Goal: Transaction & Acquisition: Purchase product/service

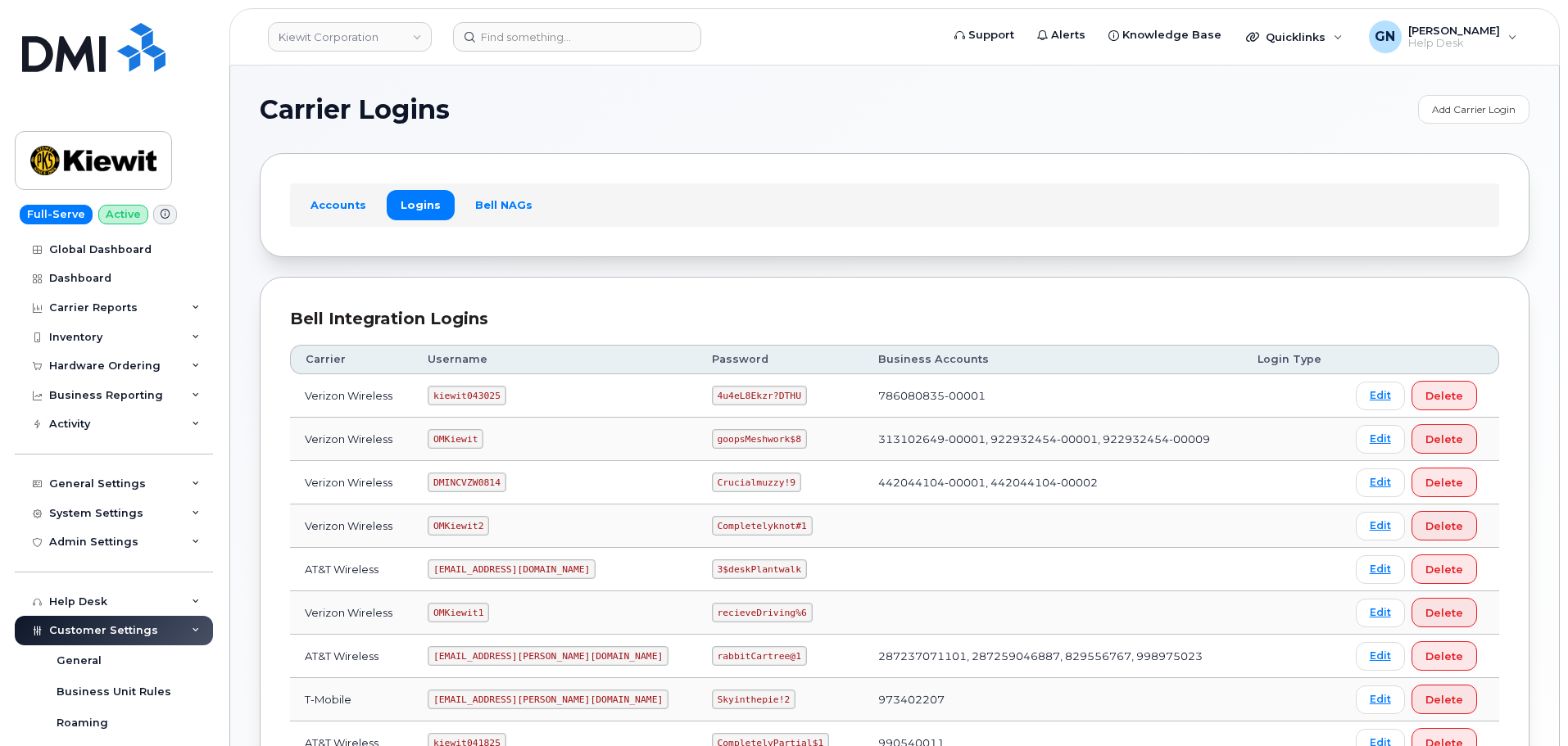
click at [477, 389] on code "kiewit043025" at bounding box center [466, 395] width 78 height 20
click at [477, 388] on code "kiewit043025" at bounding box center [466, 395] width 78 height 20
click at [473, 393] on code "kiewit043025" at bounding box center [466, 395] width 78 height 20
copy code "kiewit043025"
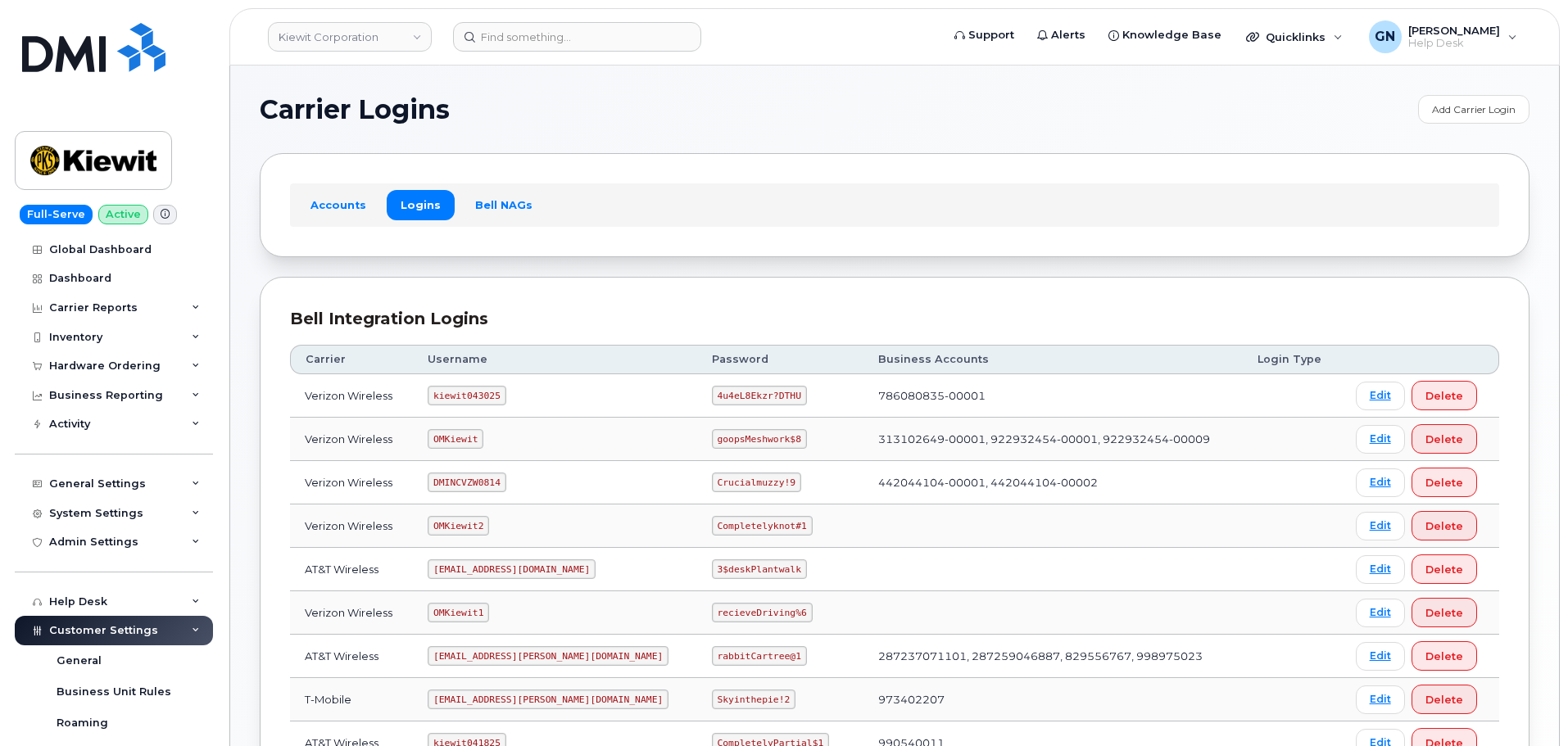
click at [712, 392] on code "4u4eL8Ekzr?DTHU" at bounding box center [759, 395] width 95 height 20
copy code "4u4eL8Ekzr?DTHU"
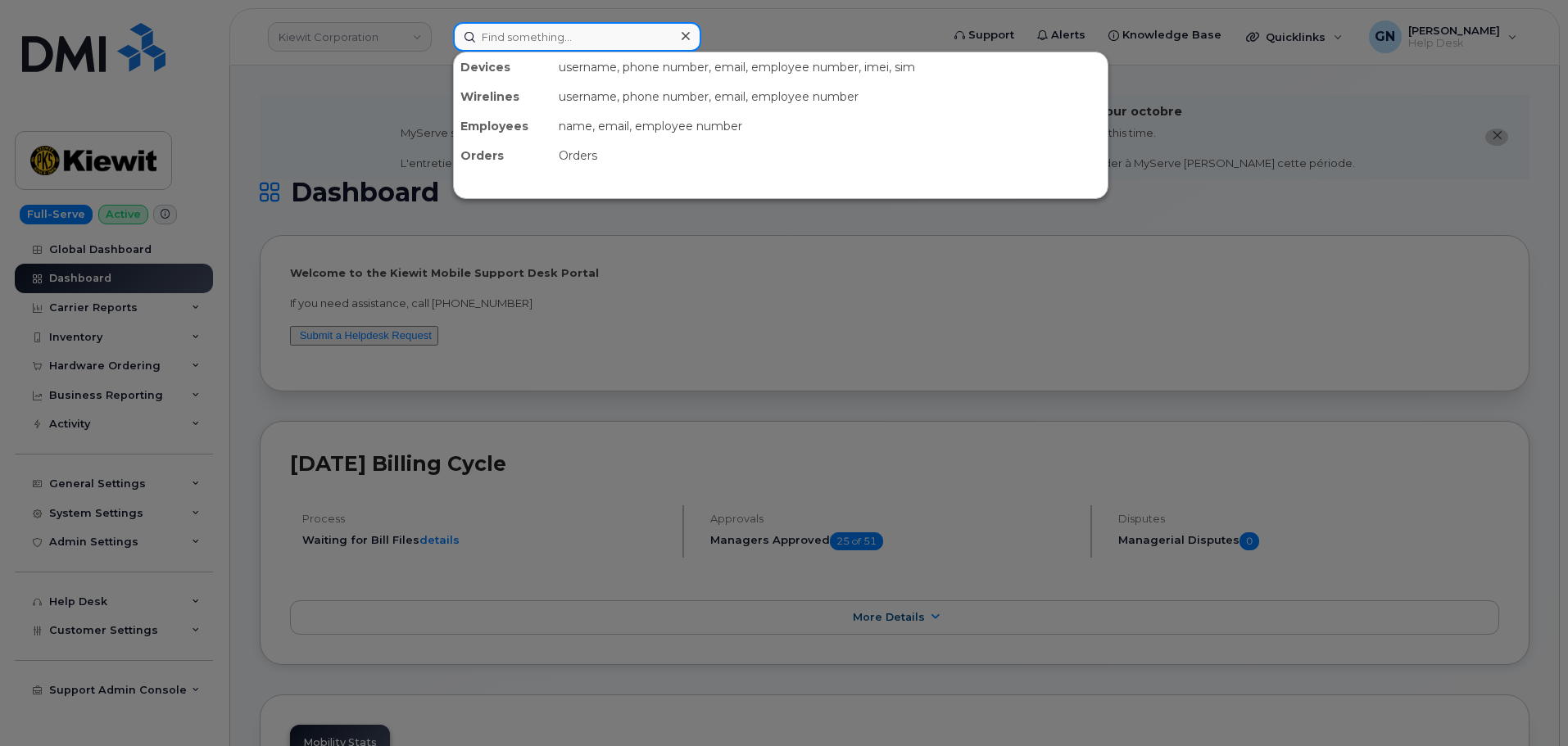
click at [587, 45] on input at bounding box center [577, 37] width 248 height 29
paste input "9727953682"
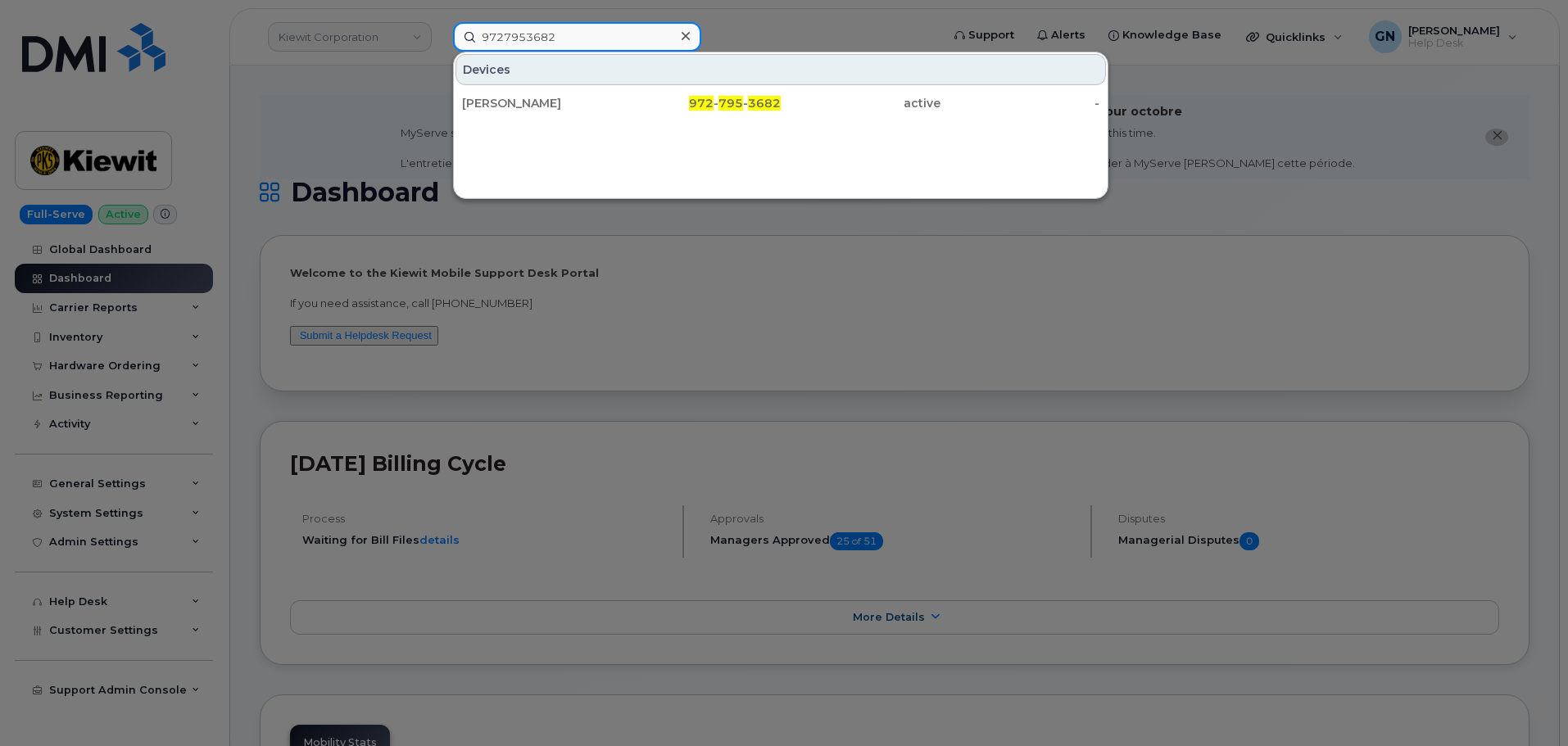
type input "9727953682"
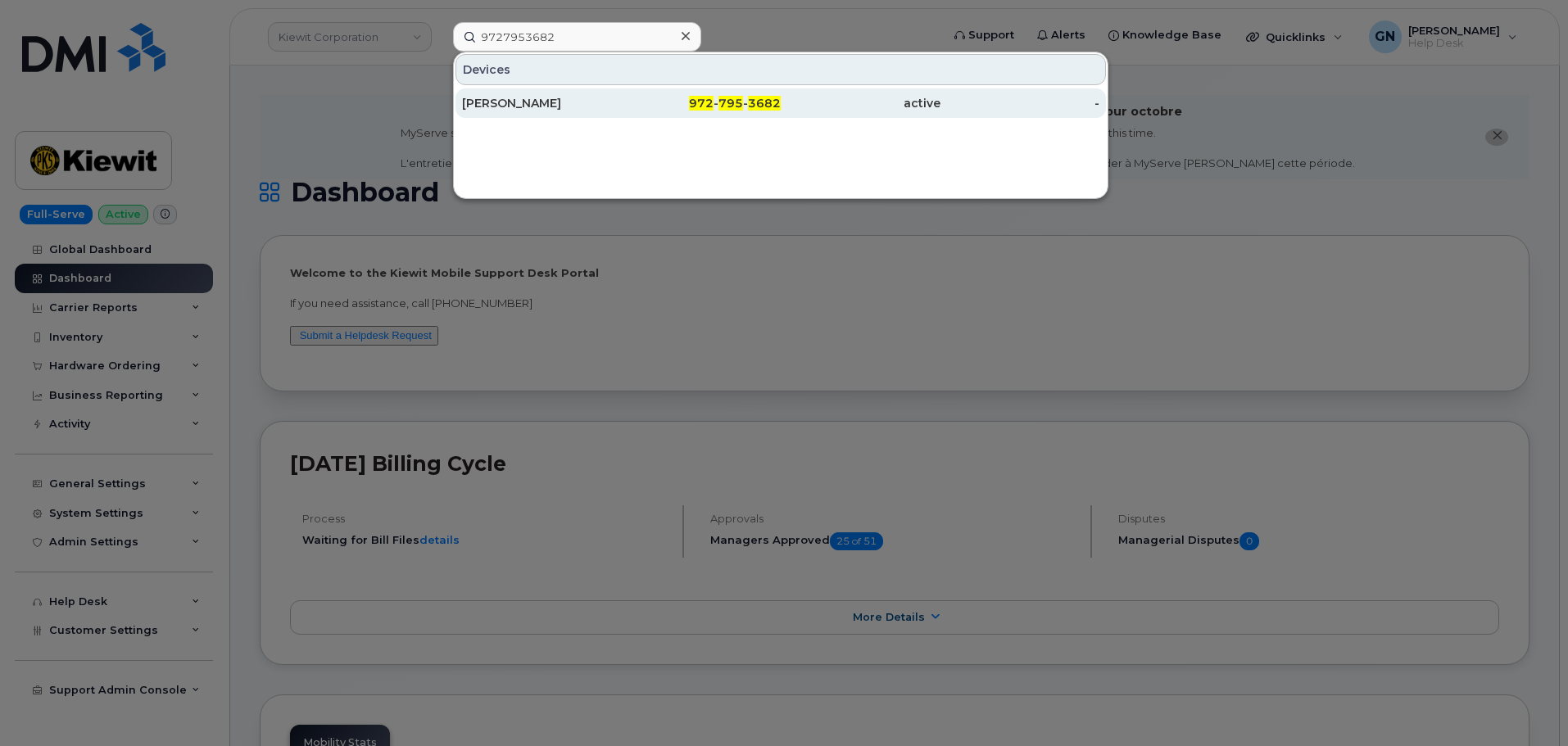
click at [597, 102] on div "RODNEY TAYLOR" at bounding box center [542, 103] width 160 height 16
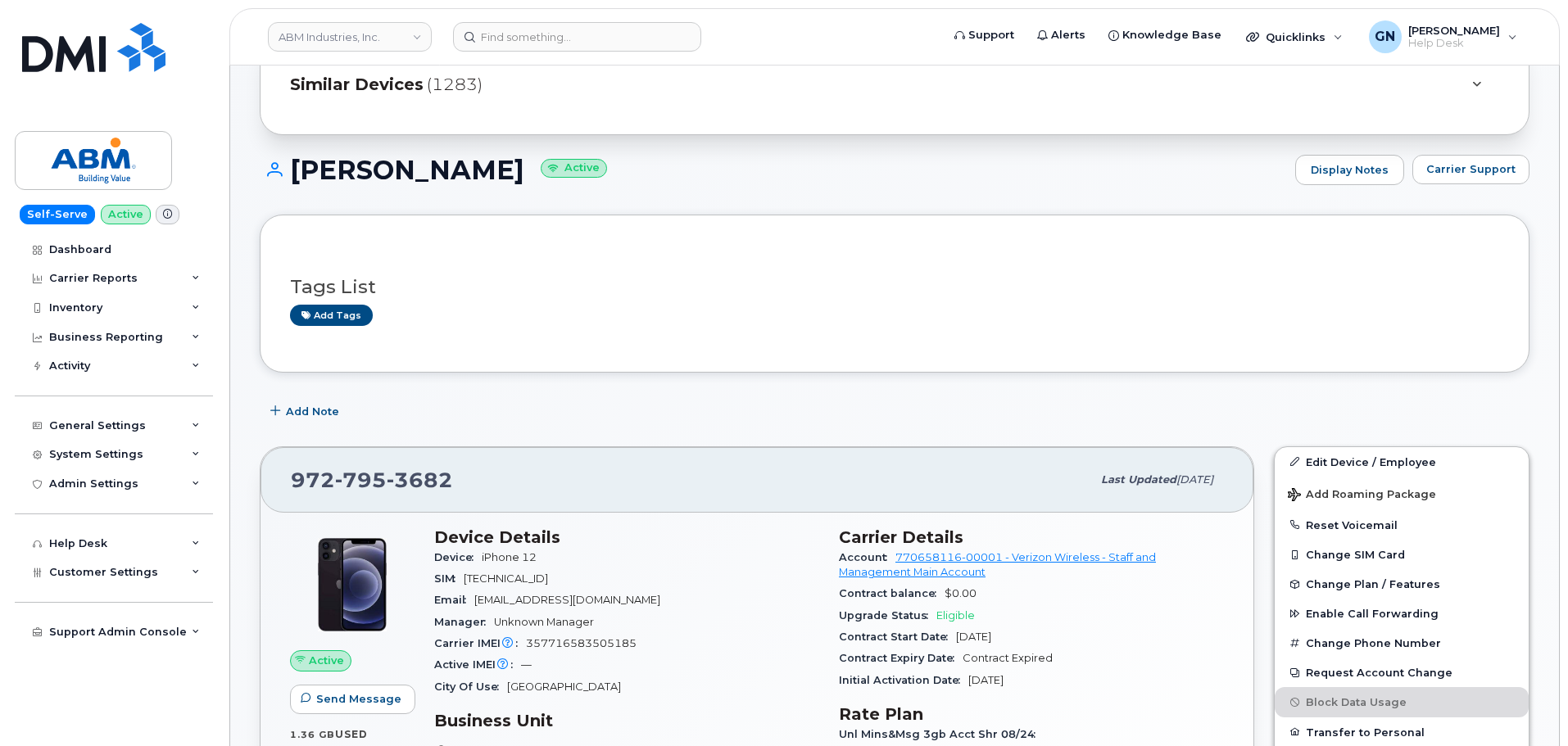
scroll to position [303, 0]
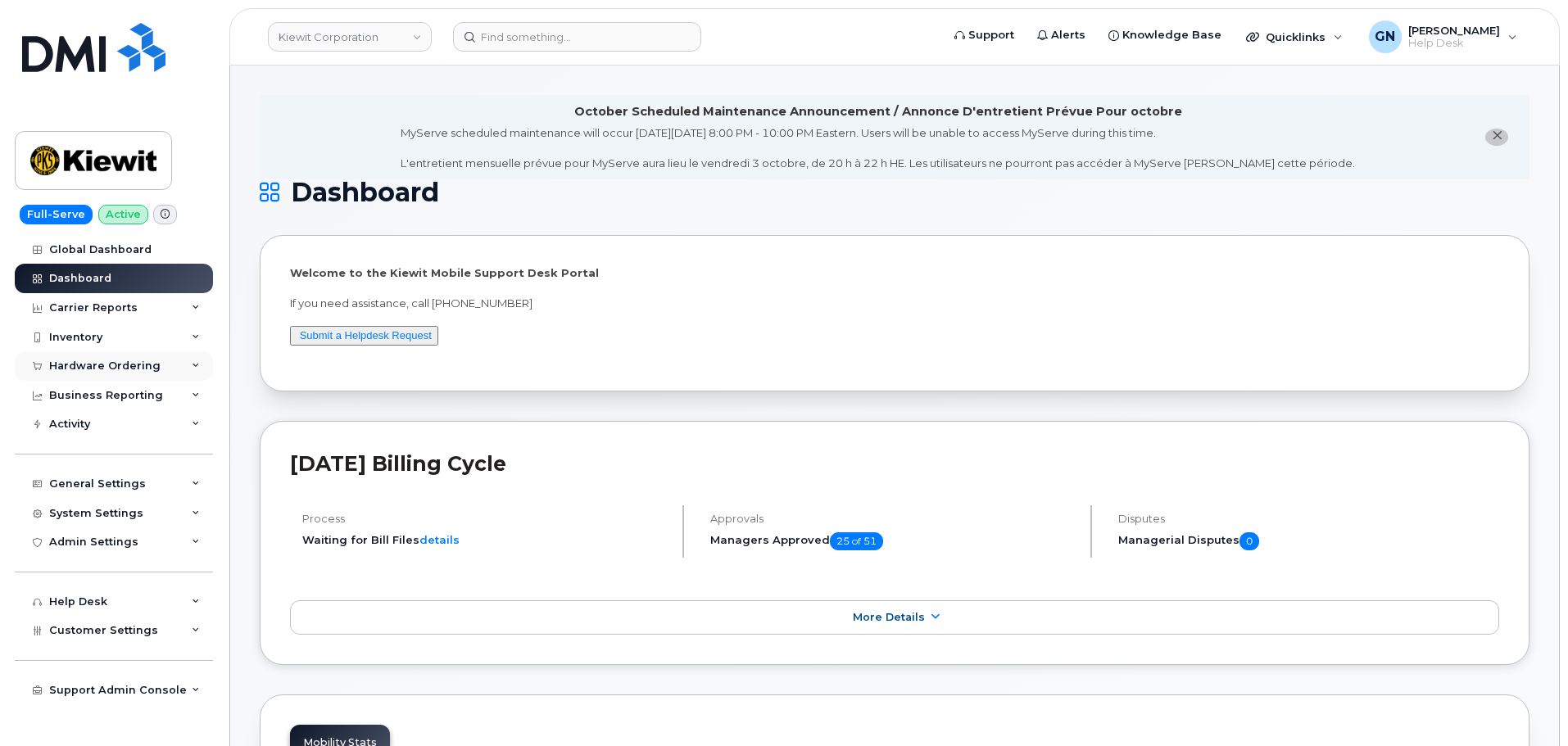
click at [115, 369] on div "Hardware Ordering" at bounding box center [105, 365] width 112 height 13
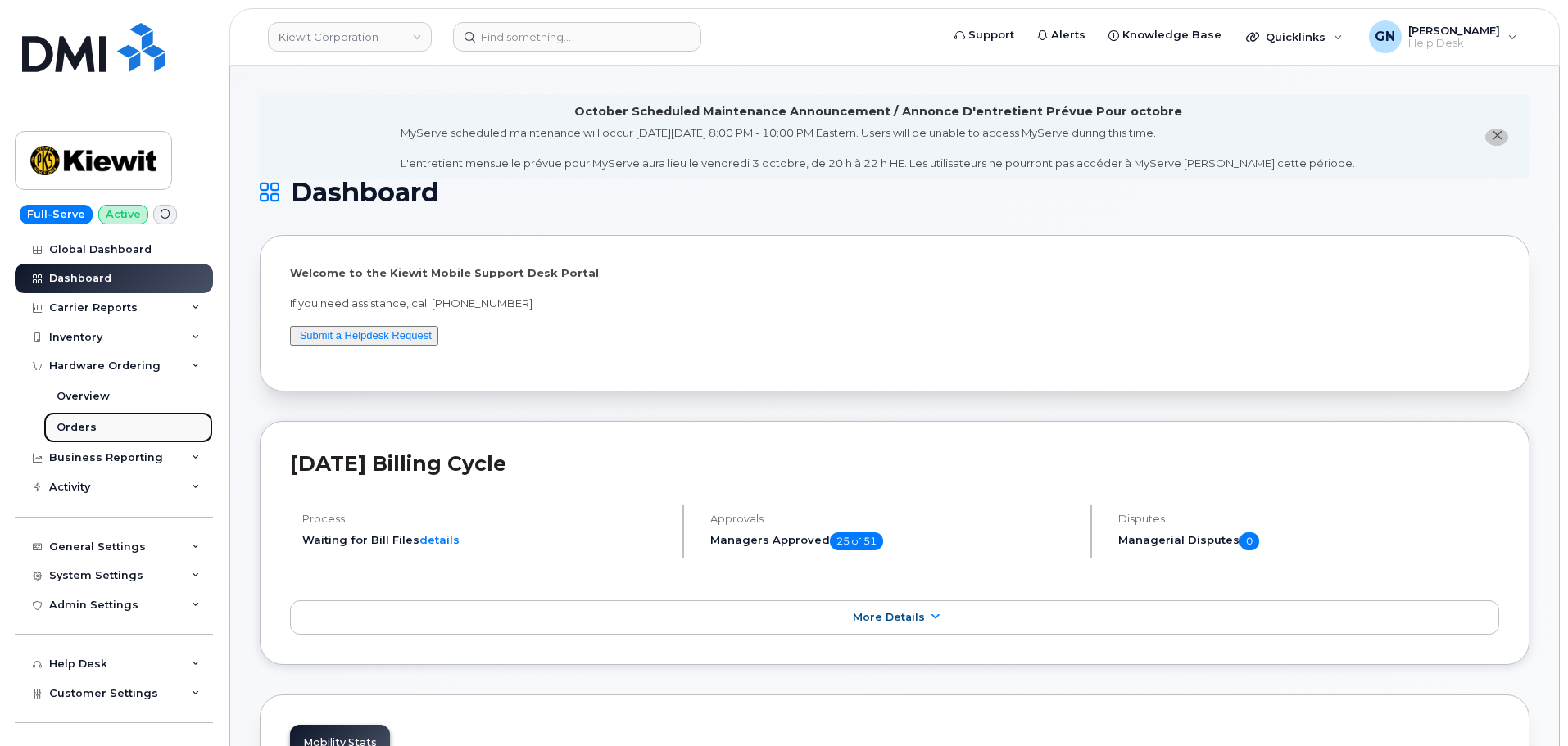
click at [95, 420] on link "Orders" at bounding box center [127, 427] width 169 height 31
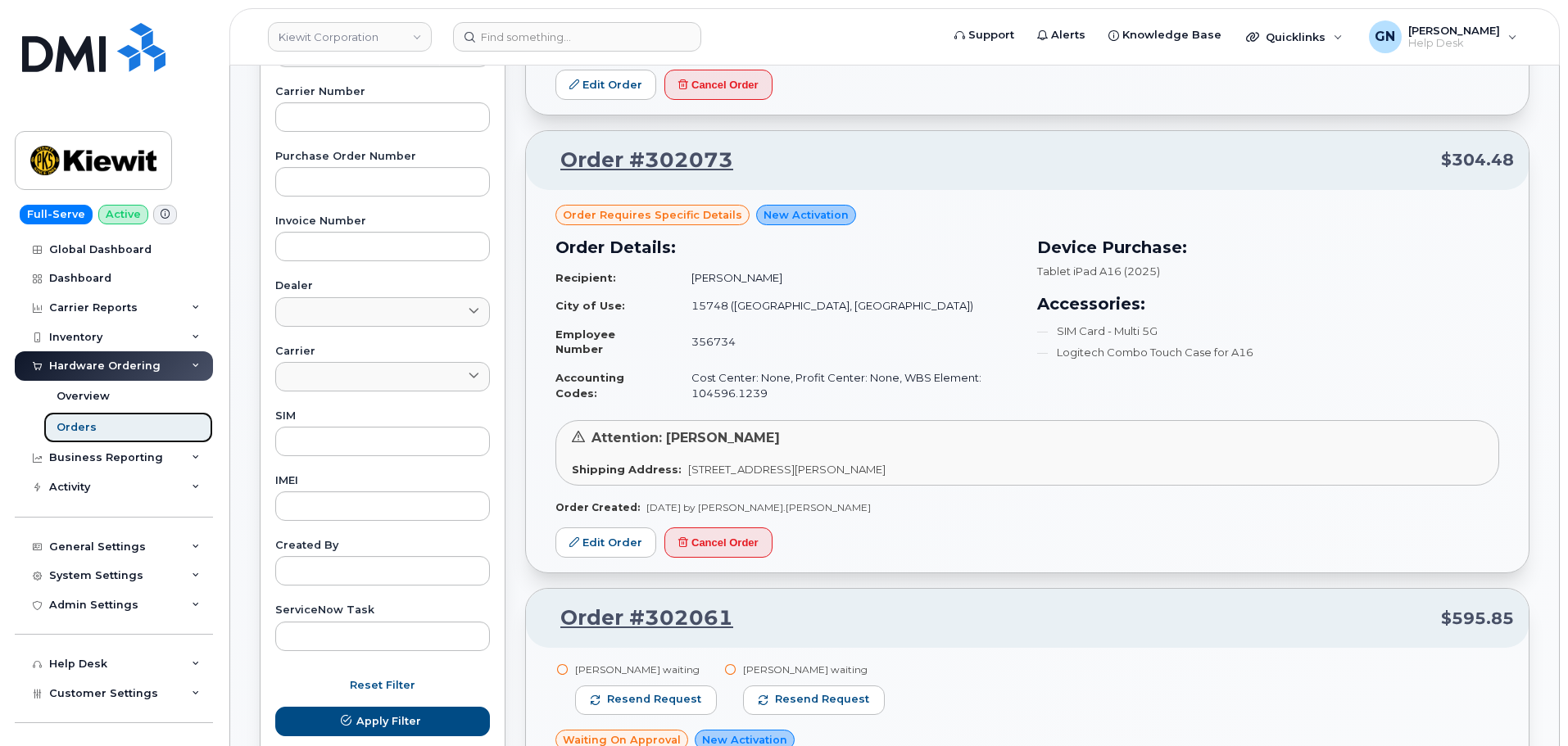
scroll to position [294, 0]
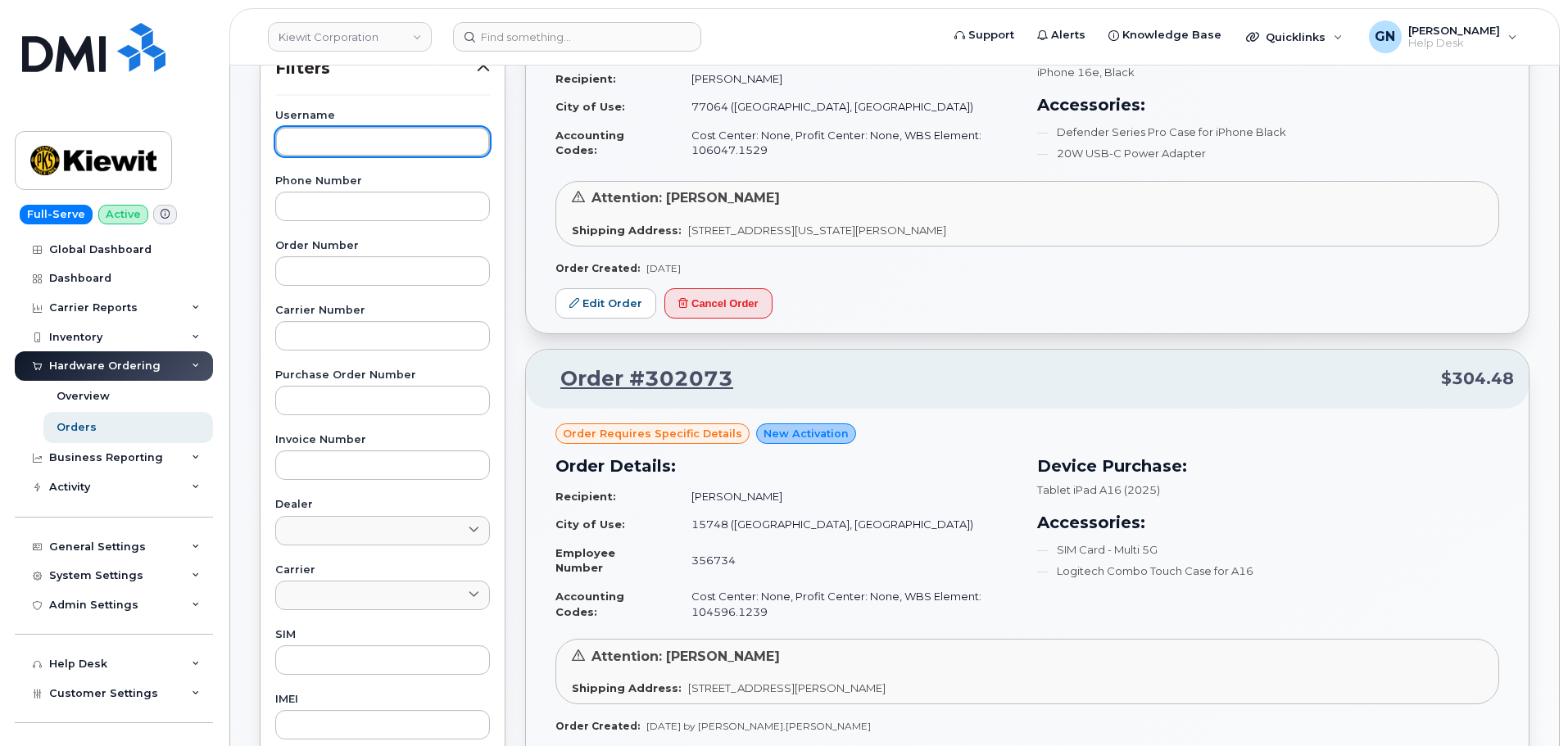
click at [352, 133] on input "text" at bounding box center [383, 142] width 215 height 29
paste input "[PERSON_NAME]"
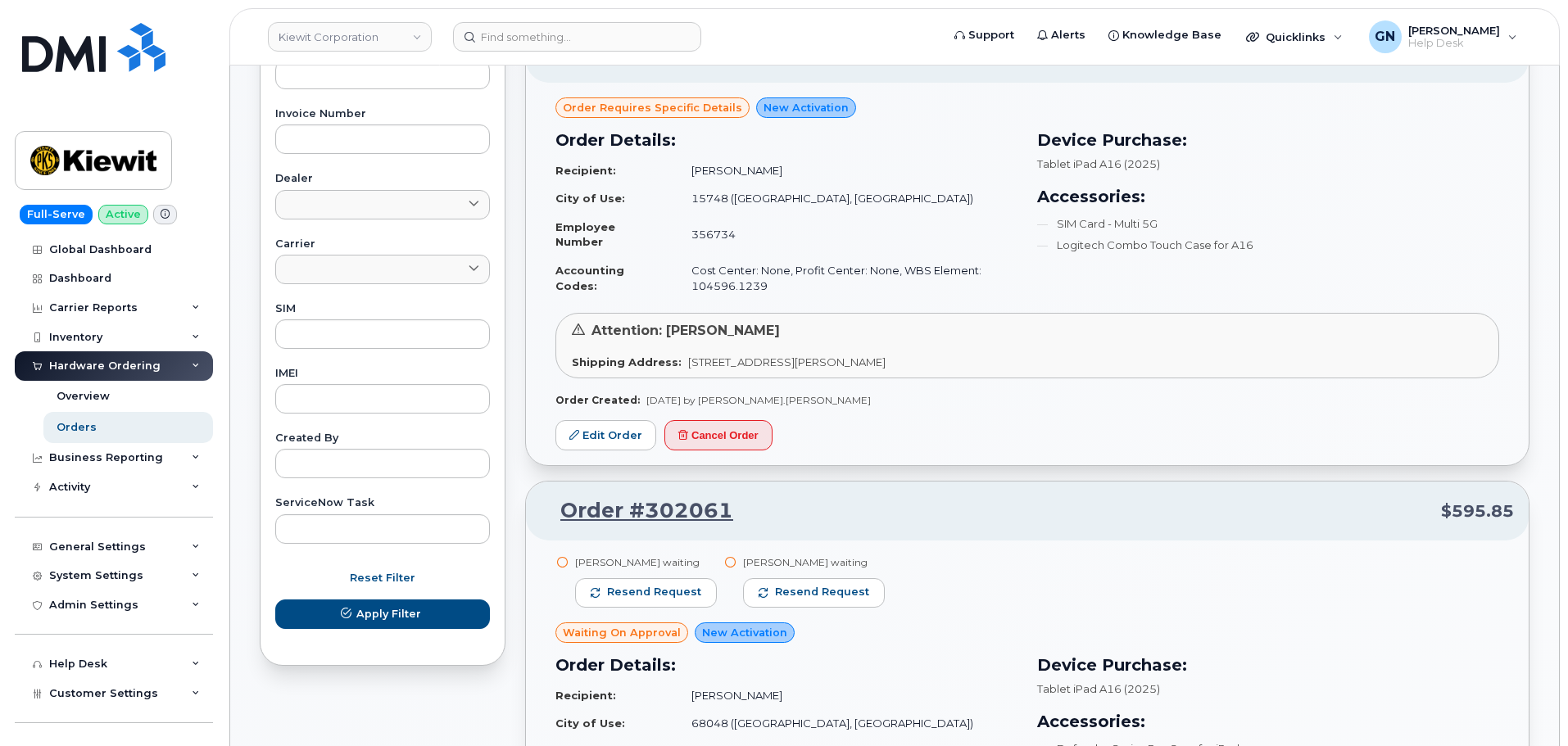
scroll to position [621, 0]
click at [377, 607] on span "Apply Filter" at bounding box center [388, 612] width 64 height 15
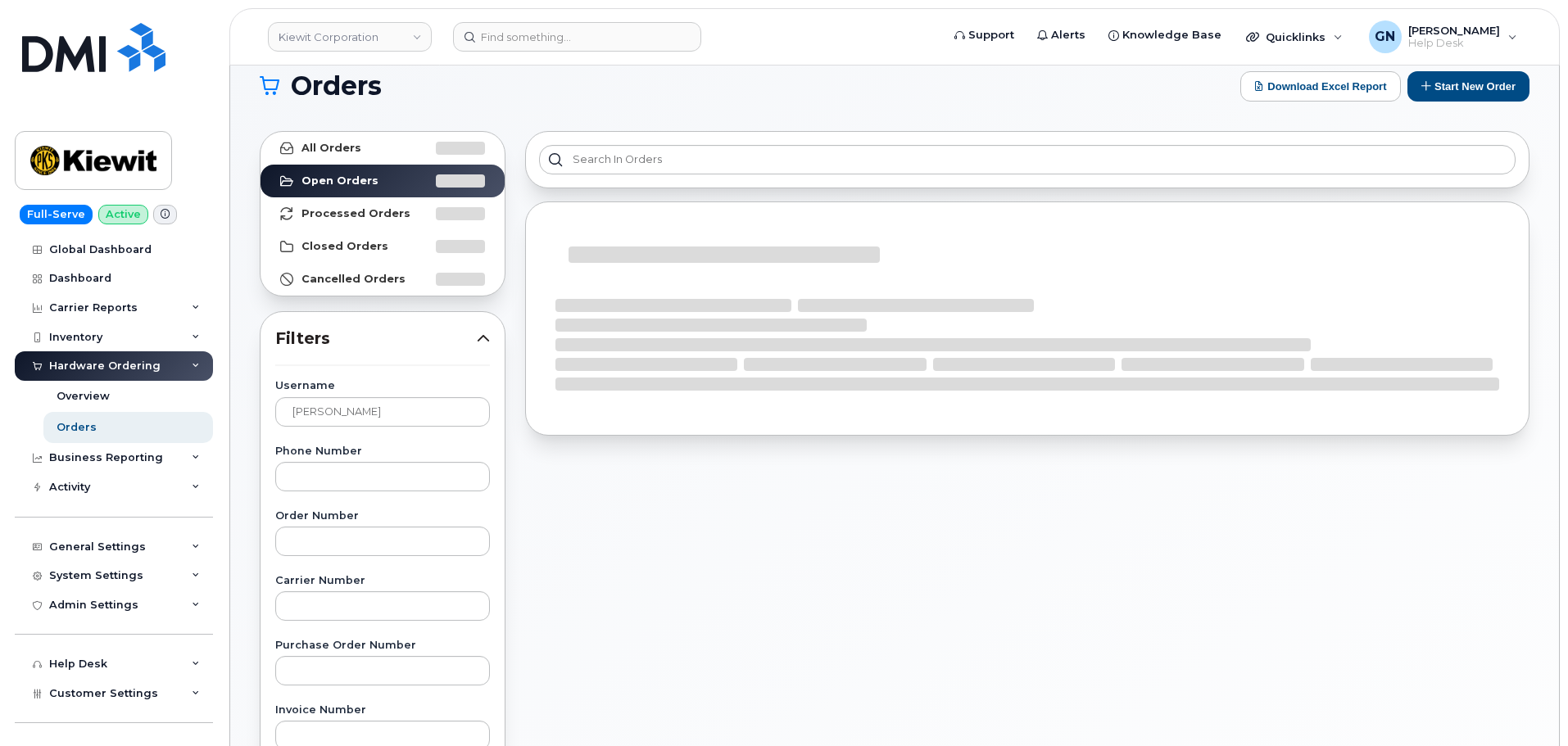
scroll to position [0, 0]
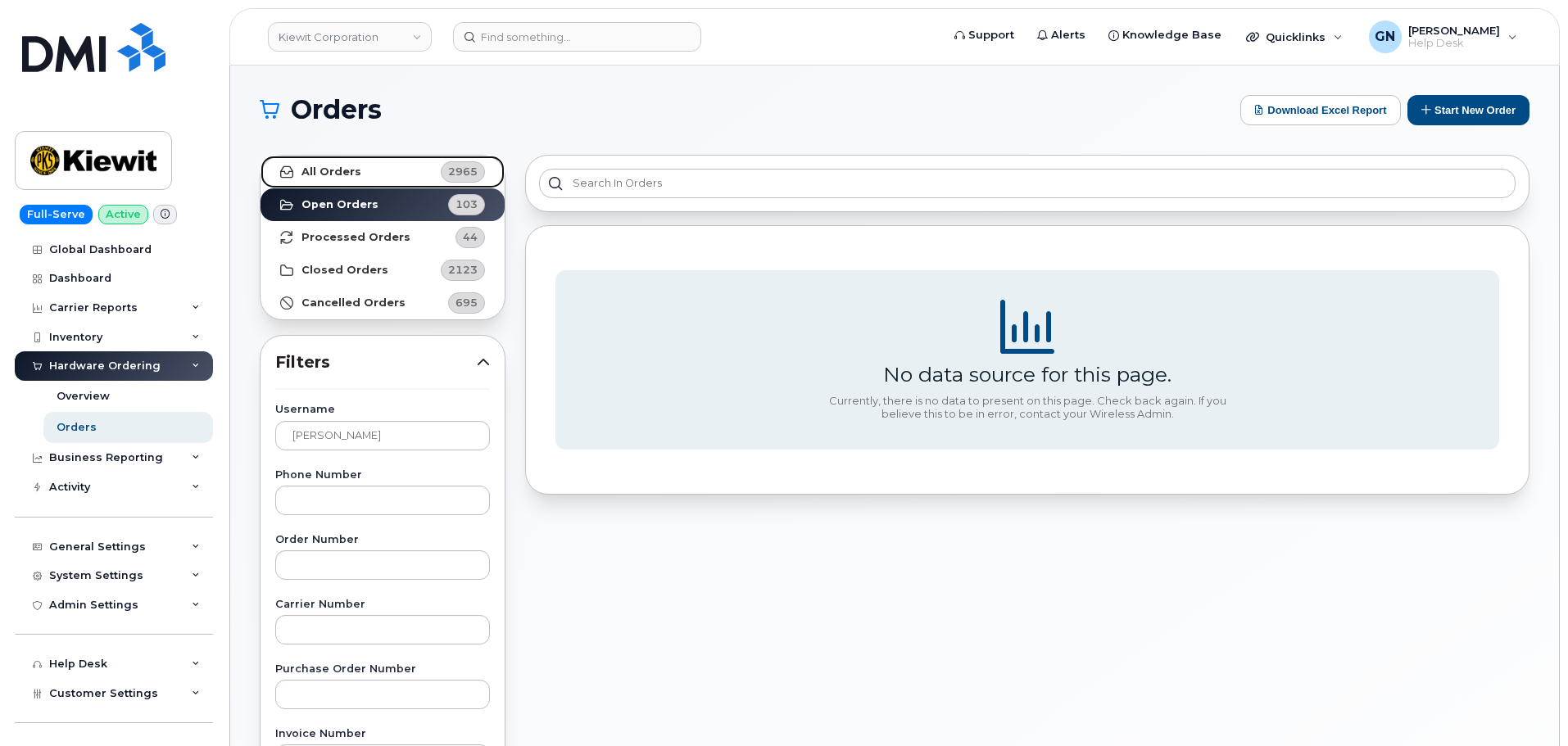
click at [427, 174] on link "All Orders 2965" at bounding box center [383, 172] width 244 height 33
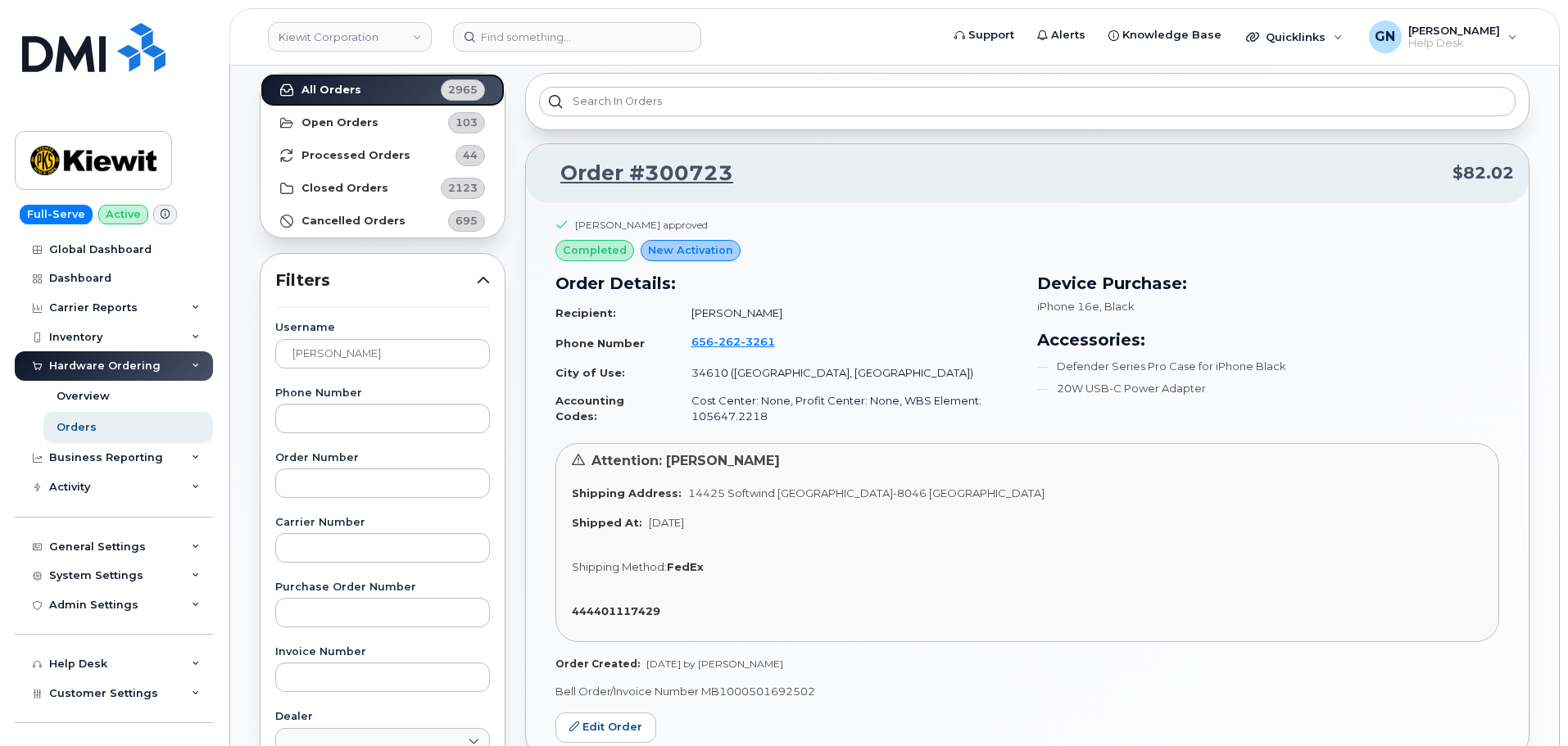
scroll to position [164, 0]
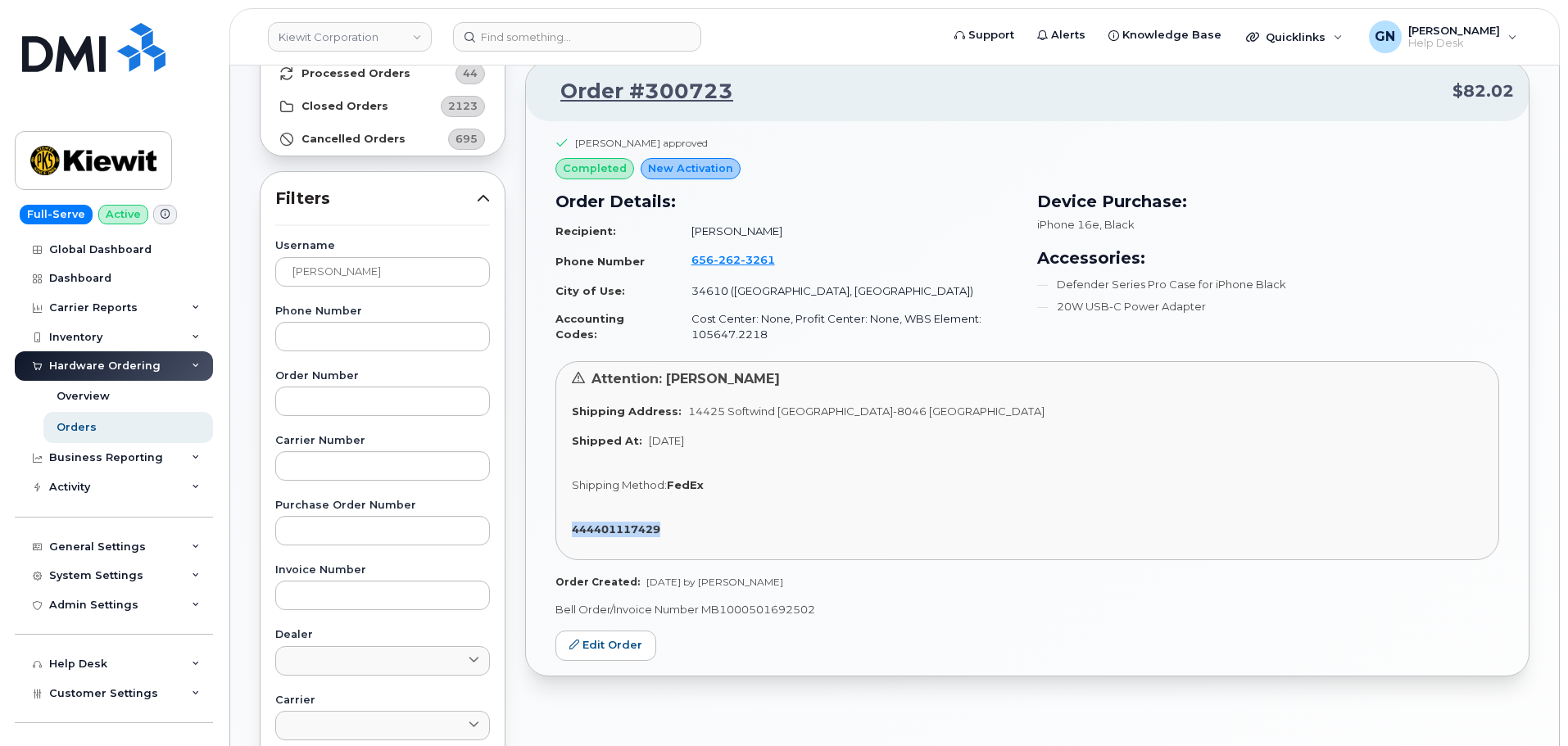
drag, startPoint x: 677, startPoint y: 534, endPoint x: 566, endPoint y: 529, distance: 111.1
click at [566, 529] on div "Attention: Valen McDaniel Shipping Address: 14425 Softwind Ln SPRING HILL FL 34…" at bounding box center [1027, 461] width 944 height 199
copy strong "444401117429"
drag, startPoint x: 754, startPoint y: 96, endPoint x: 642, endPoint y: 100, distance: 112.1
click at [643, 99] on p "Order #300723 $82.02" at bounding box center [1027, 92] width 973 height 29
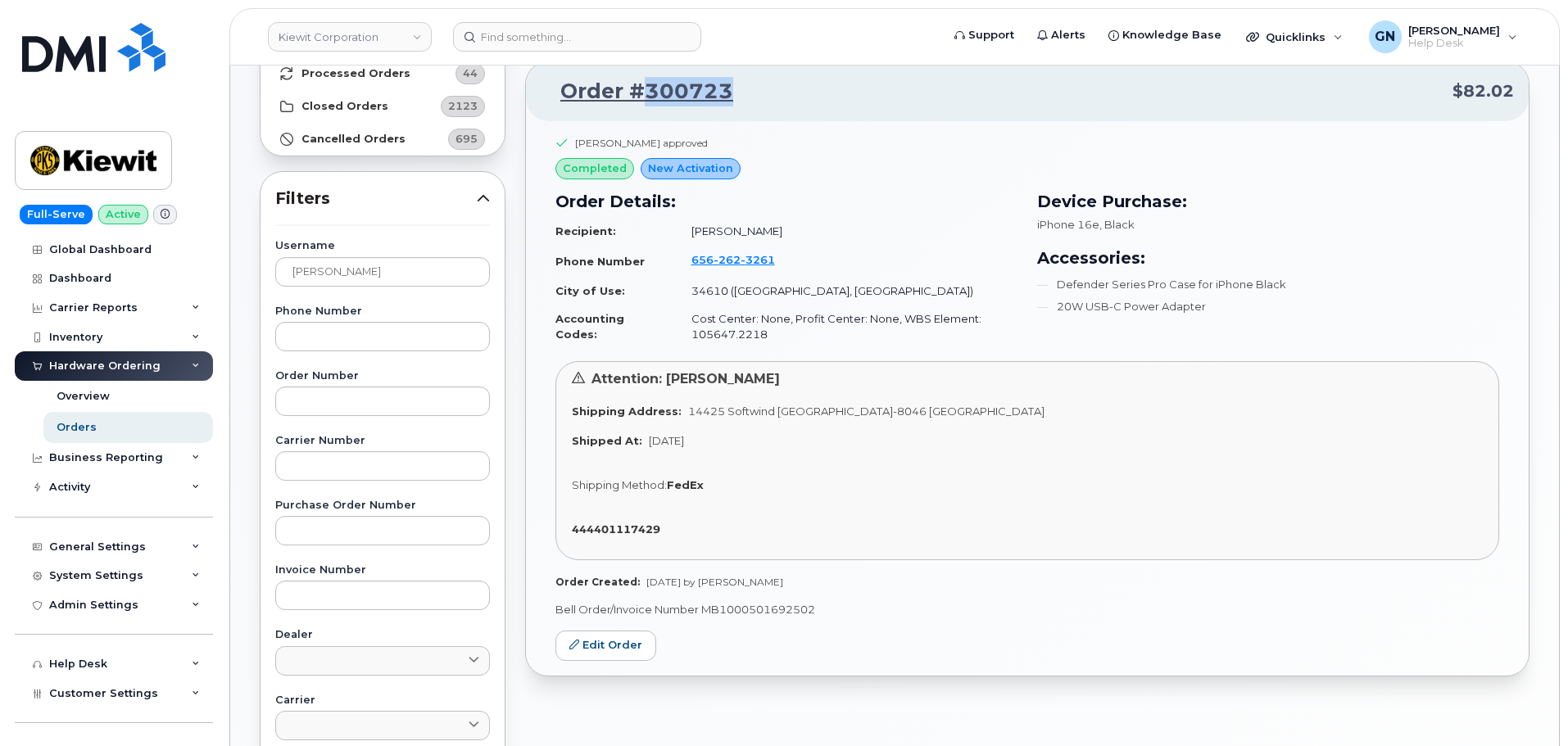
copy link "300723"
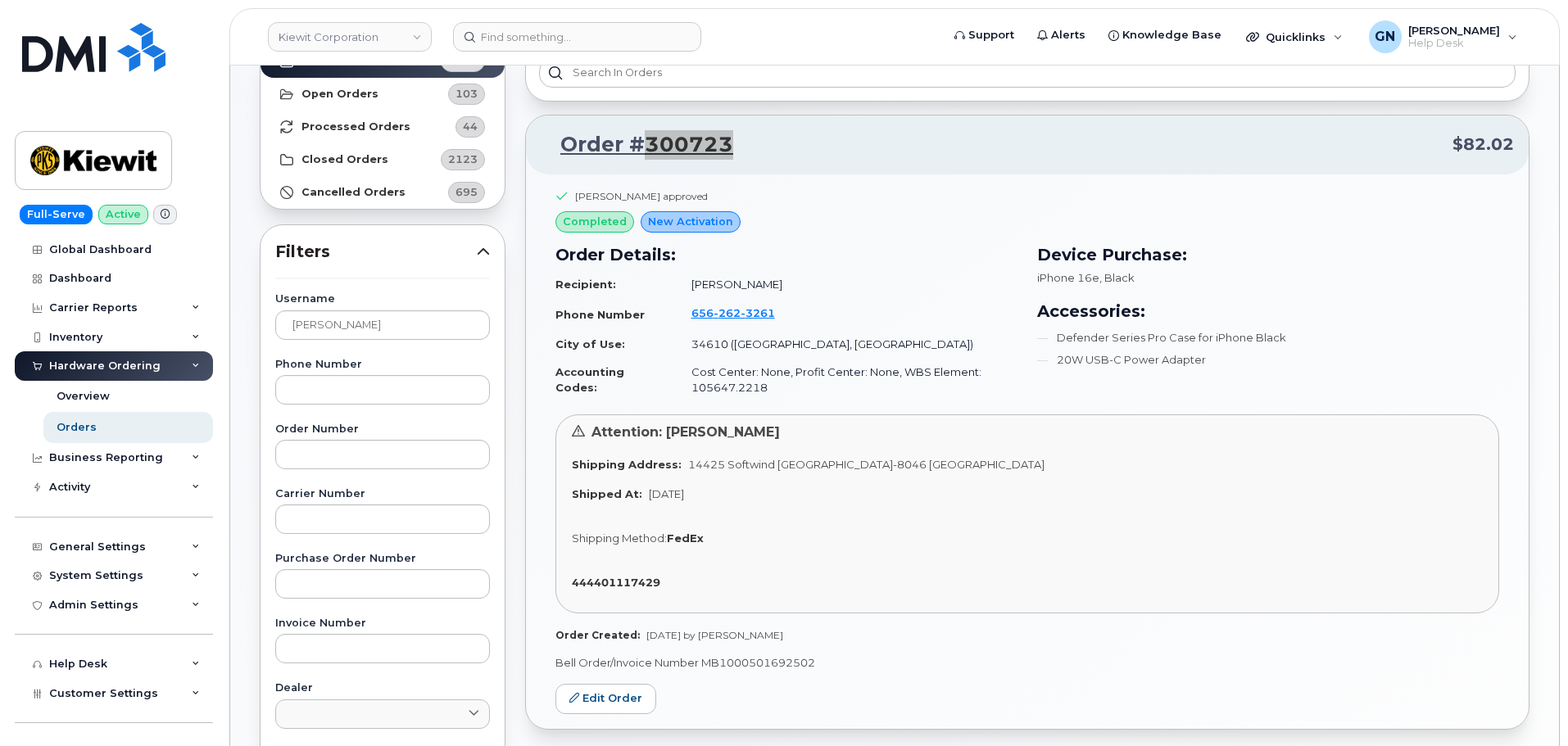
scroll to position [82, 0]
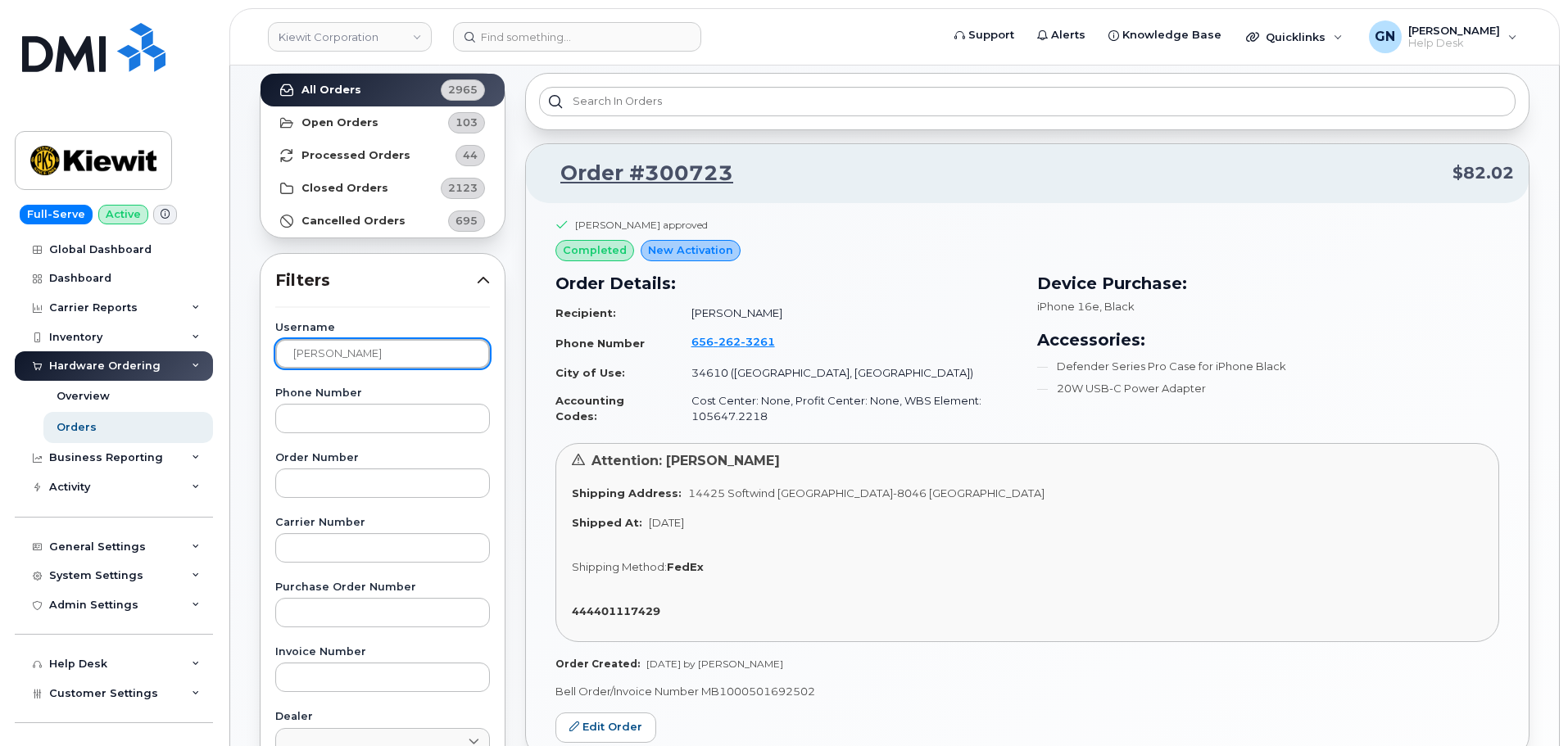
click at [433, 361] on input "Sergio Hernandez" at bounding box center [383, 353] width 215 height 29
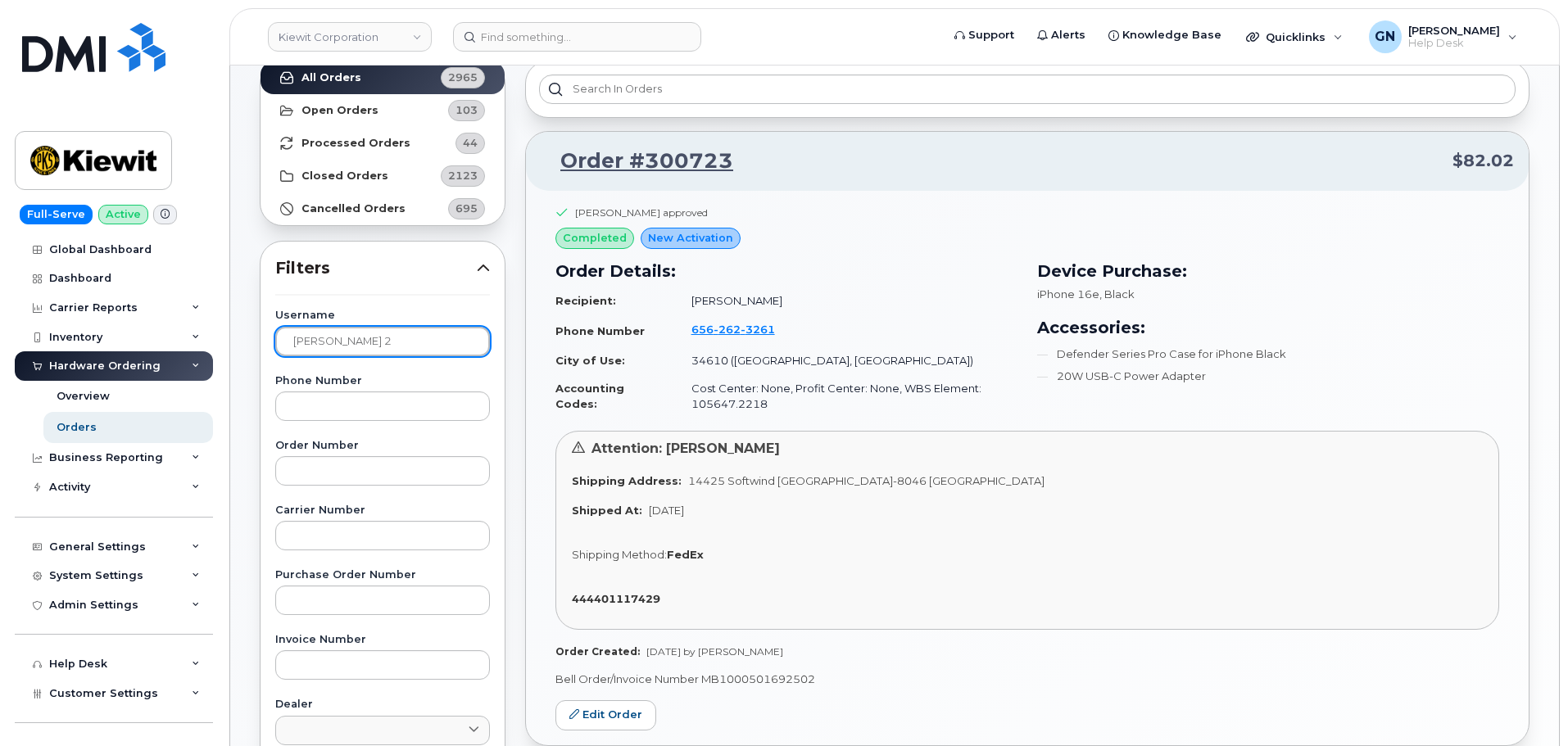
scroll to position [621, 0]
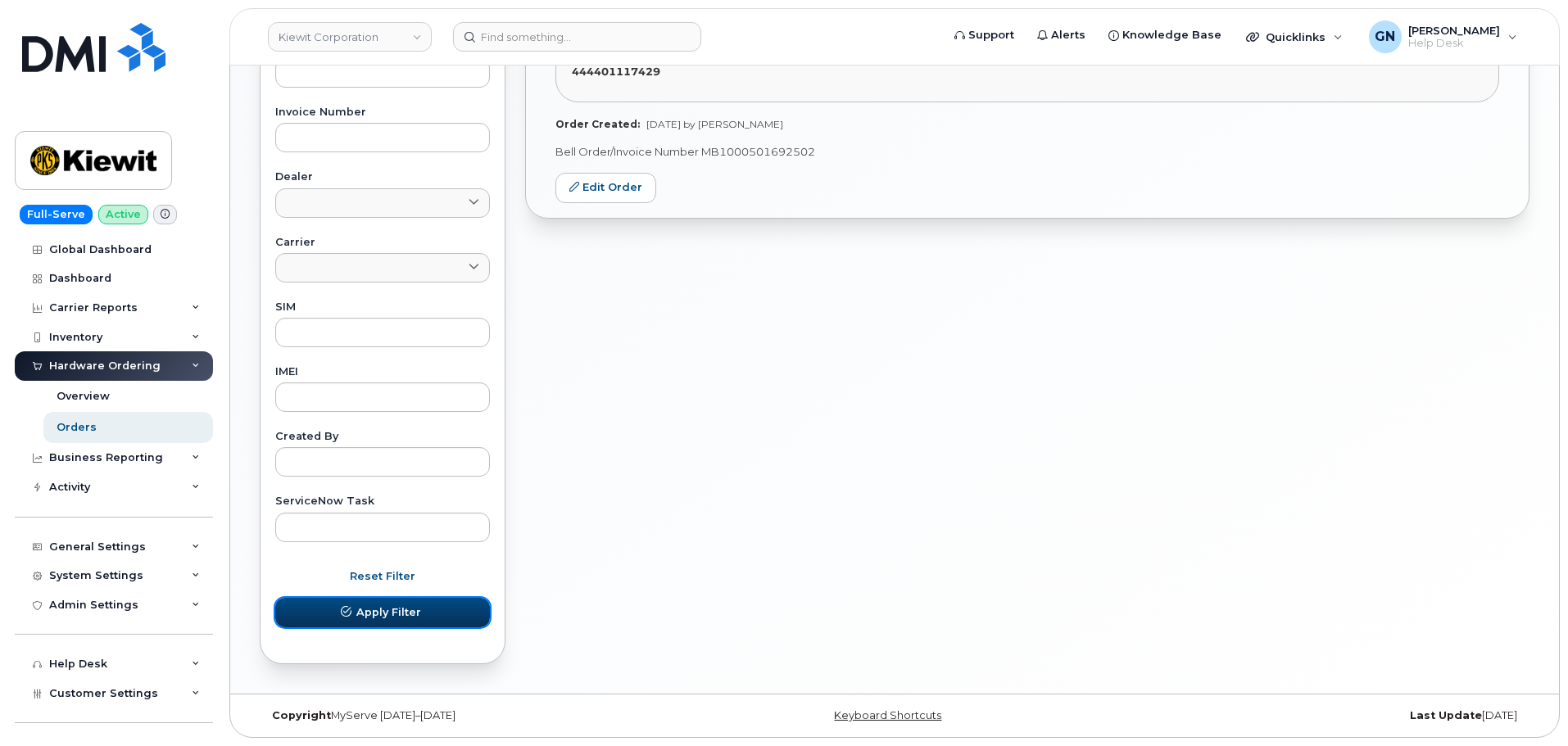
drag, startPoint x: 406, startPoint y: 621, endPoint x: 420, endPoint y: 620, distance: 14.0
click at [407, 621] on button "Apply Filter" at bounding box center [383, 613] width 215 height 29
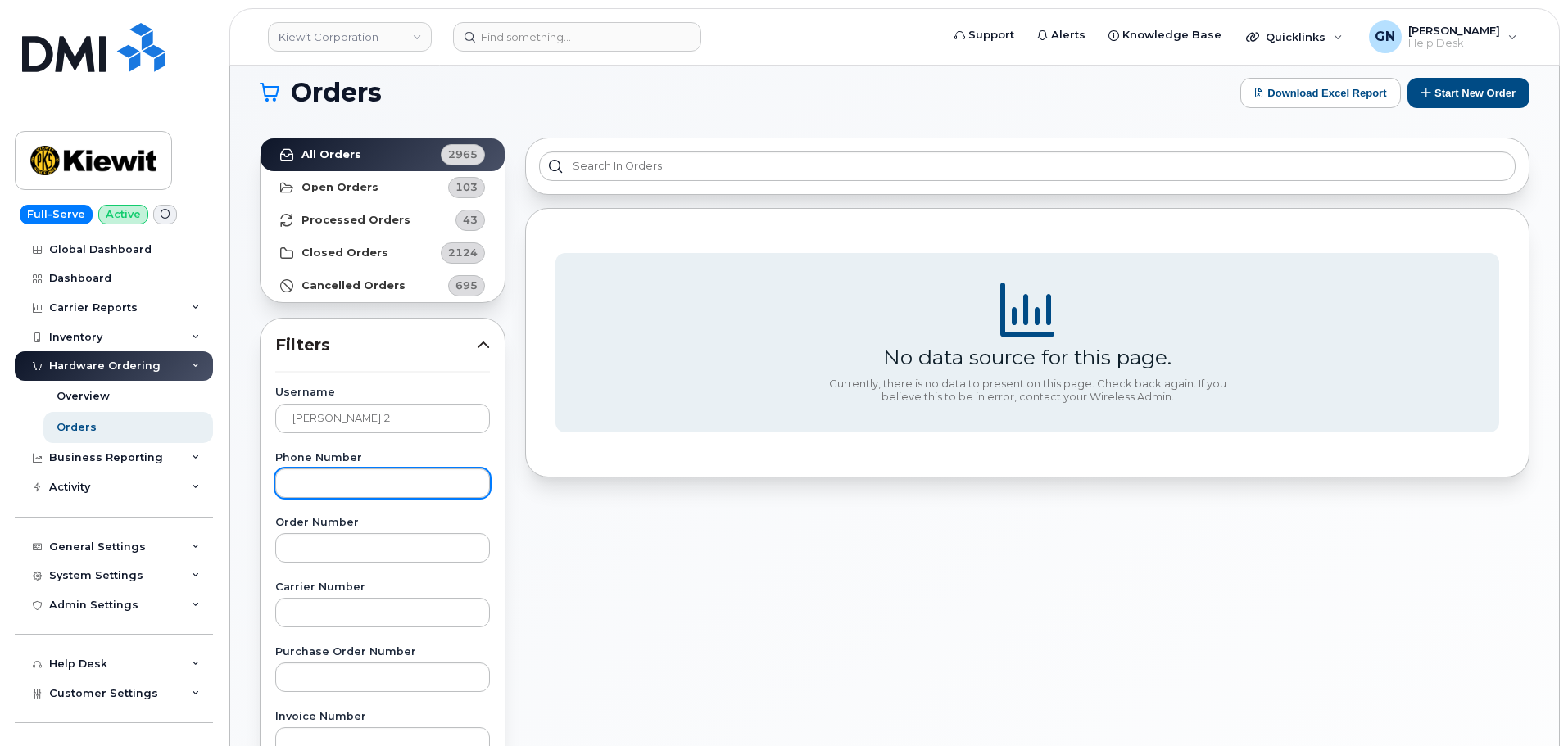
scroll to position [0, 0]
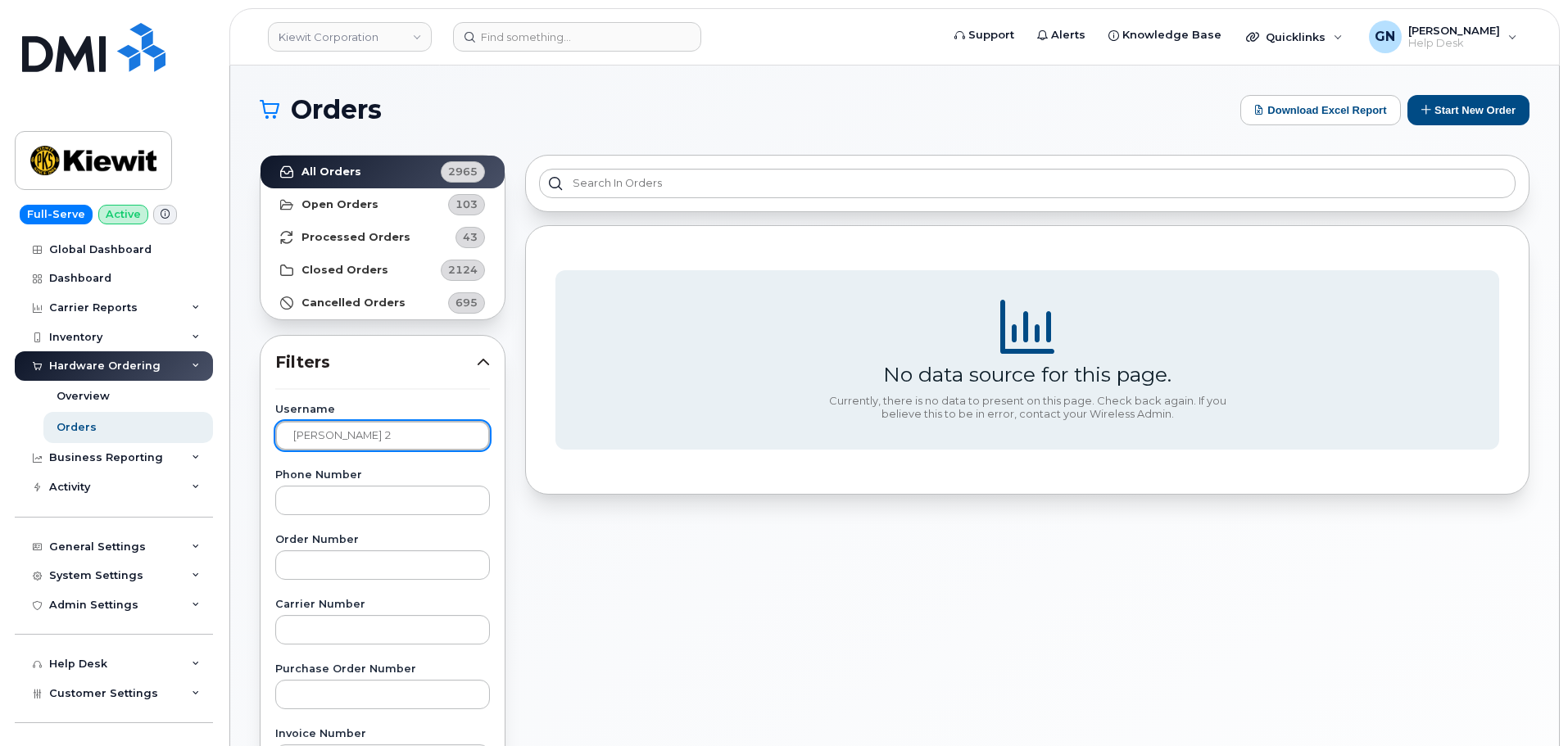
click at [446, 438] on input "Sergio Hernandez 2" at bounding box center [383, 436] width 215 height 29
drag, startPoint x: 424, startPoint y: 433, endPoint x: 232, endPoint y: 437, distance: 192.0
click at [232, 437] on div "Orders Download Excel Report Start New Order All Orders 2965 Open Orders 103 Pr…" at bounding box center [894, 690] width 1328 height 1250
type input "Sergio Hernandez"
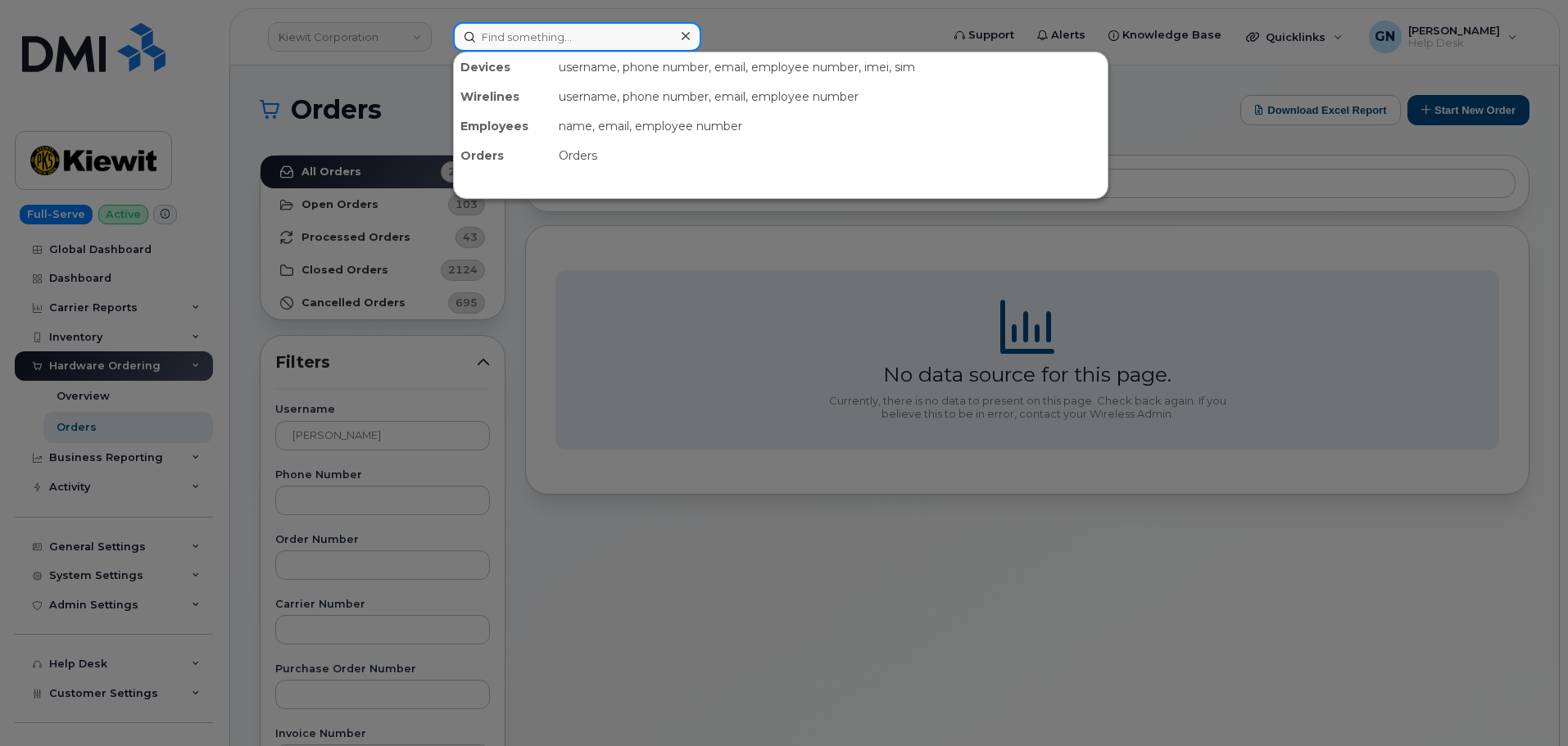
drag, startPoint x: 545, startPoint y: 40, endPoint x: 536, endPoint y: 46, distance: 10.8
click at [545, 39] on input at bounding box center [577, 37] width 248 height 29
paste input "Sergio Hernandez"
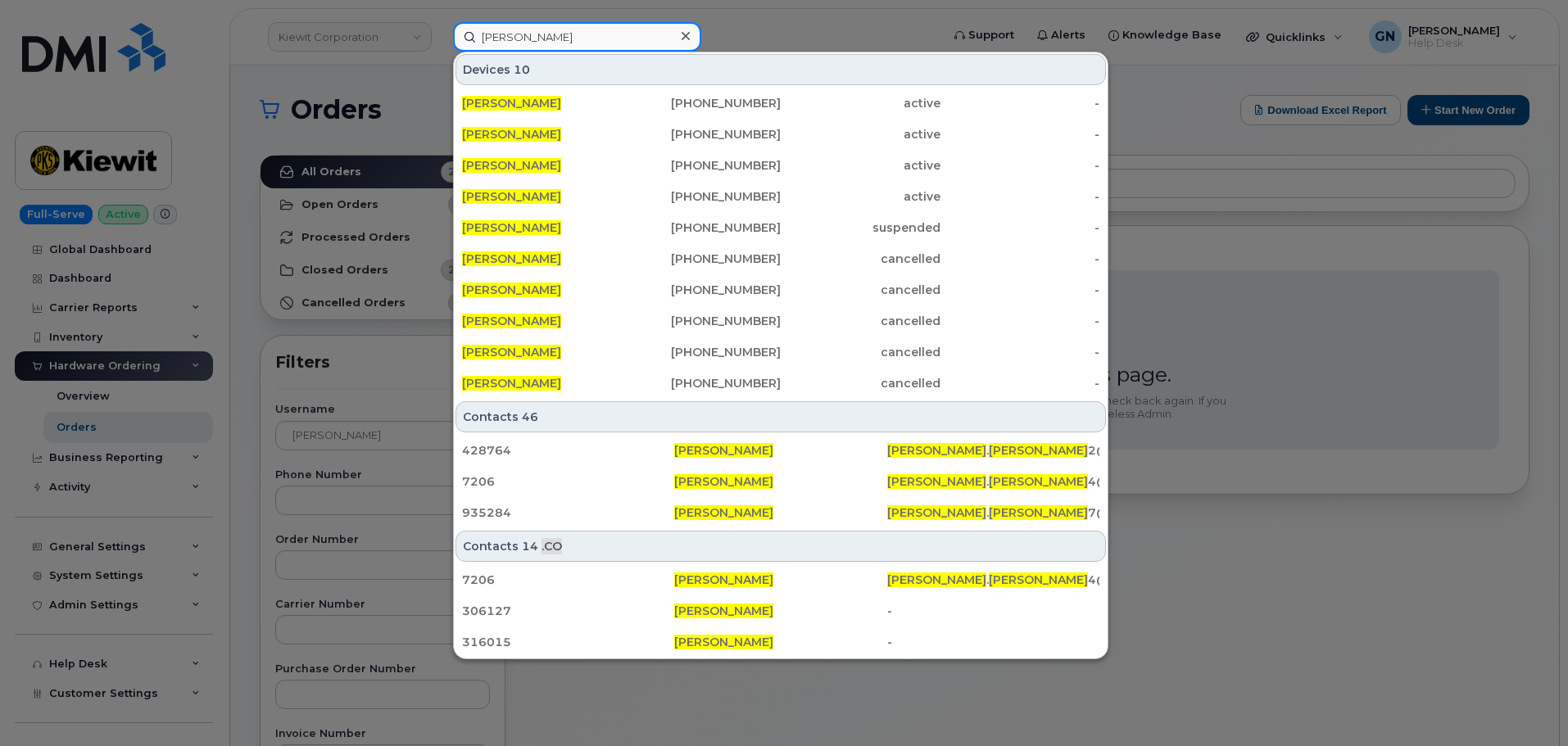
type input "Sergio Hernandez"
drag, startPoint x: 291, startPoint y: 66, endPoint x: 298, endPoint y: 59, distance: 9.9
click at [291, 66] on div at bounding box center [784, 373] width 1568 height 746
click at [496, 34] on input "Sergio Hernandez" at bounding box center [577, 37] width 248 height 29
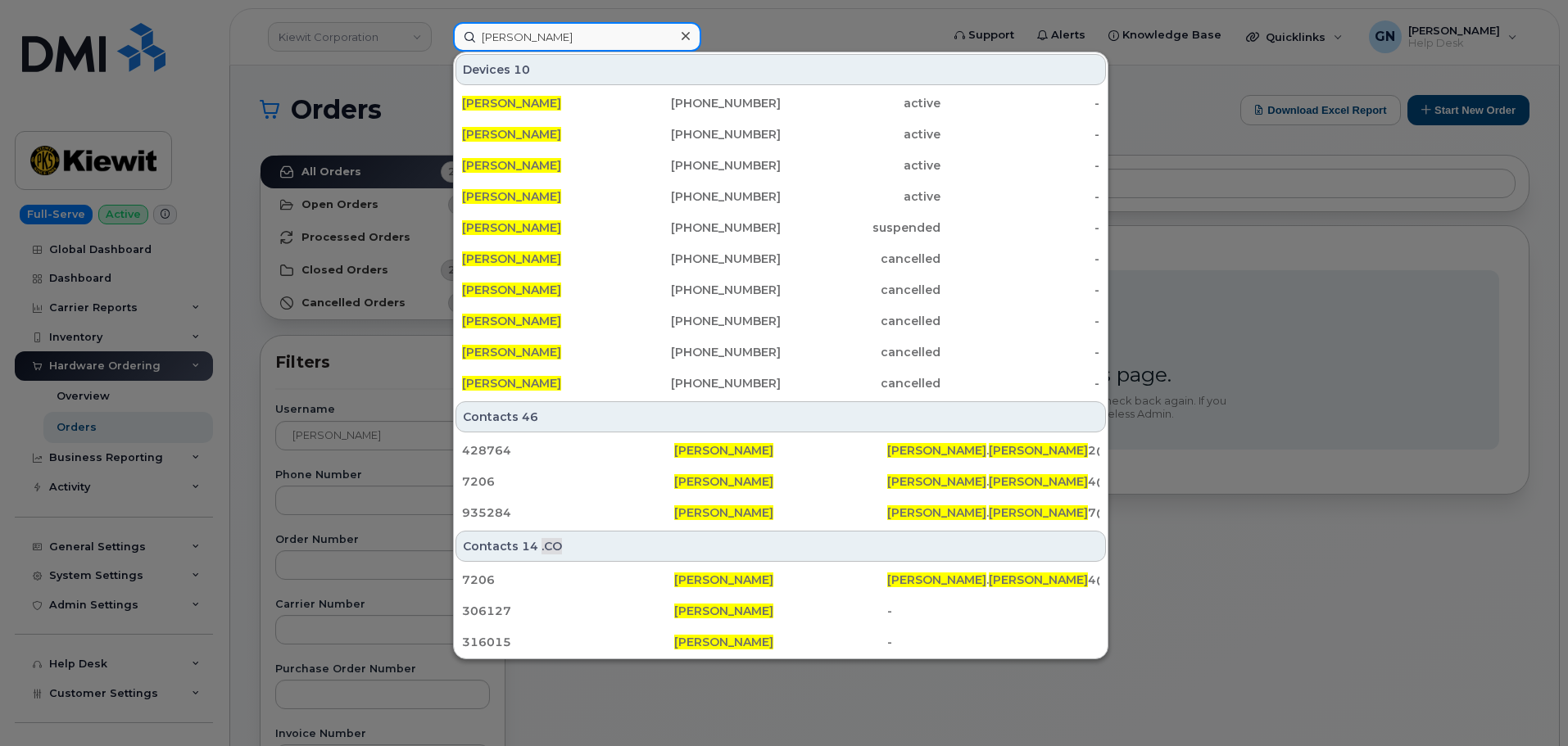
click at [496, 34] on input "Sergio Hernandez" at bounding box center [577, 37] width 248 height 29
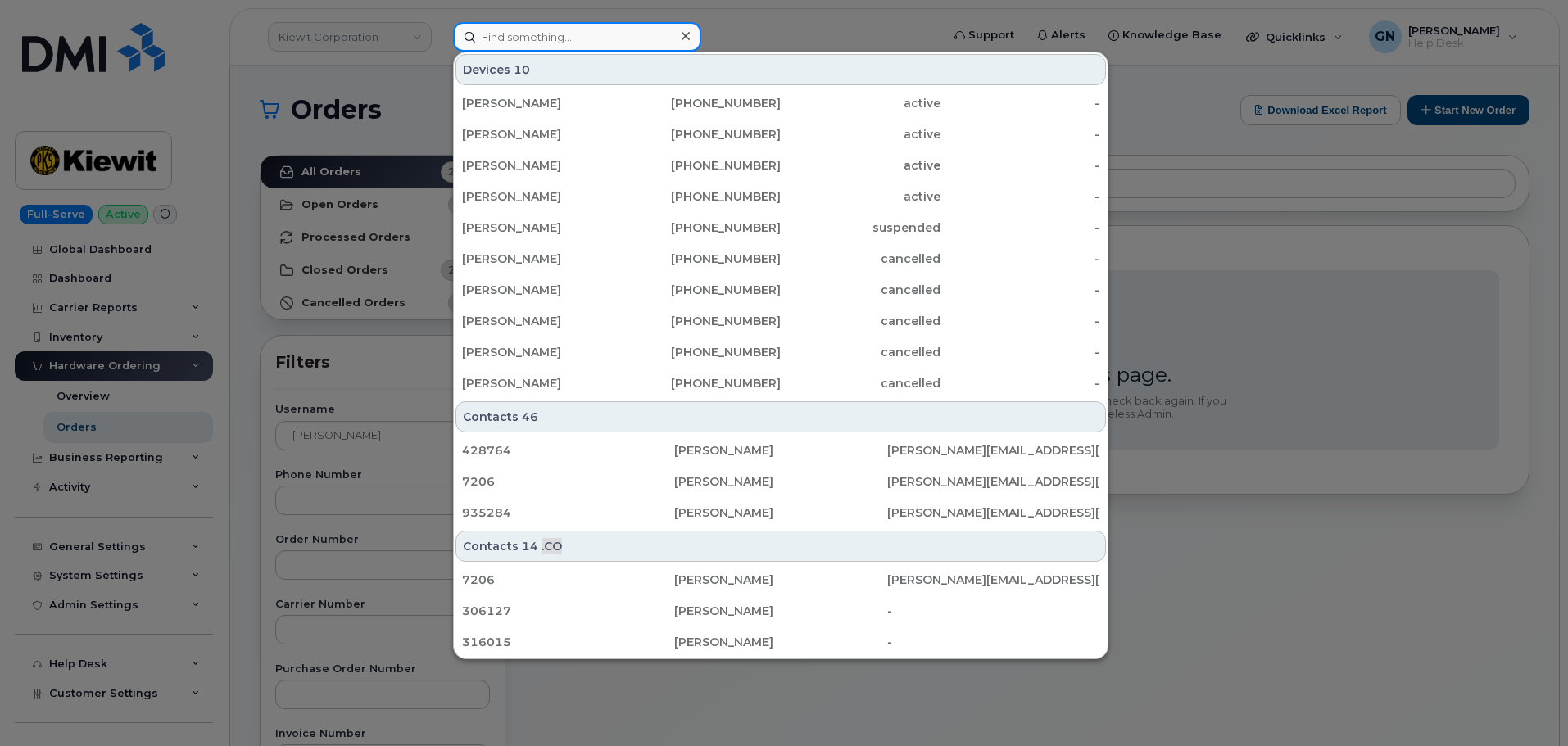
paste input "9565890031"
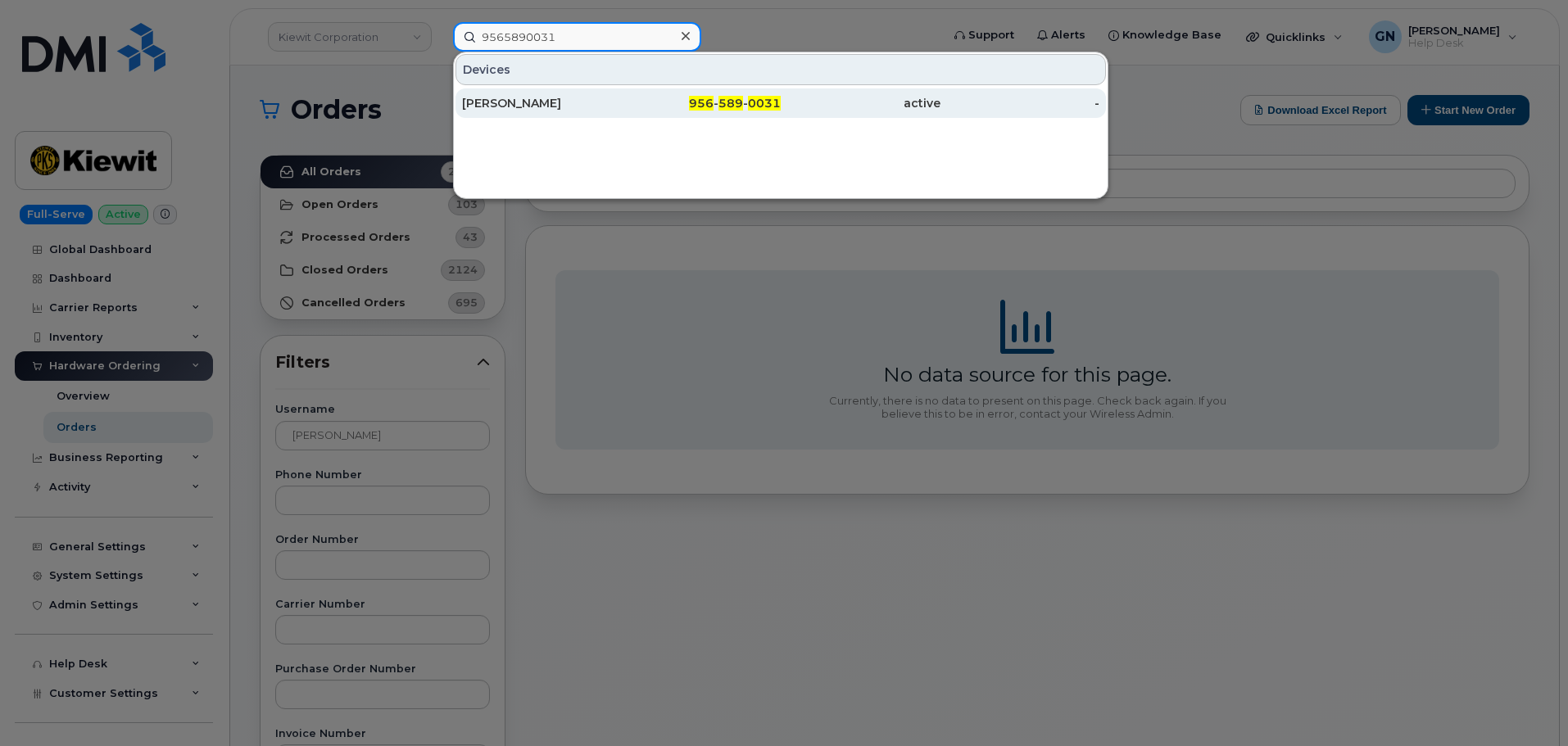
type input "9565890031"
click at [549, 107] on div "[PERSON_NAME]" at bounding box center [542, 103] width 160 height 16
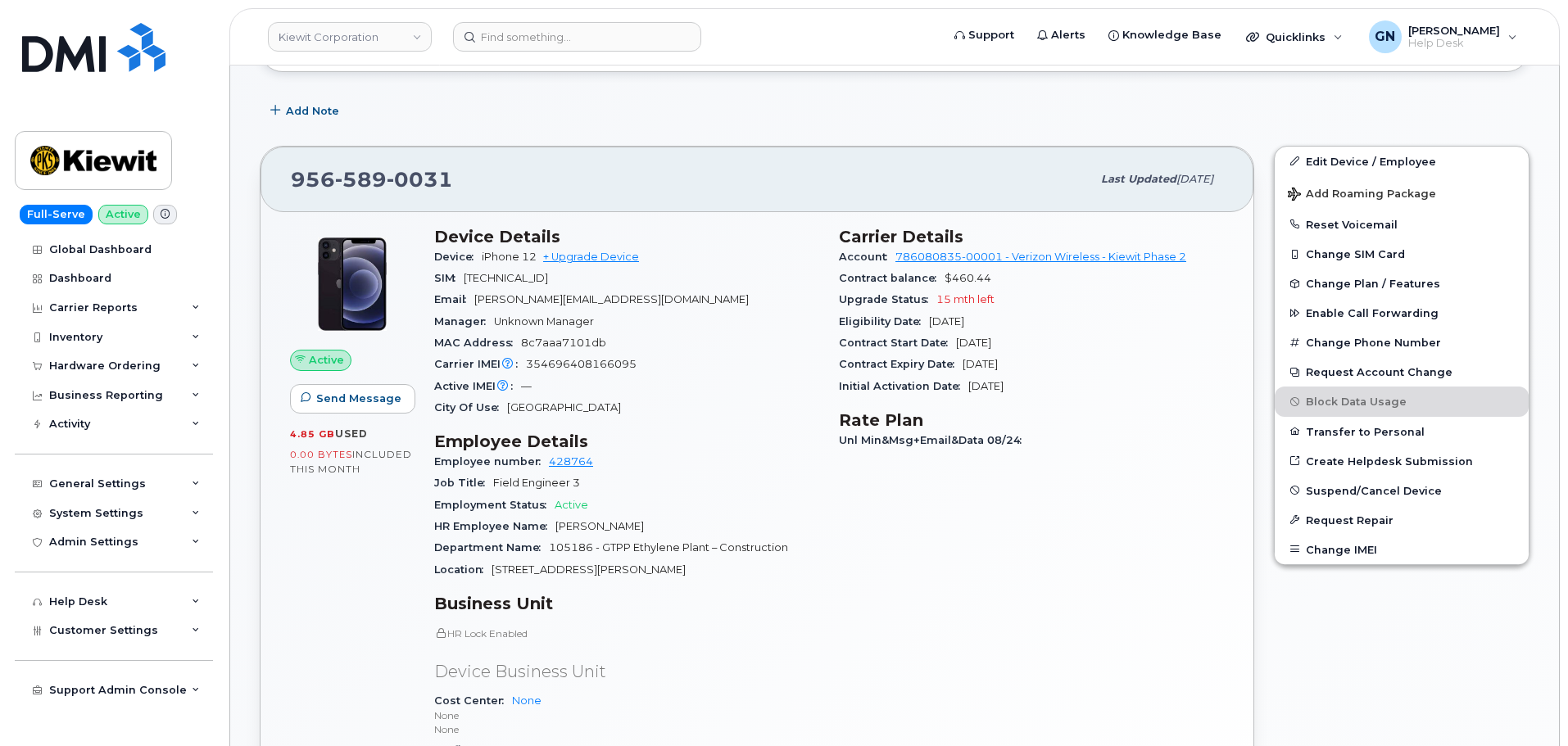
scroll to position [327, 0]
drag, startPoint x: 670, startPoint y: 295, endPoint x: 477, endPoint y: 295, distance: 193.0
click at [477, 295] on div "Email [PERSON_NAME][EMAIL_ADDRESS][DOMAIN_NAME]" at bounding box center [627, 297] width 385 height 21
click at [82, 358] on div "Hardware Ordering" at bounding box center [113, 366] width 199 height 29
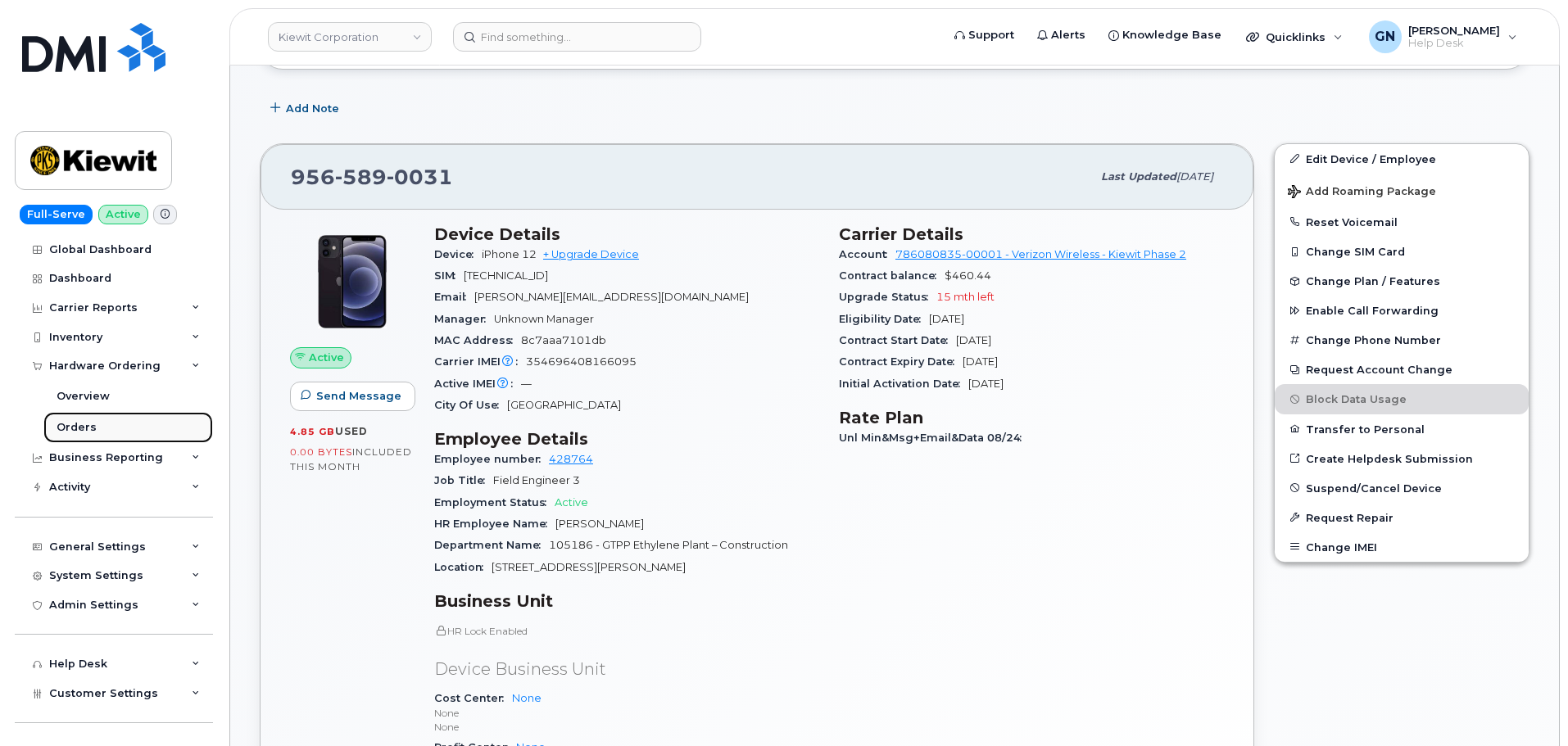
click at [81, 425] on div "Orders" at bounding box center [77, 427] width 40 height 15
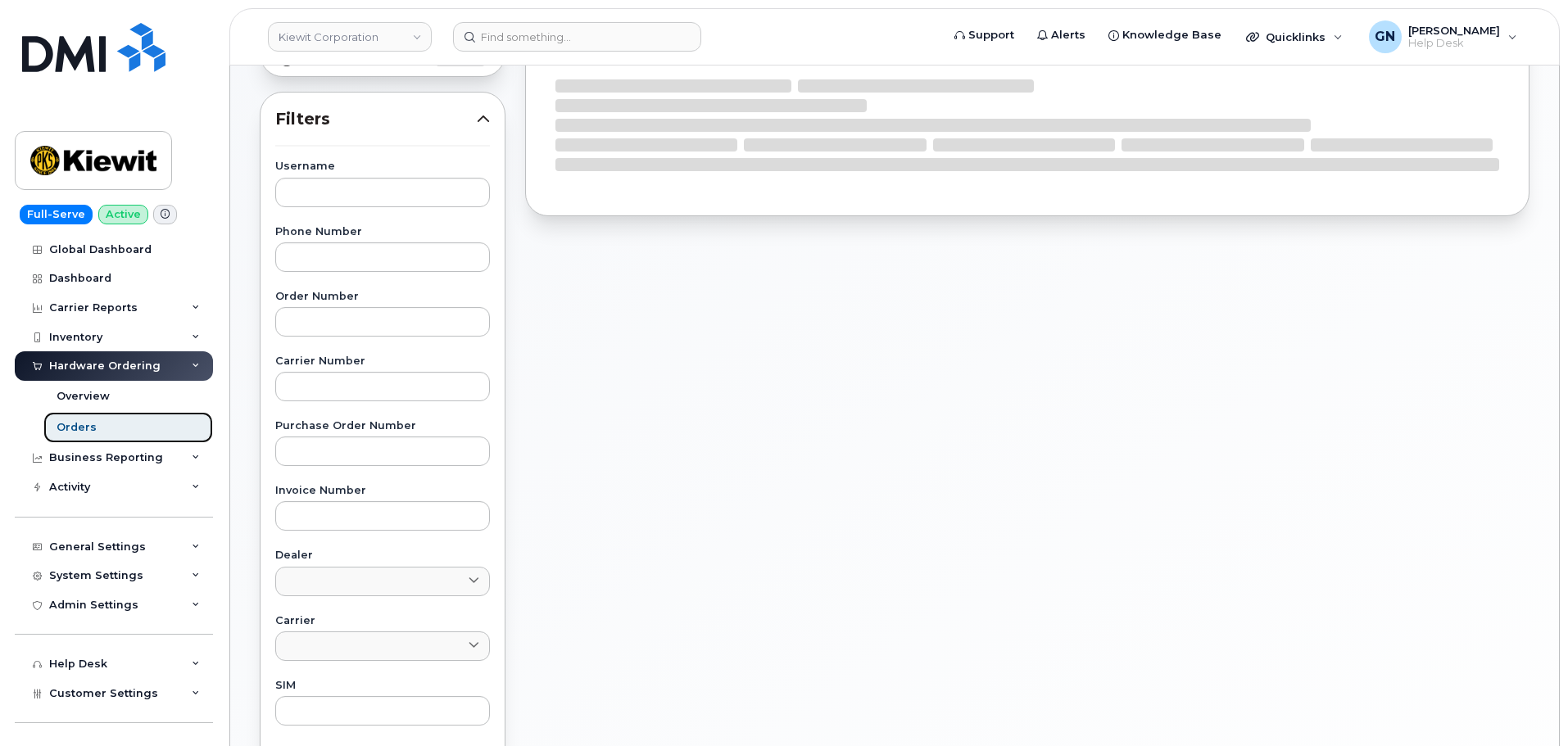
scroll to position [327, 0]
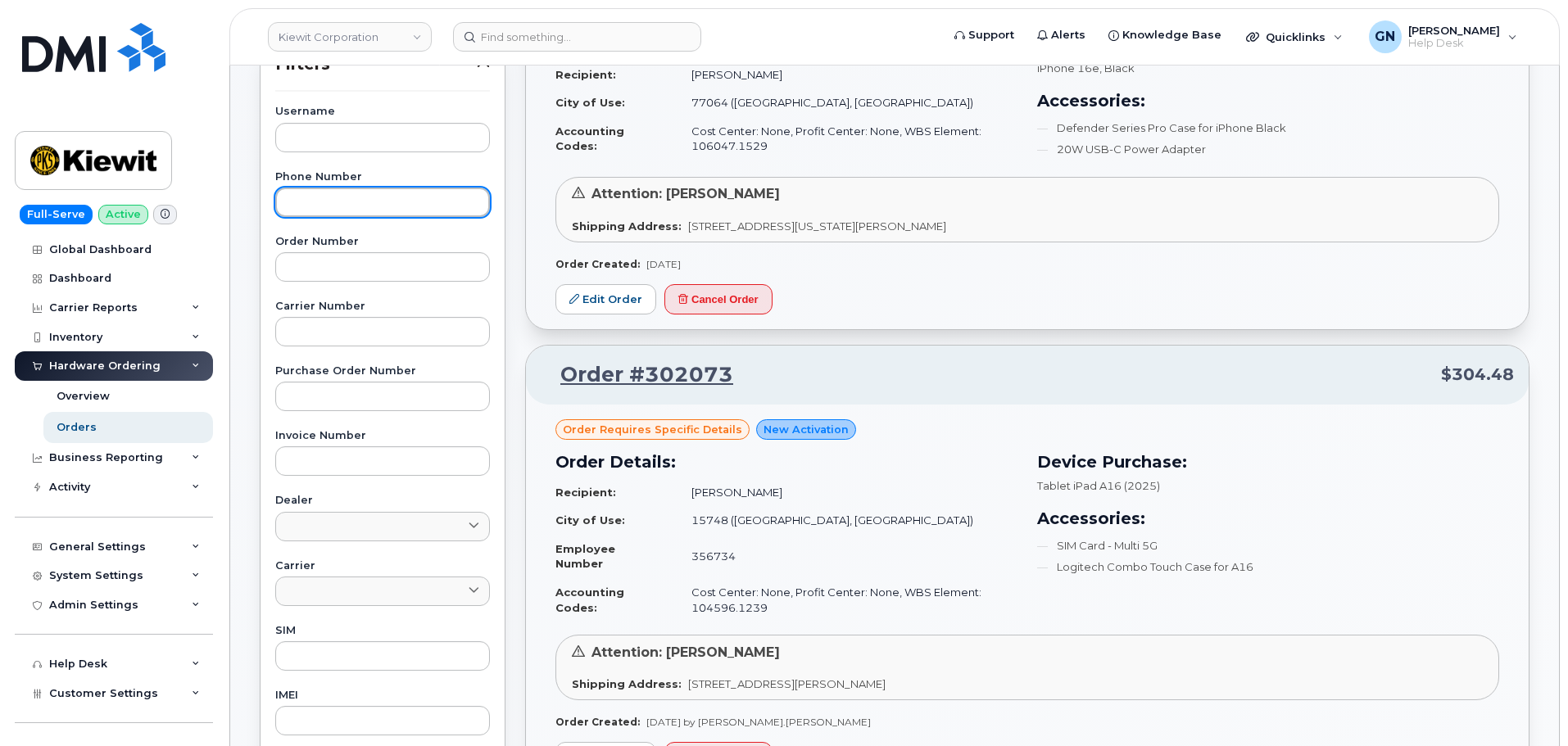
click at [346, 206] on input "text" at bounding box center [383, 202] width 215 height 29
paste input "9565890031"
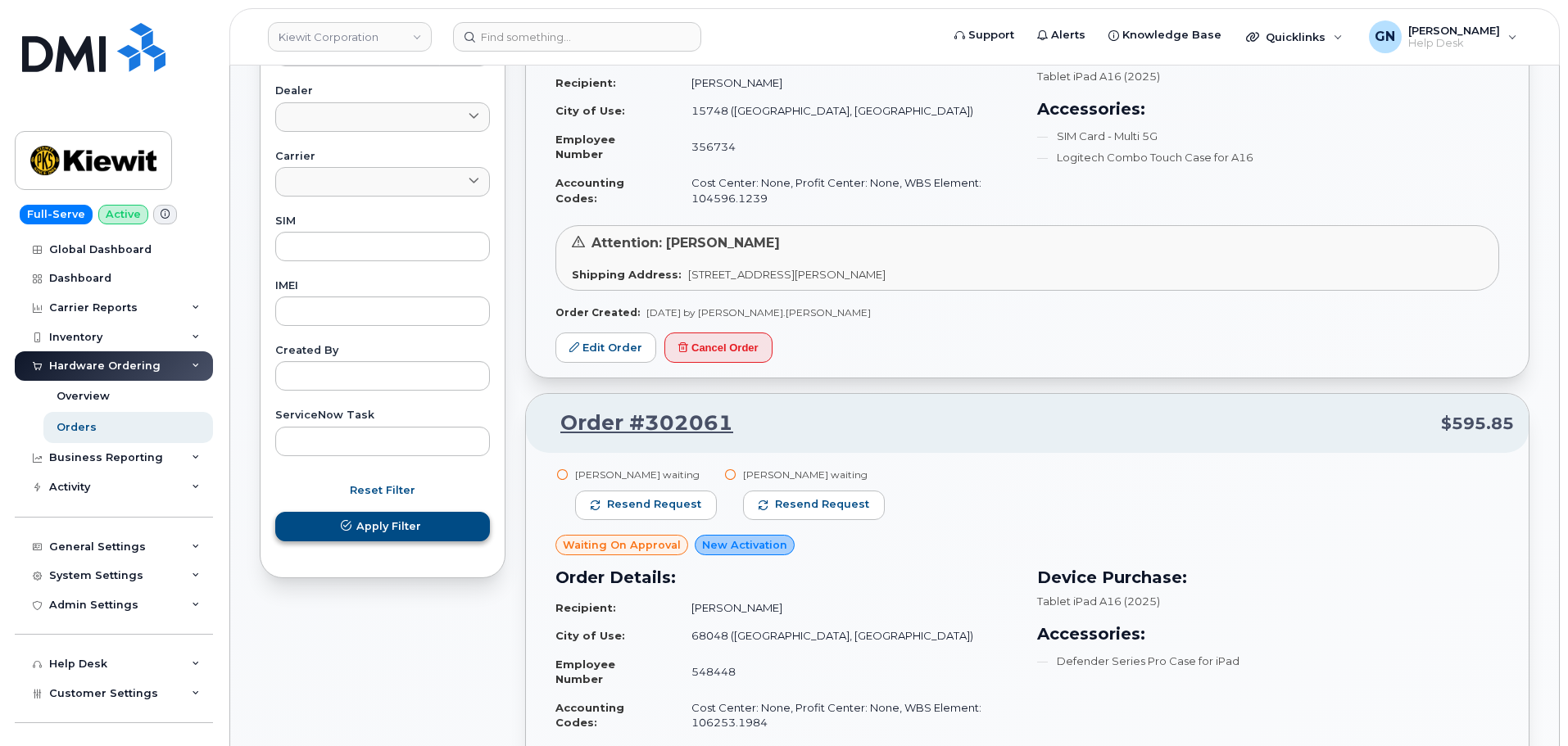
type input "9565890031"
click at [360, 529] on span "Apply Filter" at bounding box center [388, 526] width 64 height 15
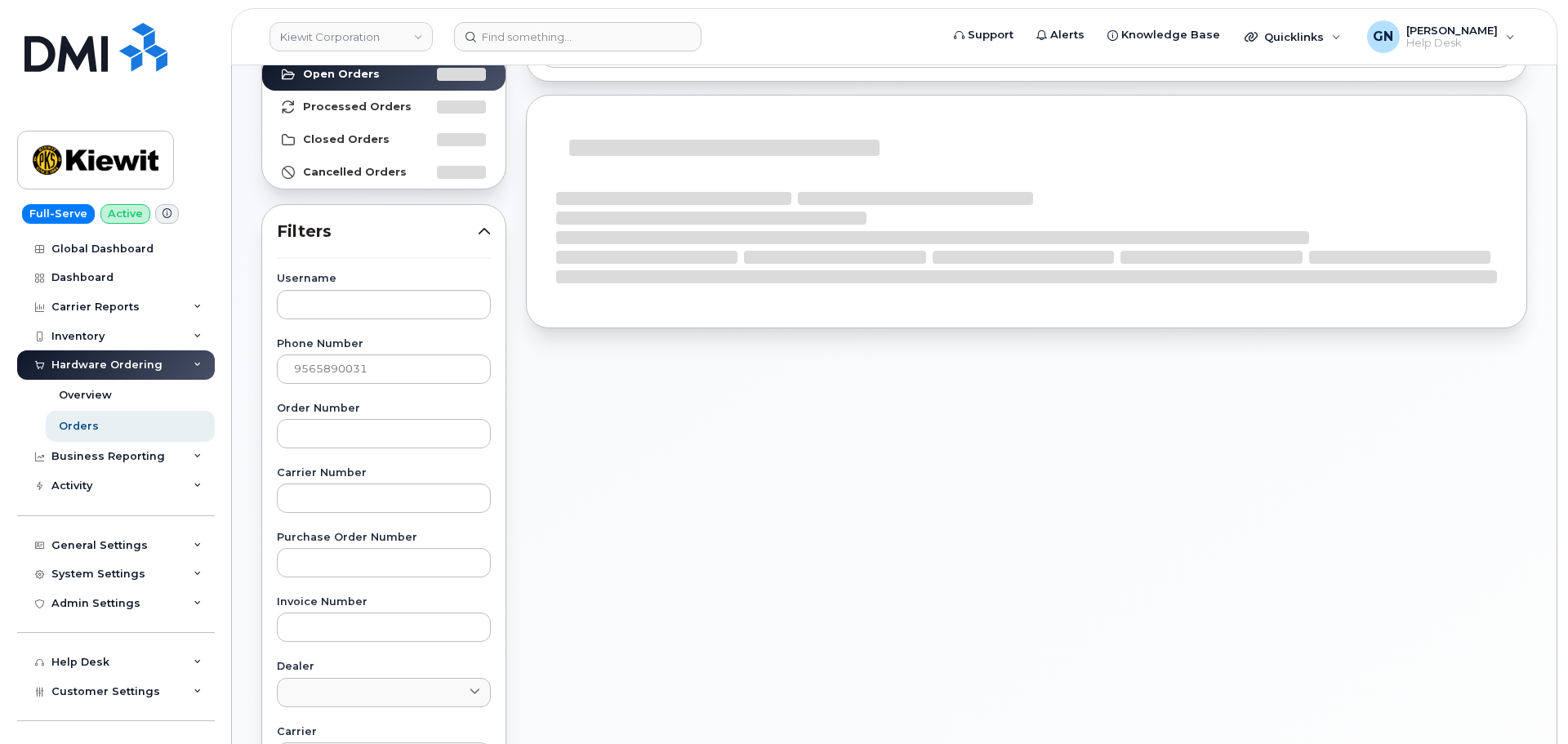
scroll to position [0, 0]
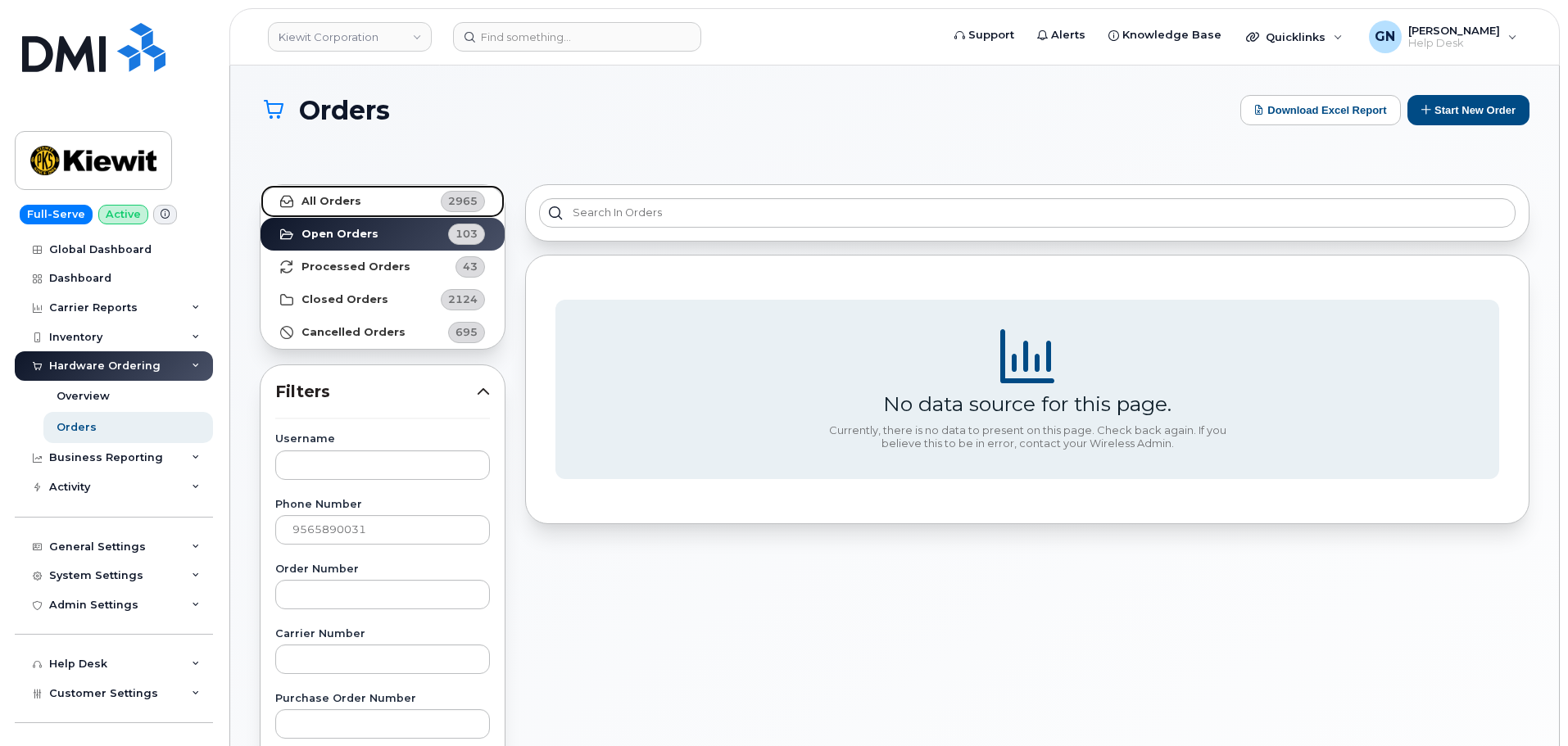
click at [404, 199] on link "All Orders 2965" at bounding box center [383, 201] width 244 height 33
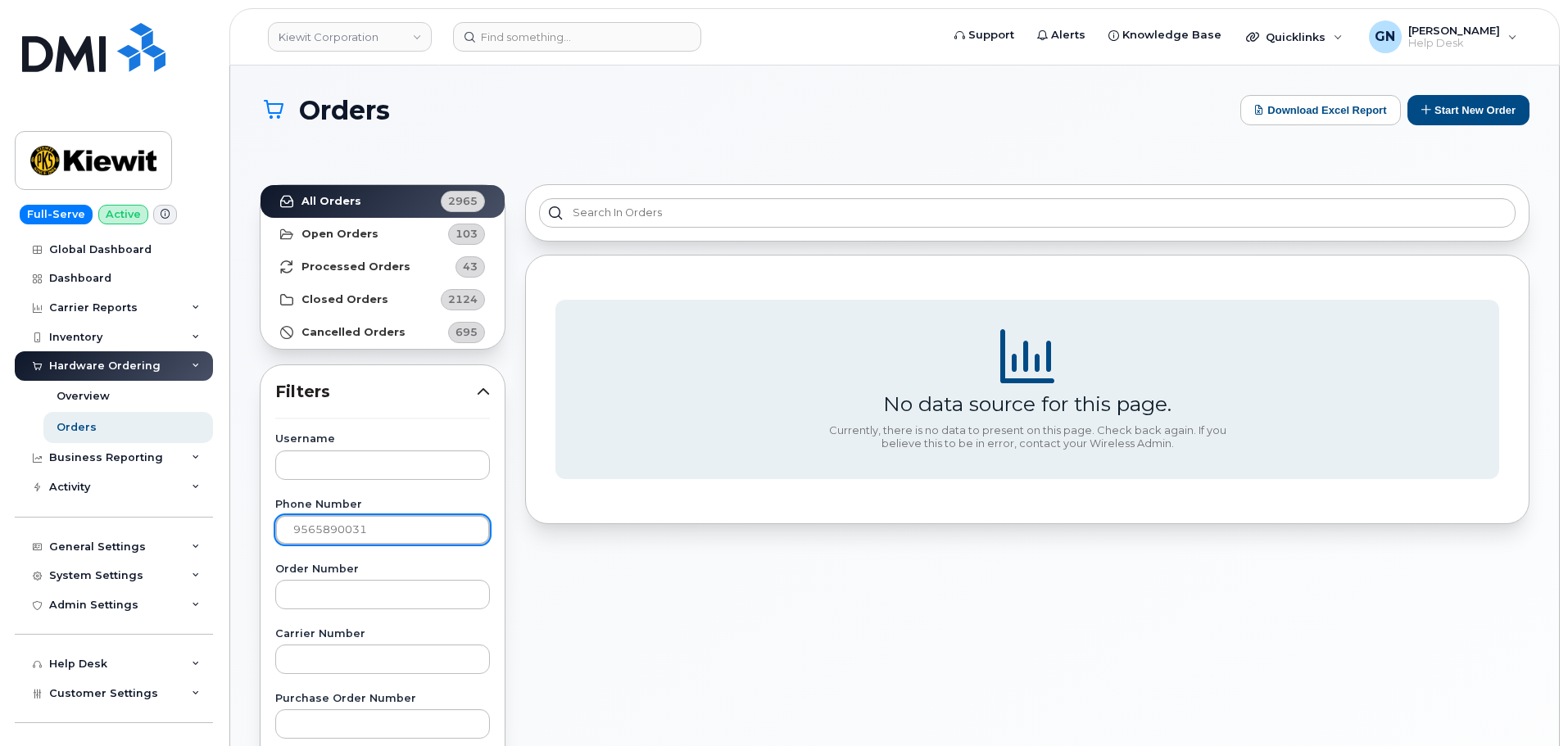
click at [371, 529] on input "9565890031" at bounding box center [383, 529] width 215 height 29
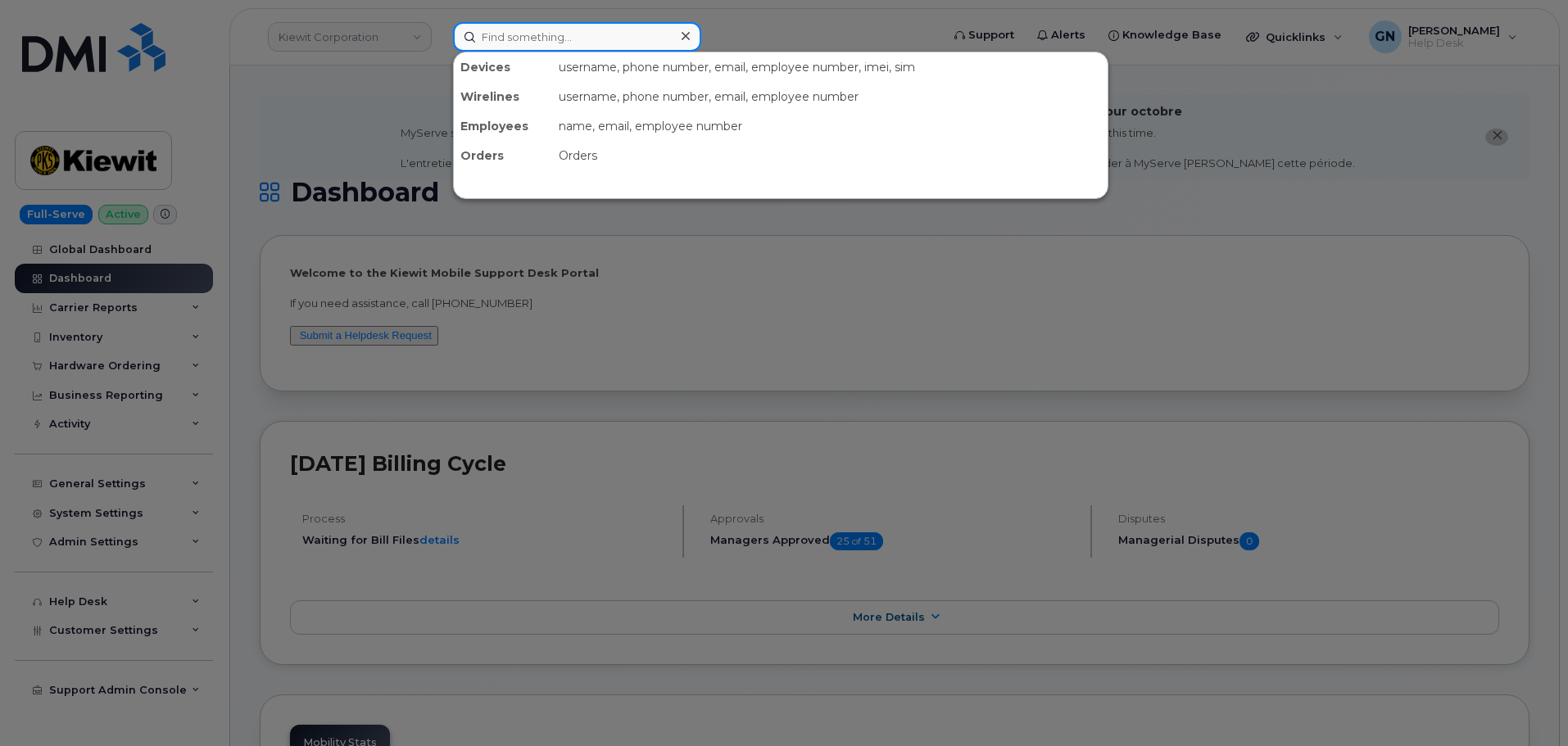
click at [518, 43] on input at bounding box center [577, 37] width 248 height 29
paste input "9565890031"
type input "9565890031"
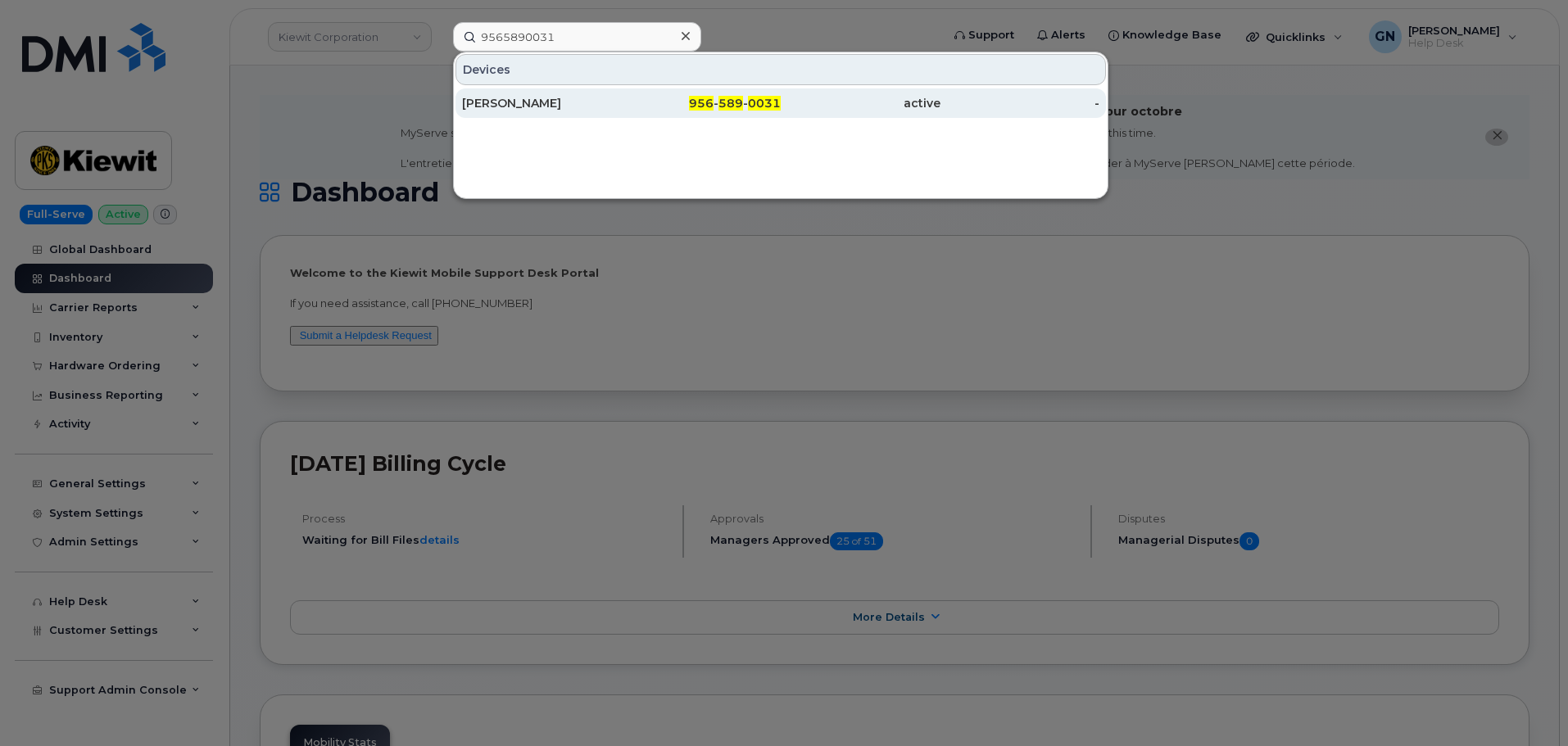
click at [544, 110] on div "[PERSON_NAME]" at bounding box center [542, 103] width 160 height 16
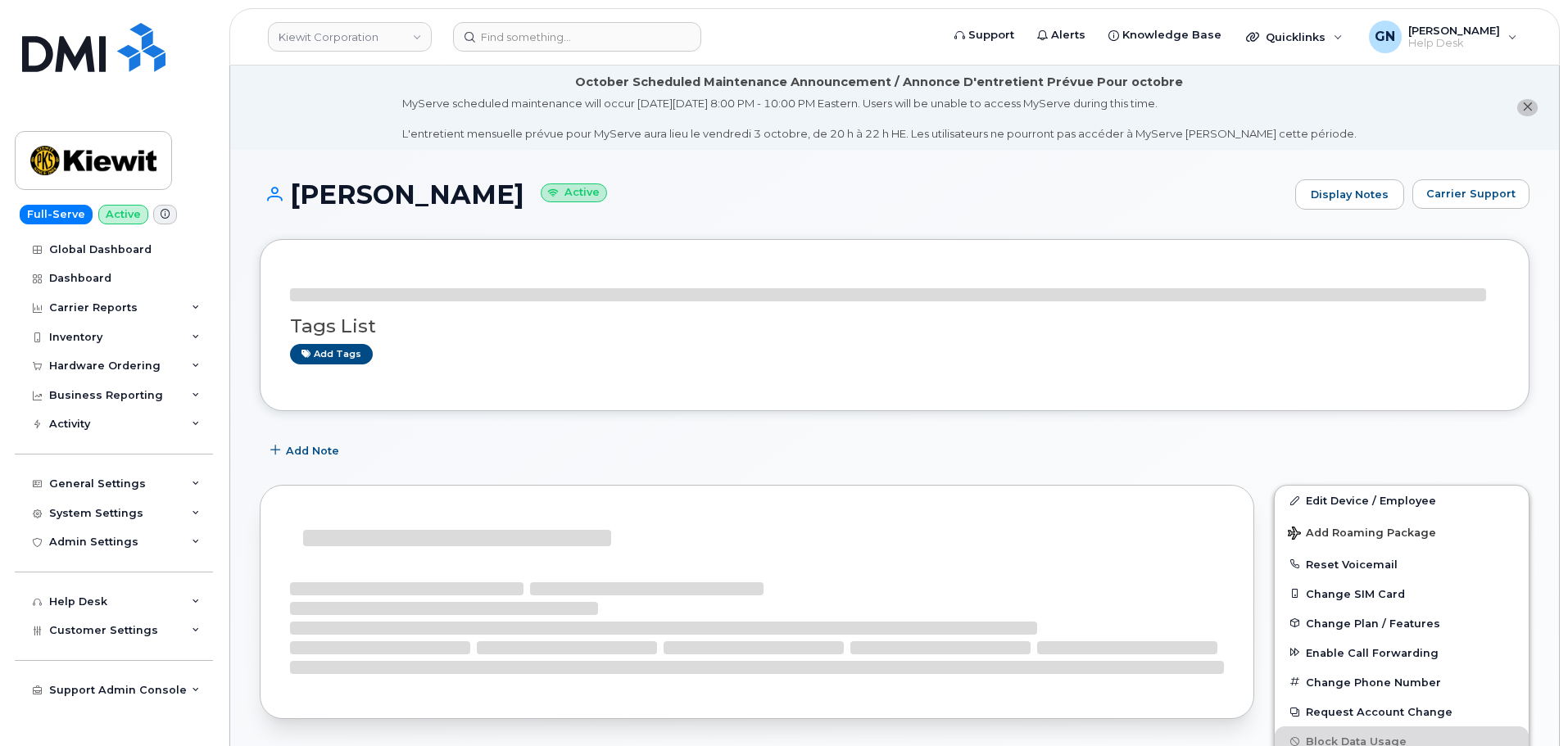
click at [358, 190] on h1 "SERGIO HERNANDEZ Active" at bounding box center [773, 194] width 1027 height 28
drag, startPoint x: 358, startPoint y: 194, endPoint x: 351, endPoint y: 195, distance: 7.1
click at [359, 196] on h1 "SERGIO HERNANDEZ Active" at bounding box center [773, 194] width 1027 height 28
click at [334, 194] on h1 "SERGIO HERNANDEZ Active" at bounding box center [773, 194] width 1027 height 28
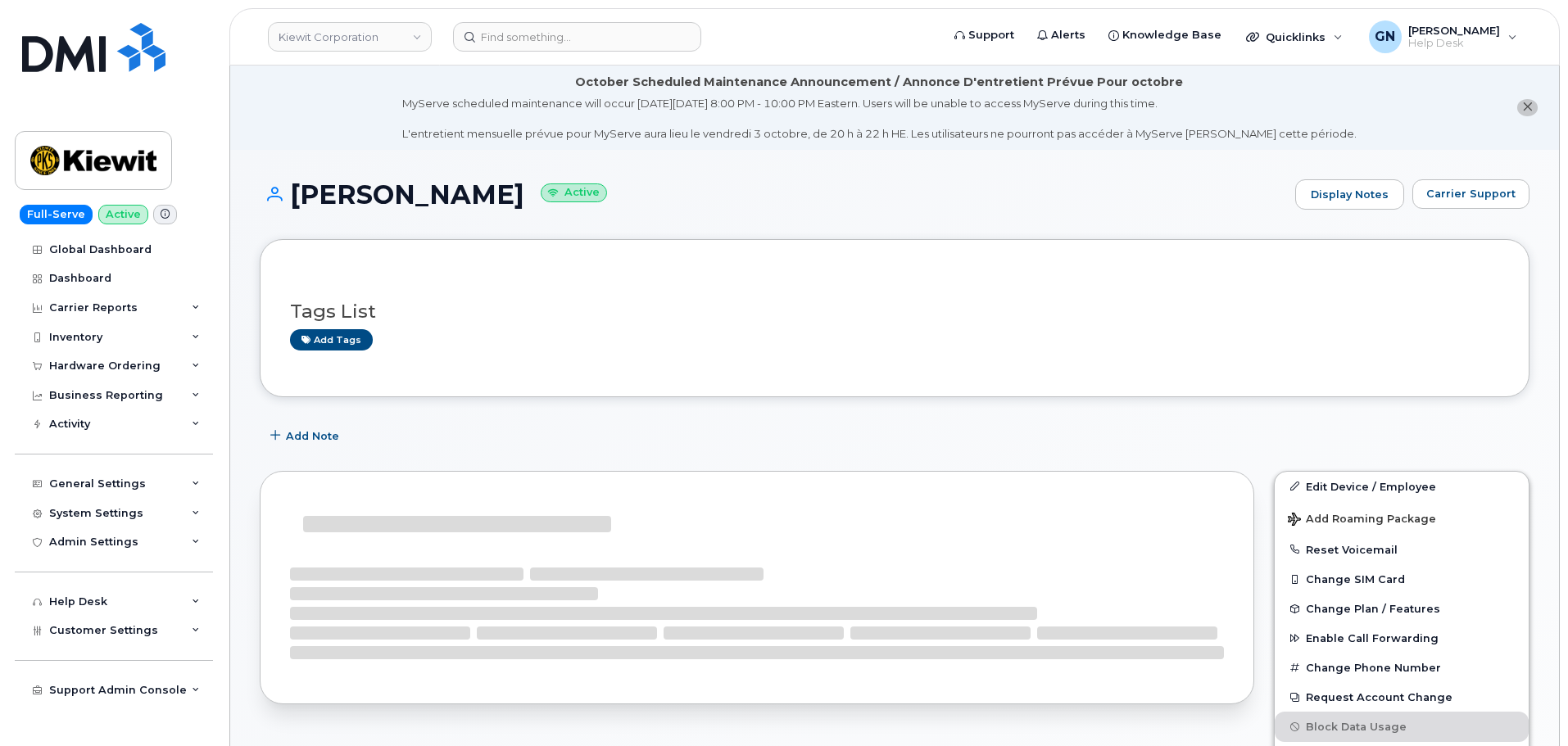
drag, startPoint x: 334, startPoint y: 194, endPoint x: 462, endPoint y: 198, distance: 128.1
click at [462, 198] on h1 "SERGIO HERNANDEZ Active" at bounding box center [773, 194] width 1027 height 28
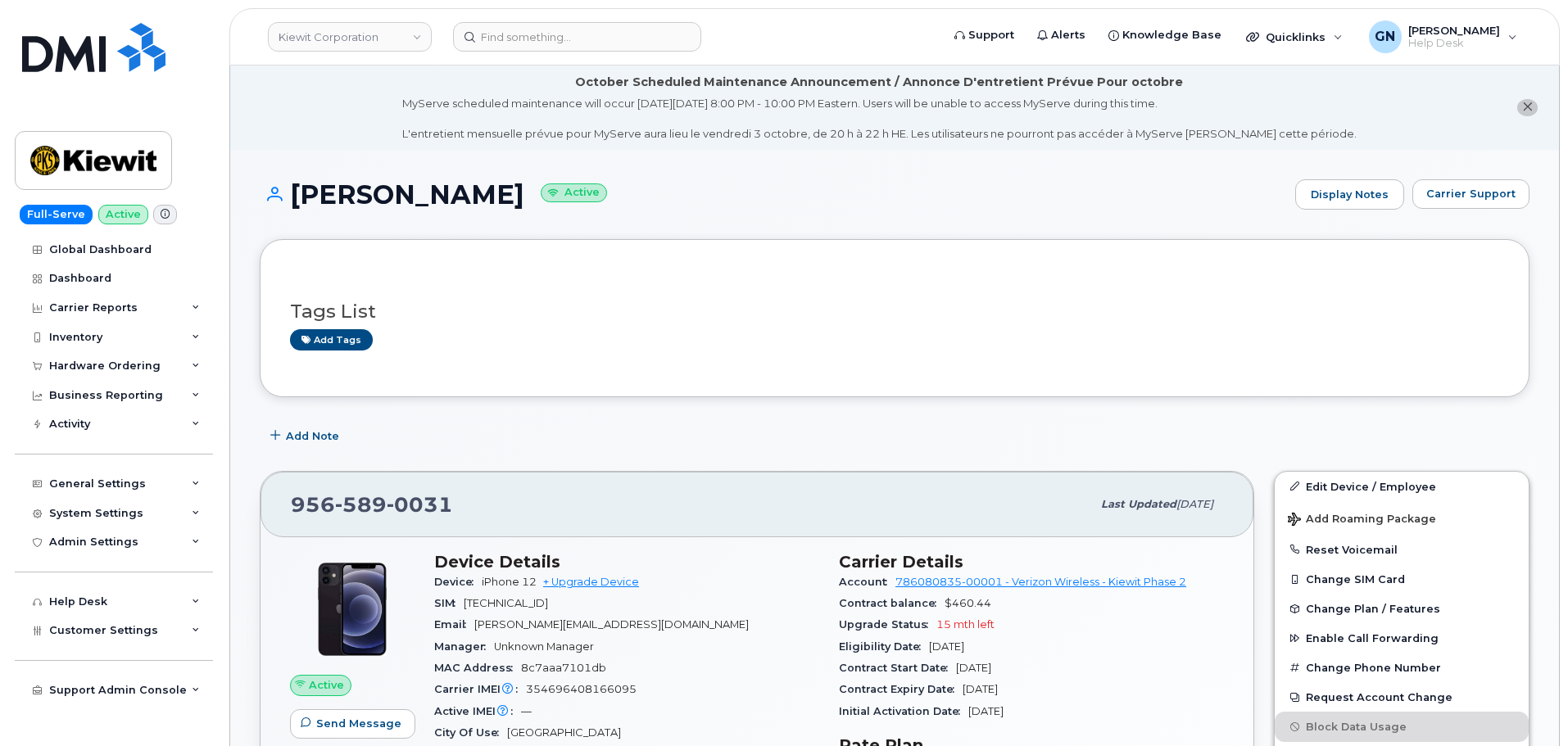
copy h1 "[PERSON_NAME]"
click at [85, 376] on div "Hardware Ordering" at bounding box center [113, 366] width 199 height 29
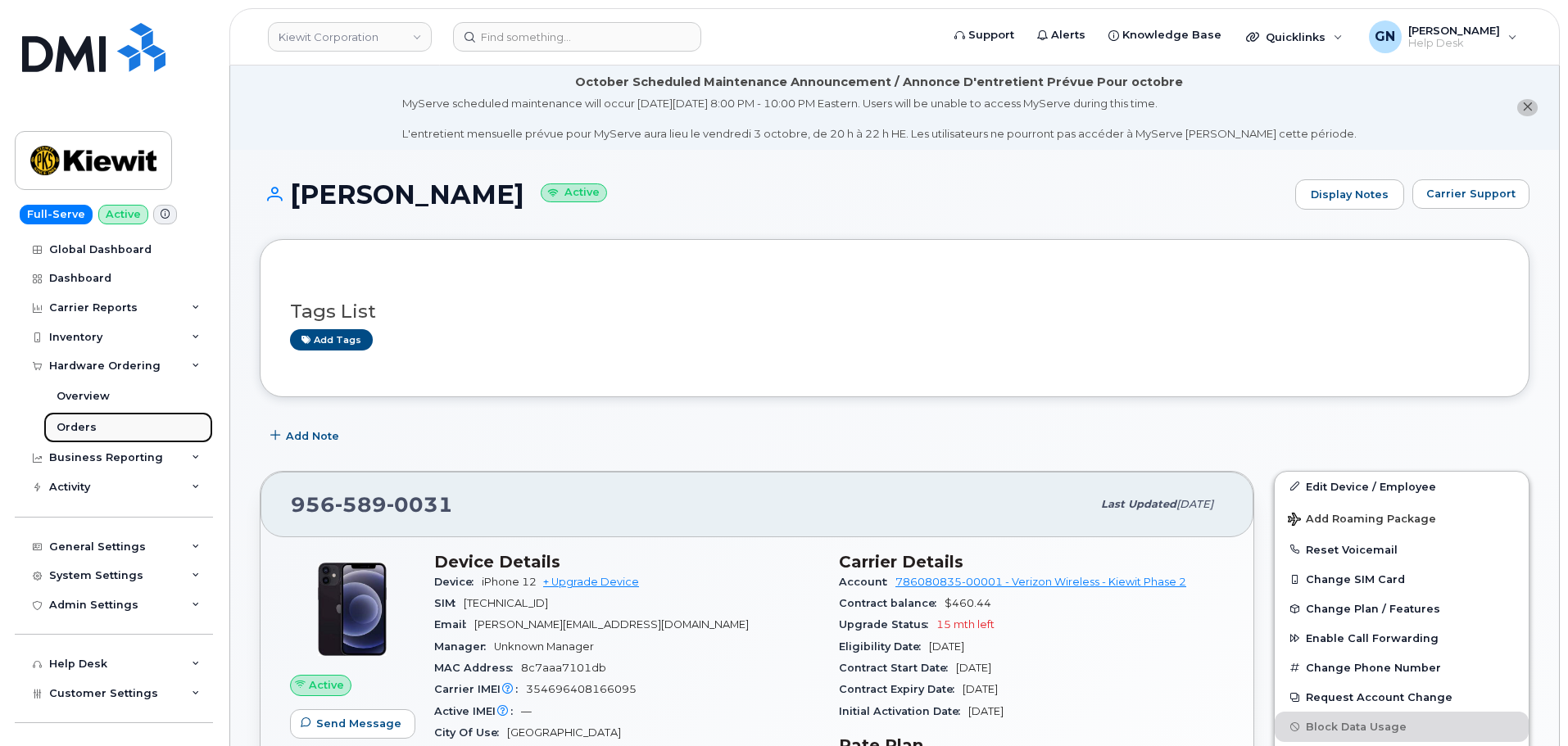
click at [85, 425] on div "Orders" at bounding box center [77, 427] width 40 height 15
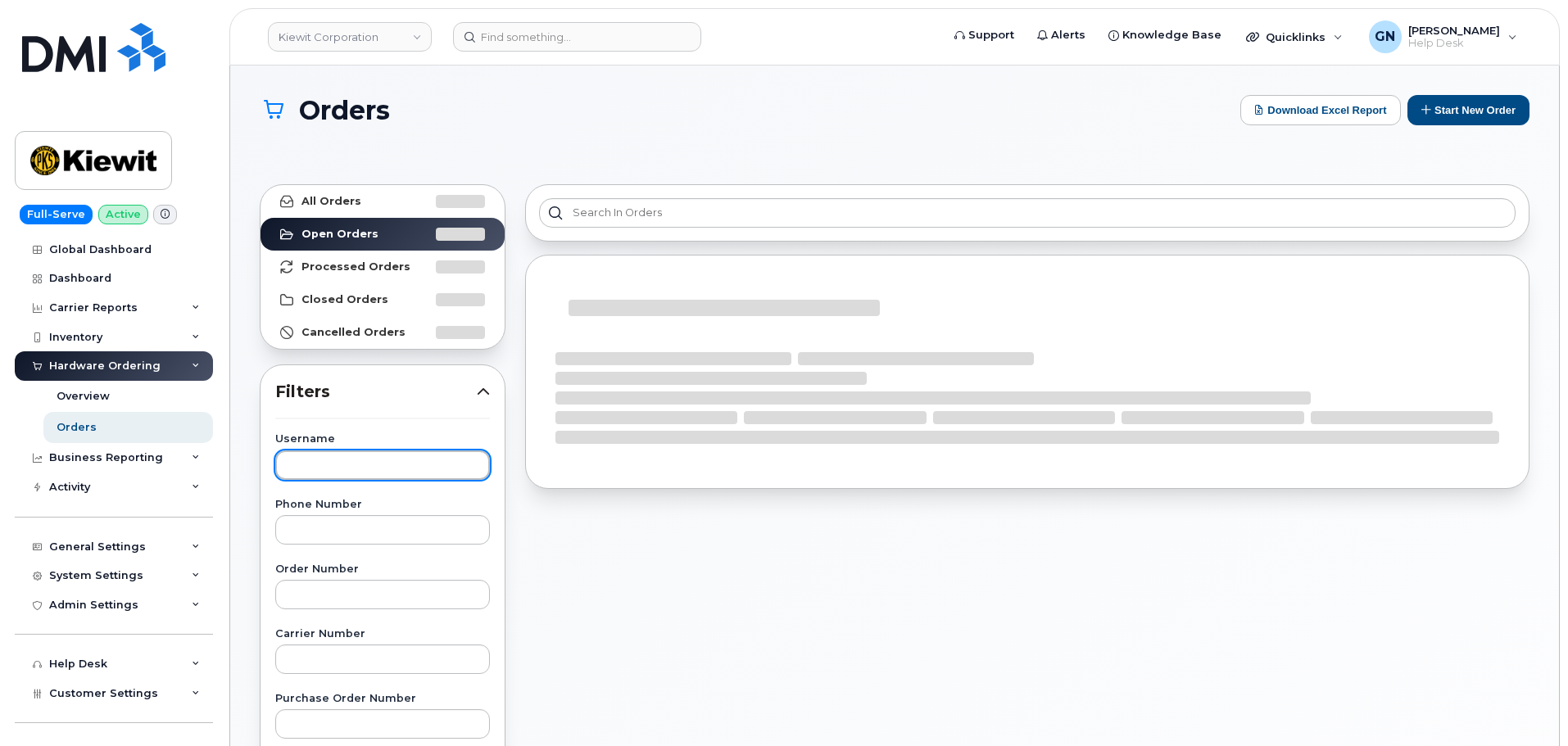
click at [342, 470] on input "text" at bounding box center [383, 465] width 215 height 29
paste input "[PERSON_NAME]"
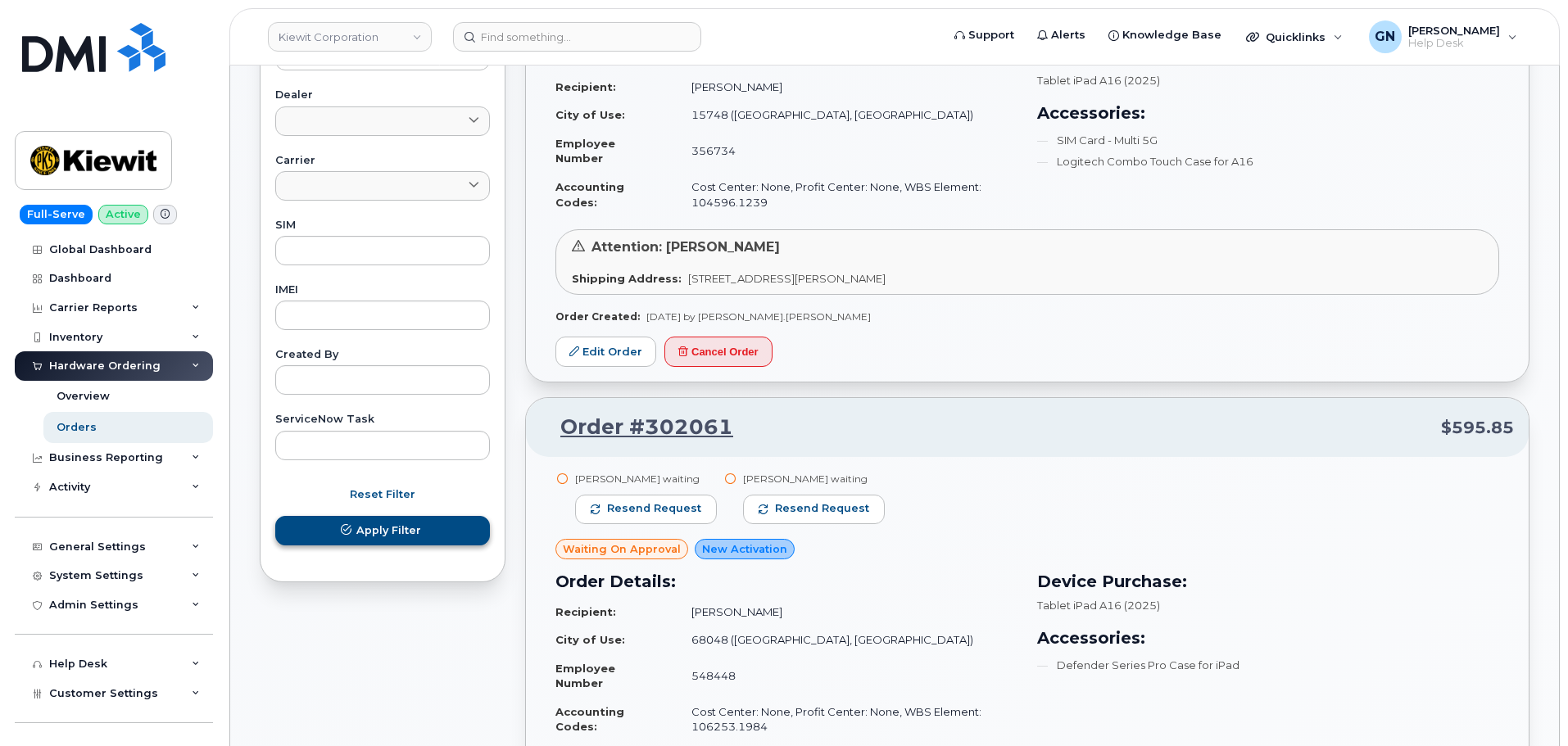
type input "[PERSON_NAME]"
click at [358, 533] on span "Apply Filter" at bounding box center [388, 530] width 64 height 15
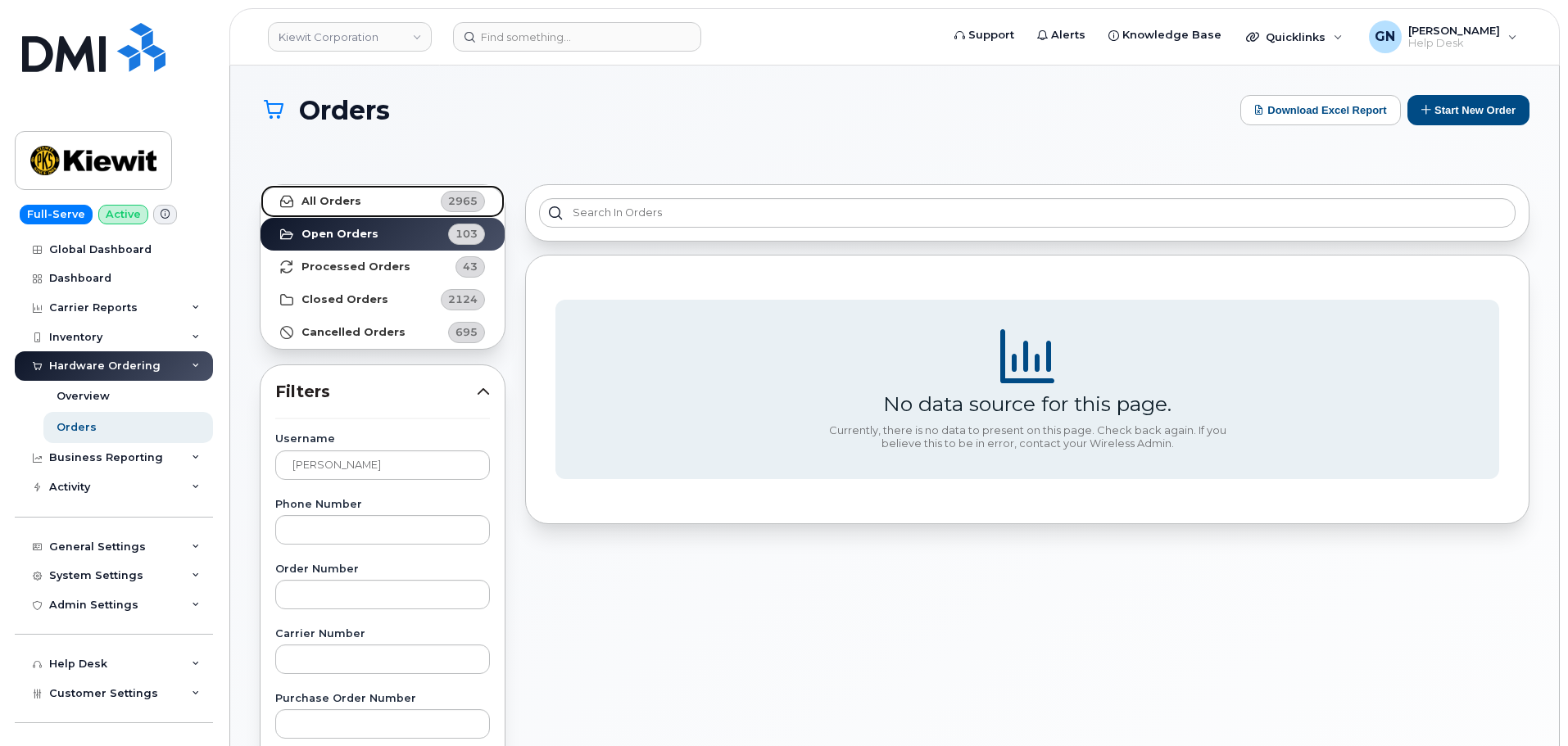
click at [384, 198] on link "All Orders 2965" at bounding box center [383, 201] width 244 height 33
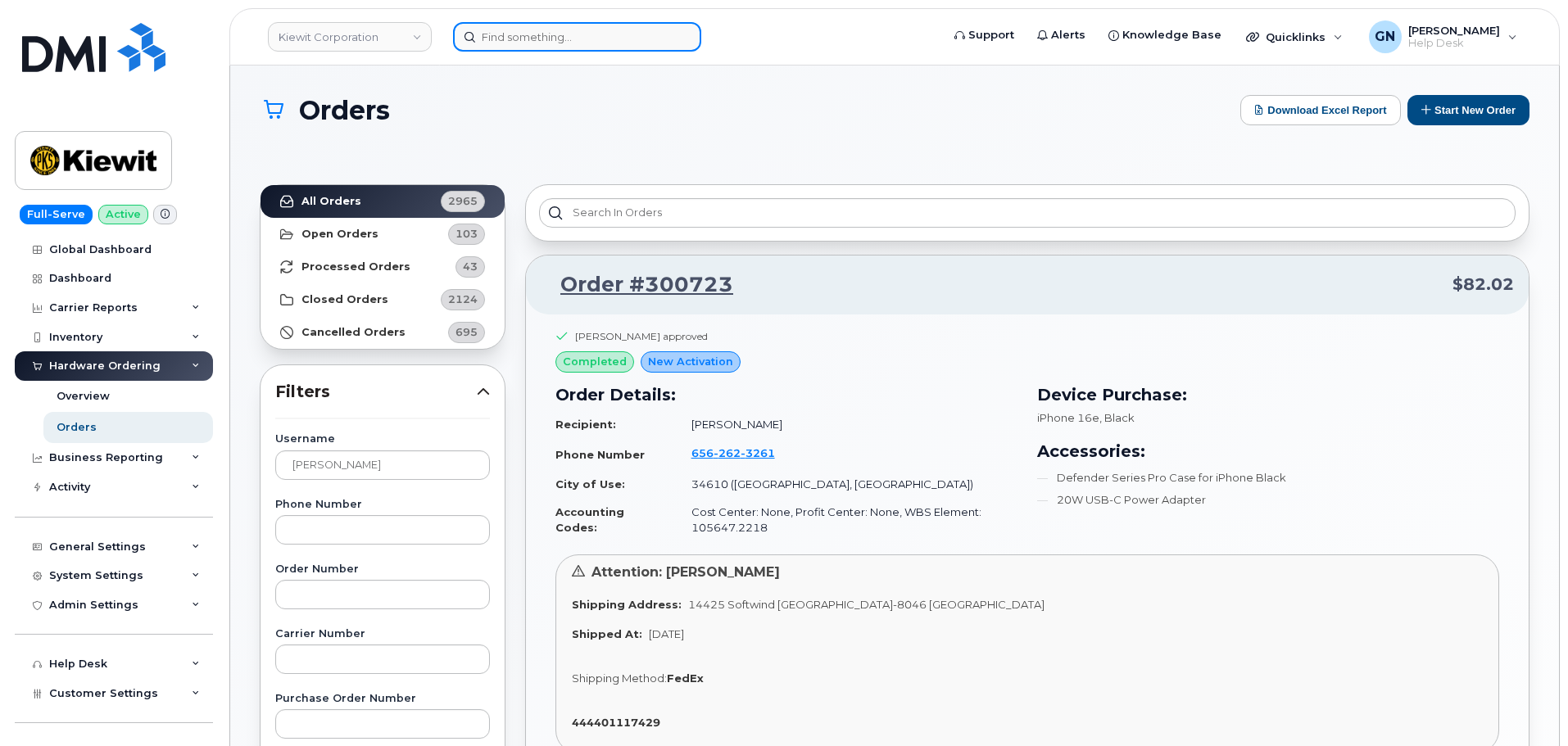
click at [504, 48] on input at bounding box center [577, 37] width 248 height 29
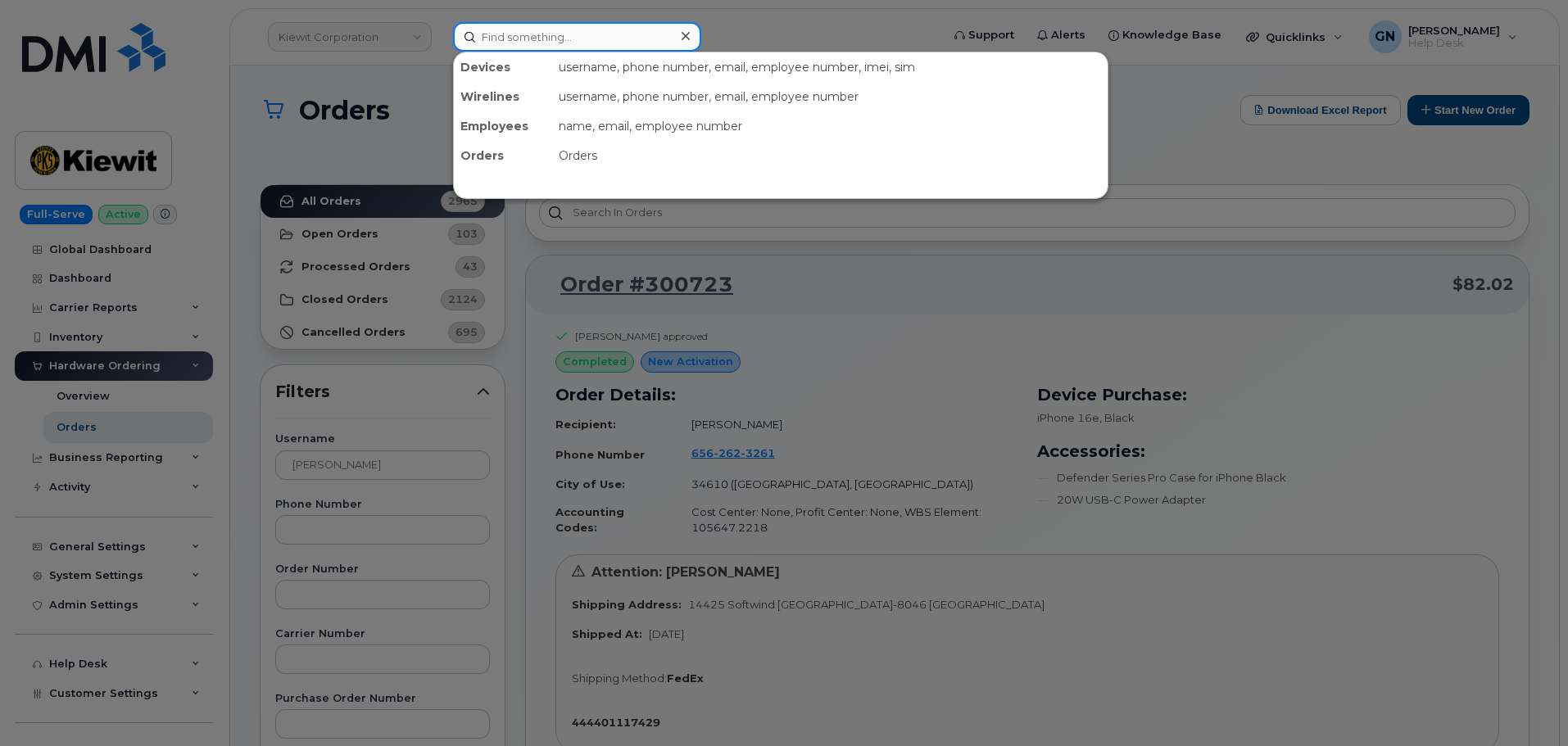
click at [557, 46] on input at bounding box center [577, 37] width 248 height 29
paste input "9565890031"
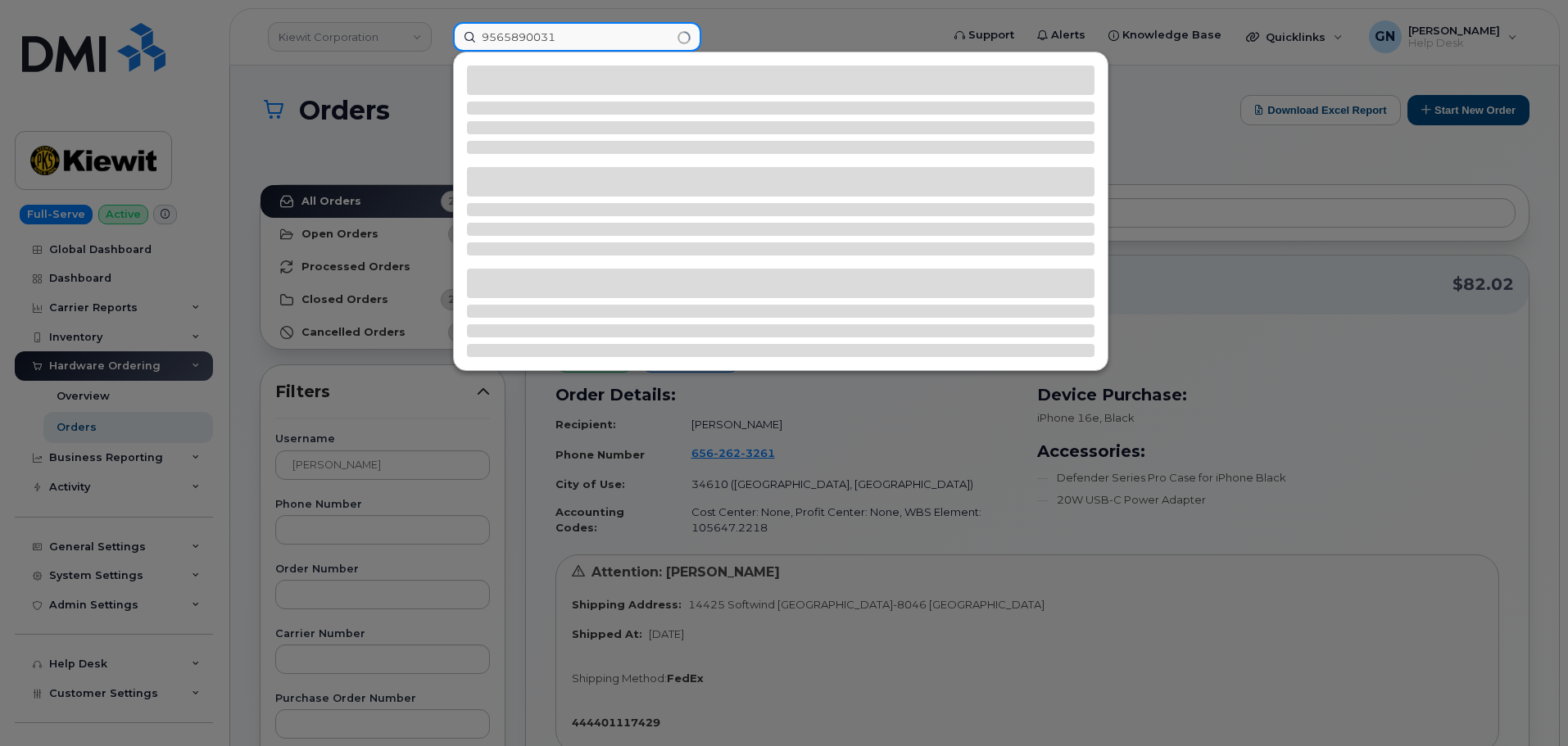
type input "9565890031"
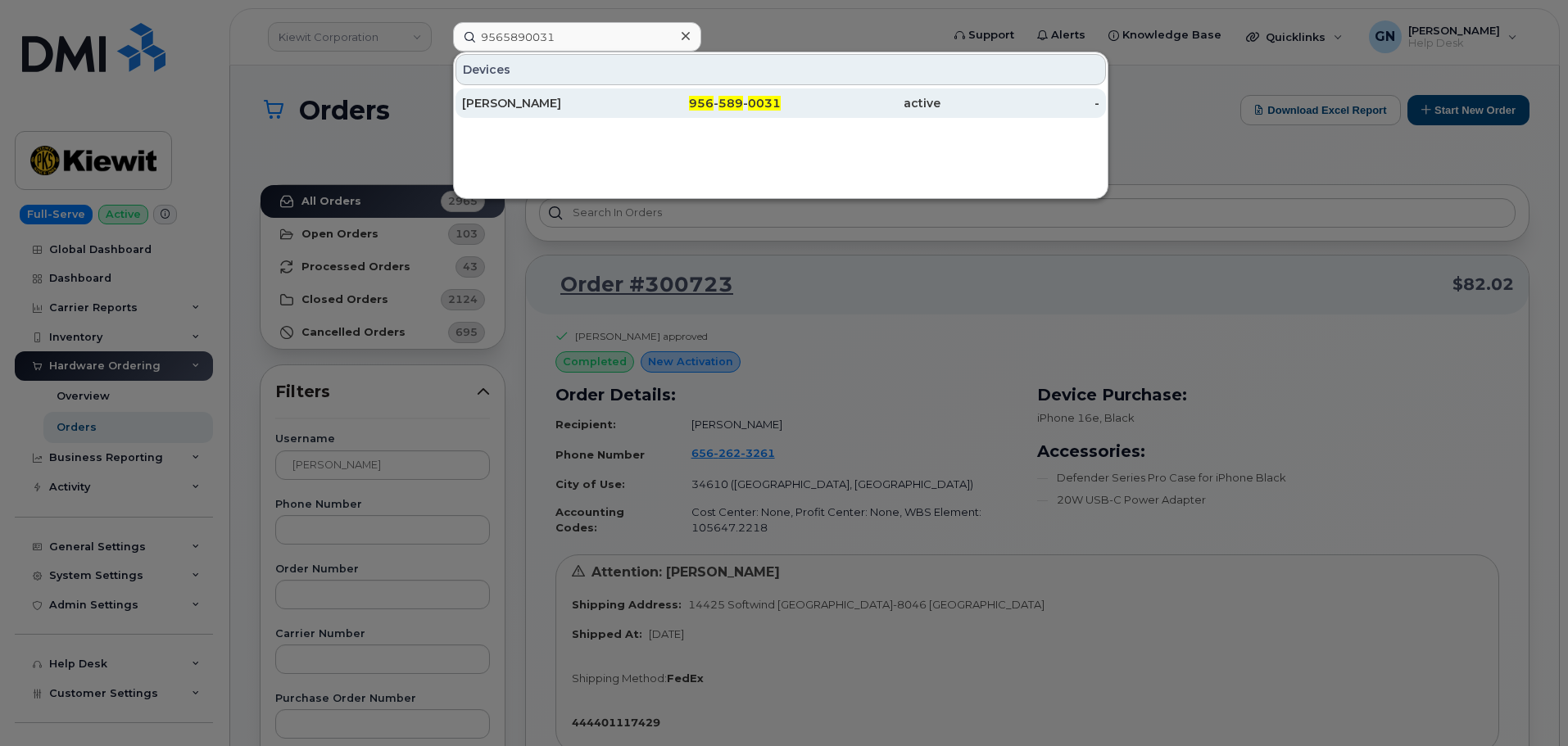
click at [549, 114] on div "[PERSON_NAME]" at bounding box center [542, 103] width 160 height 29
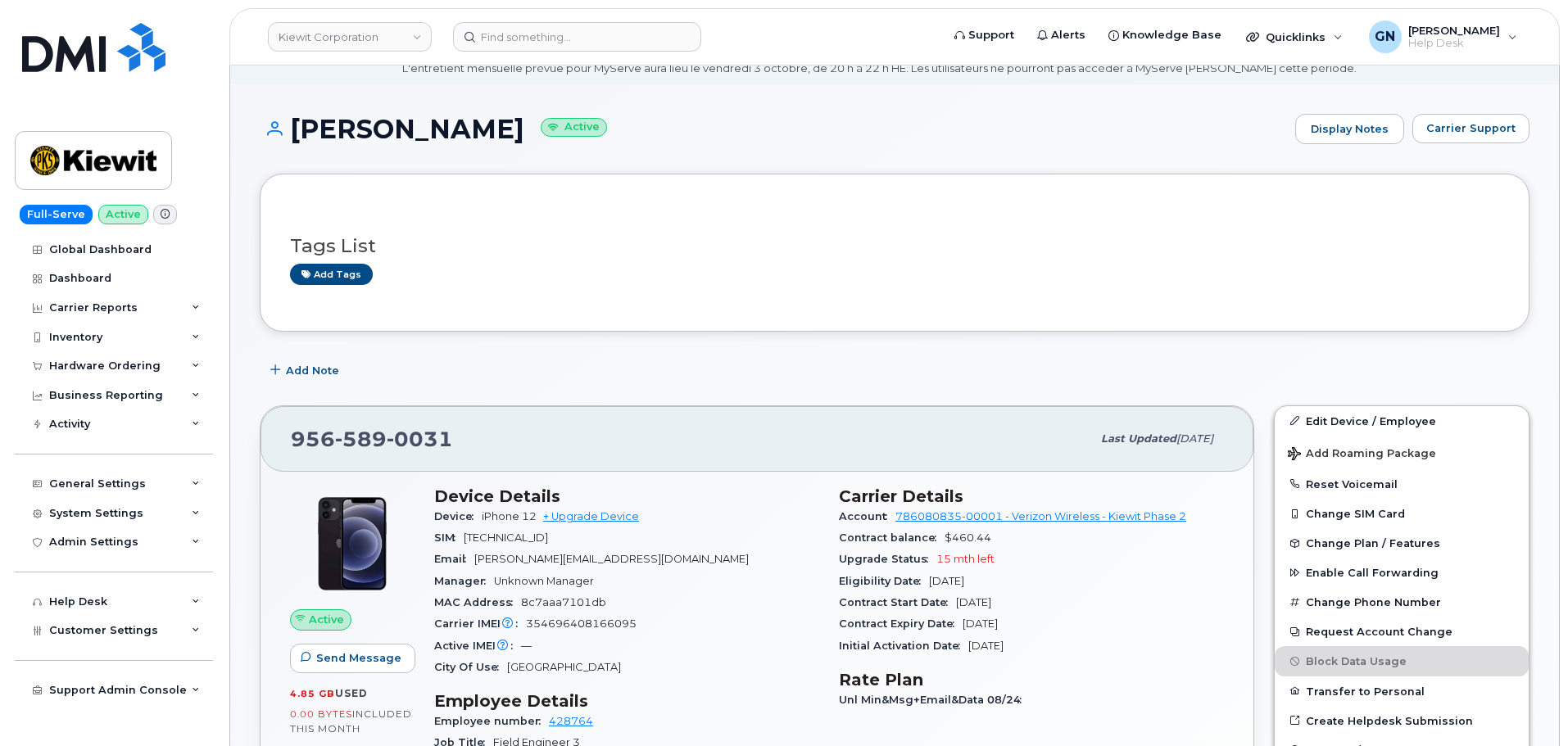
scroll to position [164, 0]
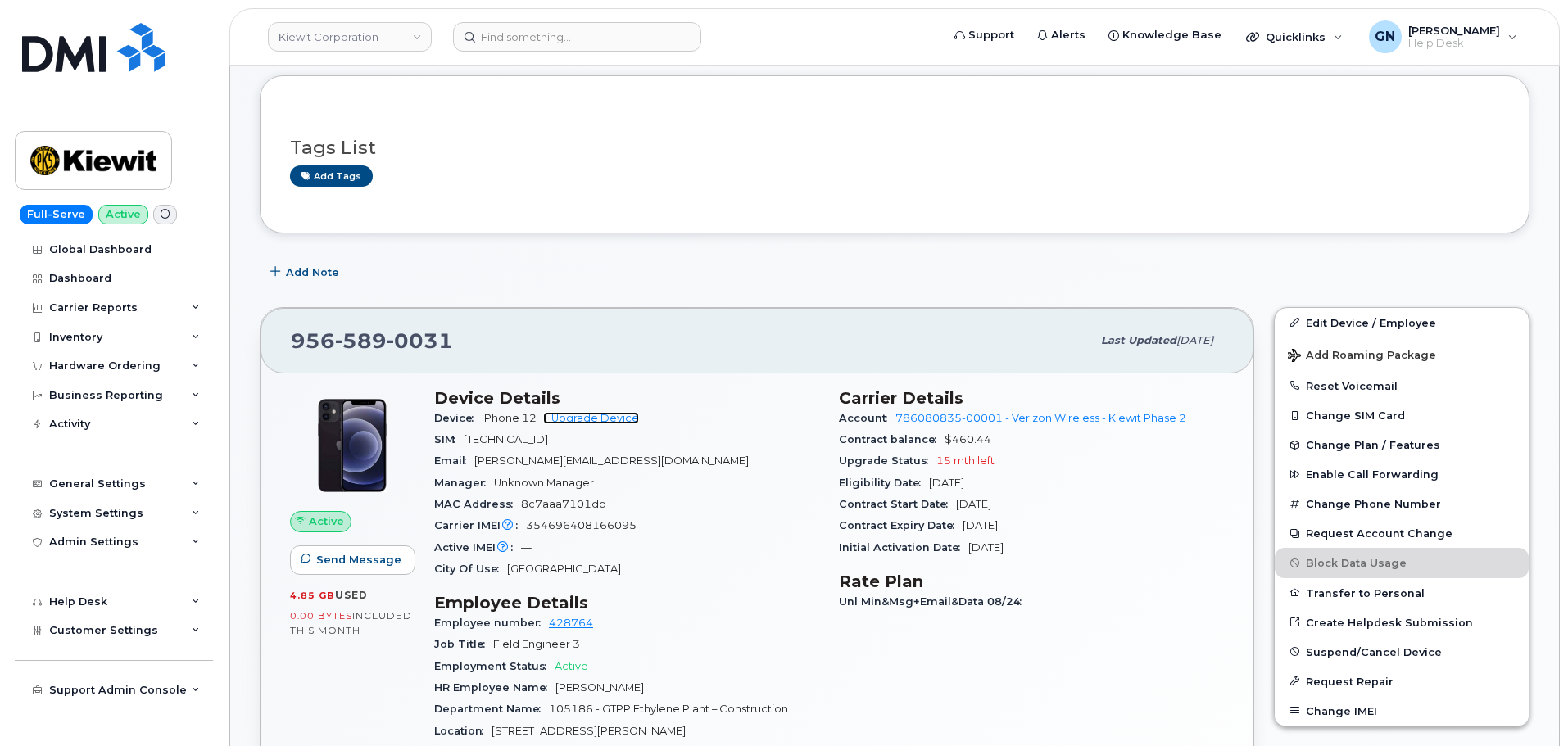
click at [599, 413] on link "+ Upgrade Device" at bounding box center [591, 418] width 95 height 12
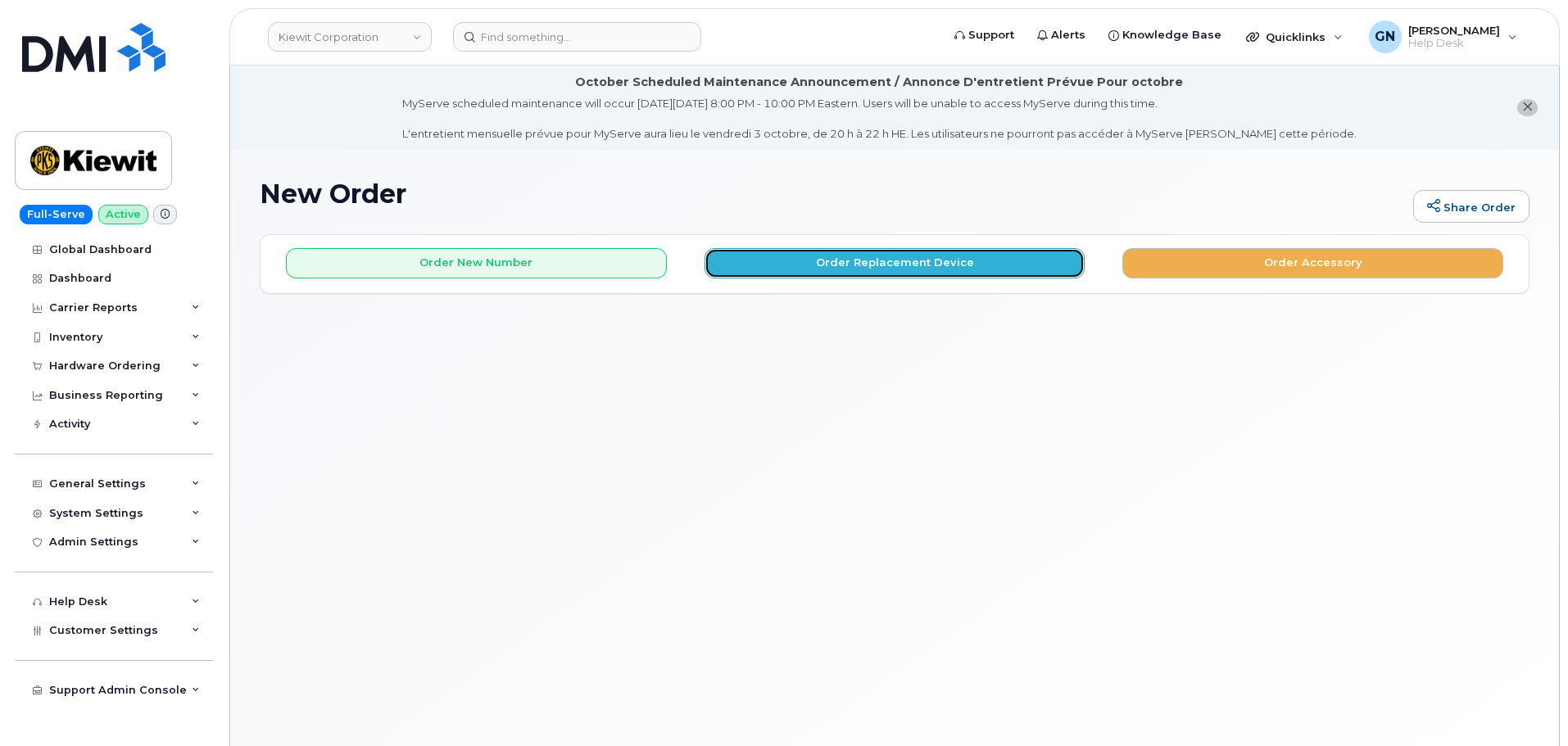
click at [812, 257] on button "Order Replacement Device" at bounding box center [894, 263] width 381 height 30
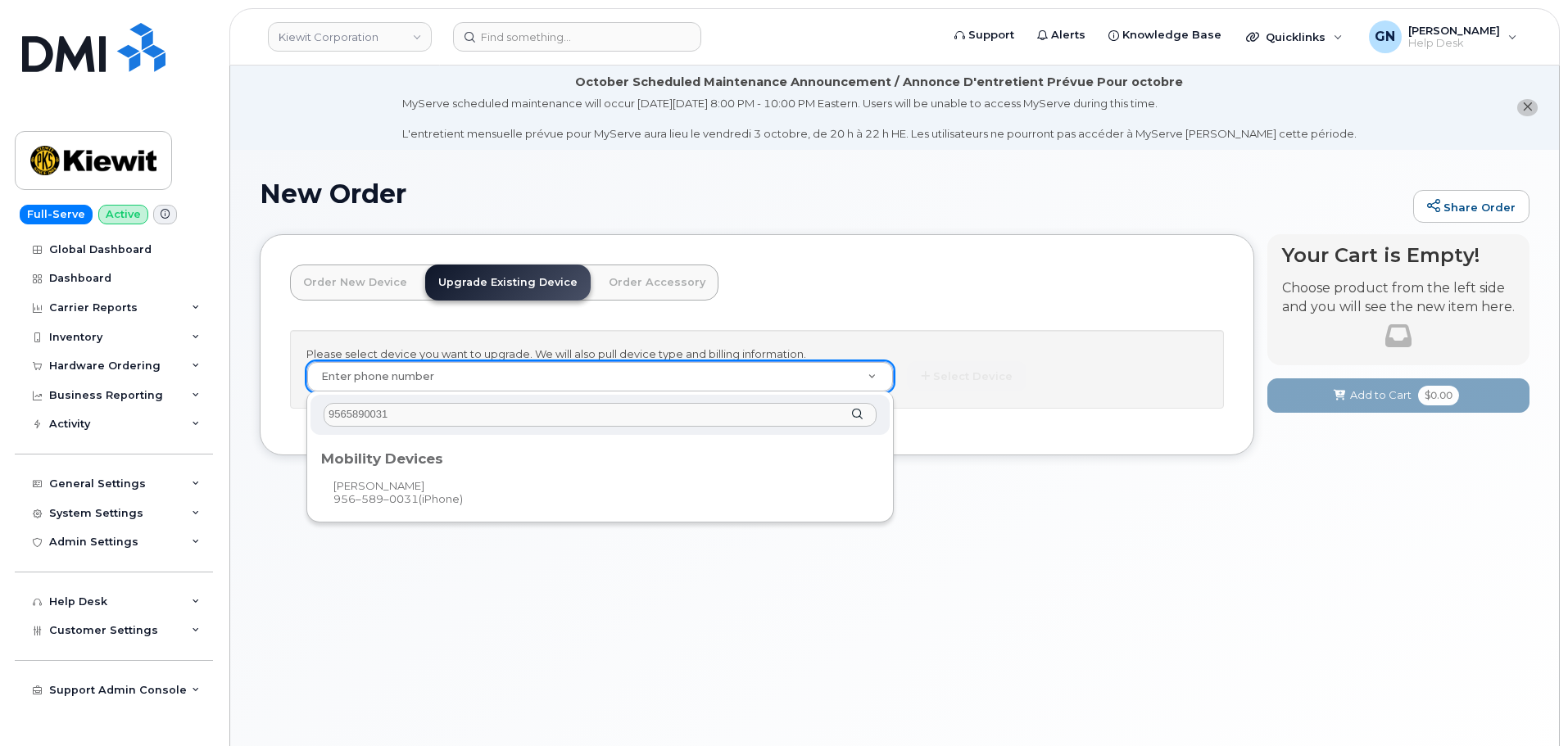
type input "9565890031"
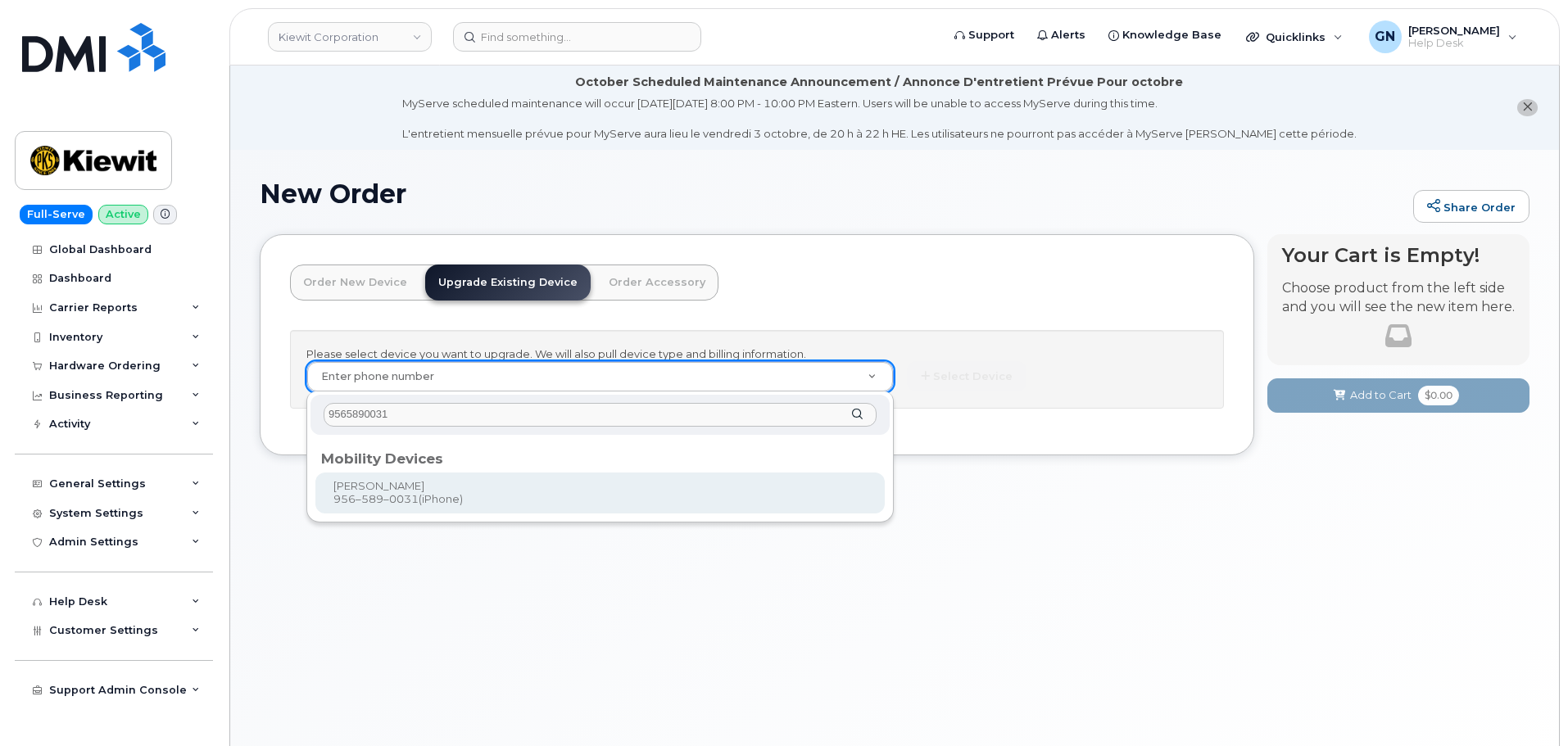
type input "1174747"
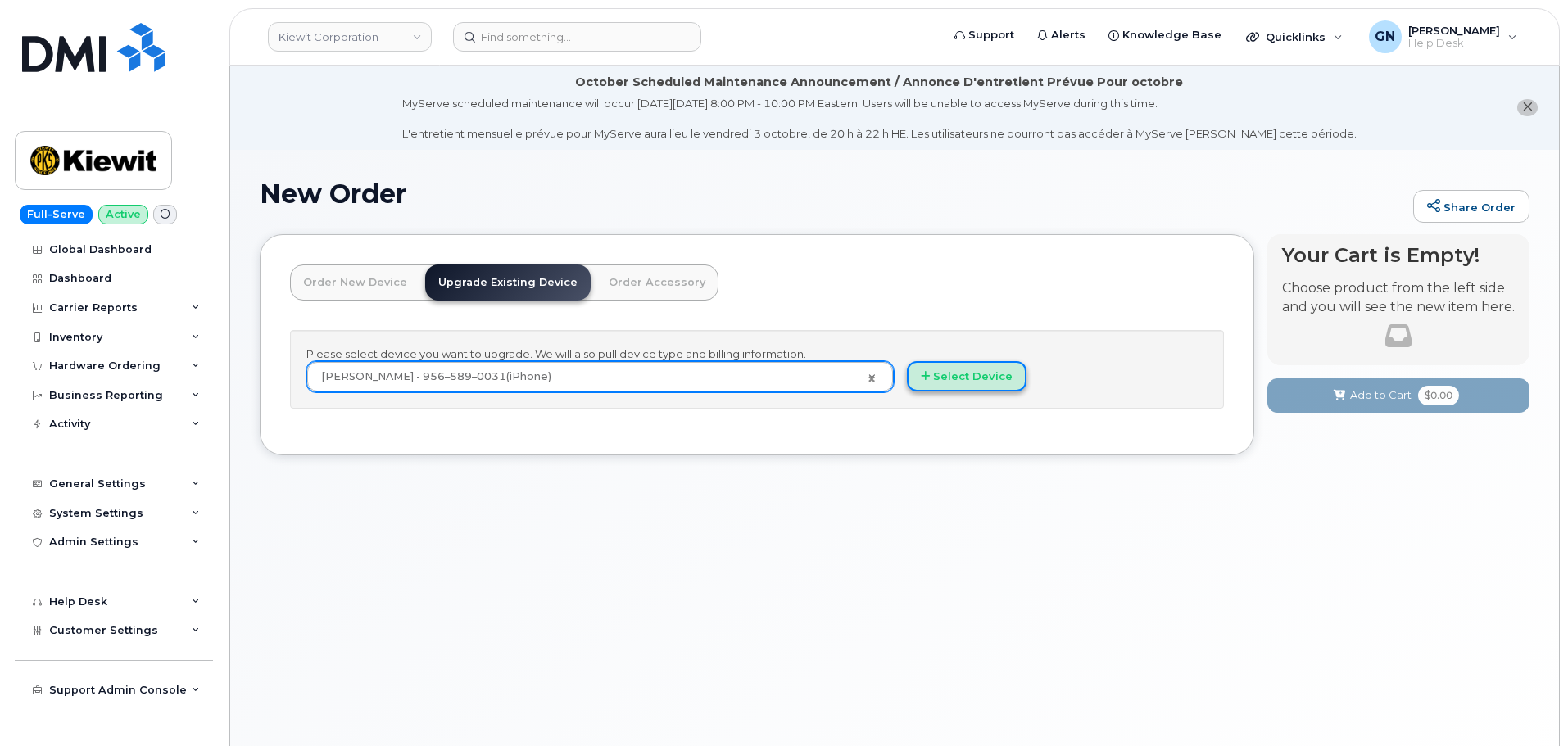
click at [985, 374] on button "Select Device" at bounding box center [966, 376] width 119 height 30
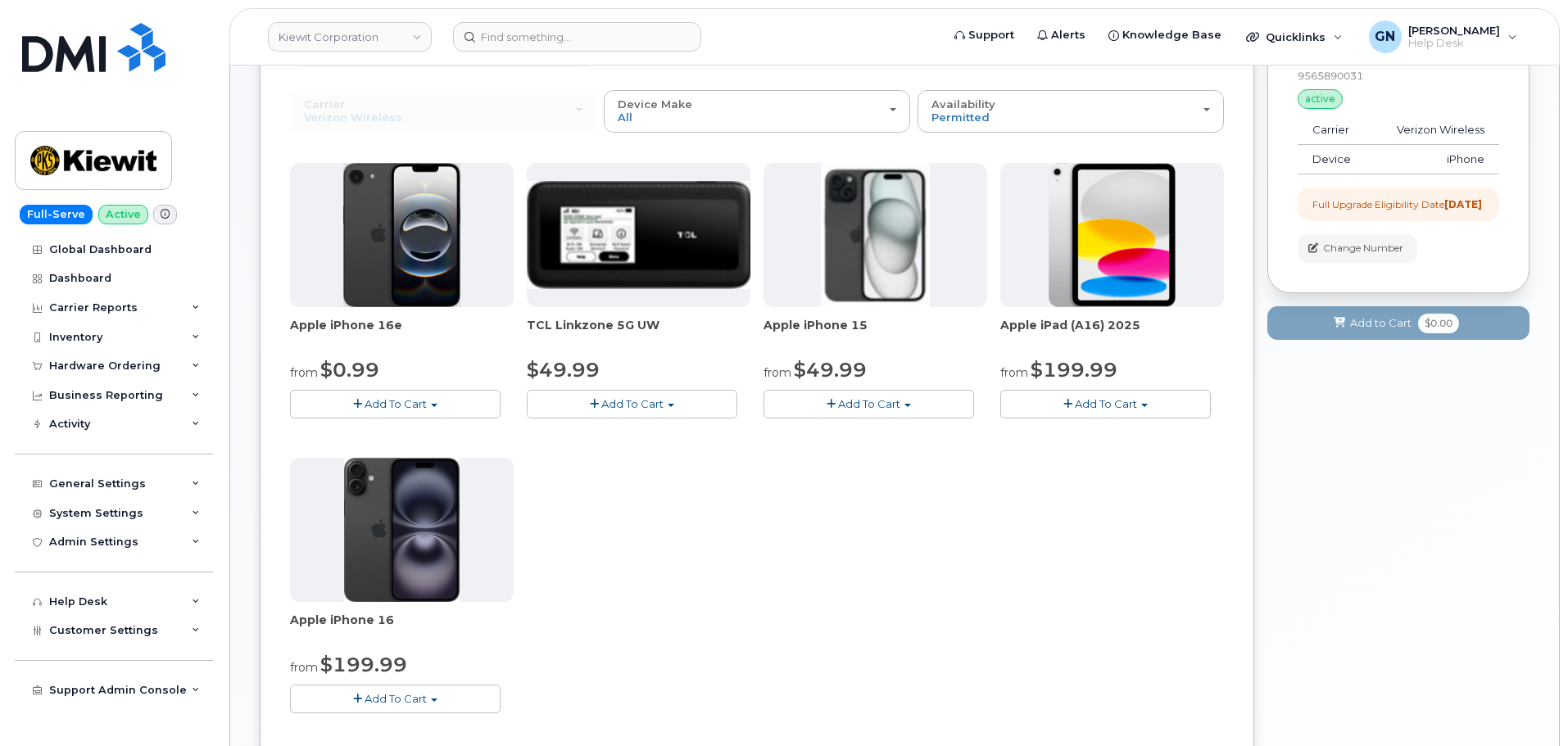
scroll to position [246, 0]
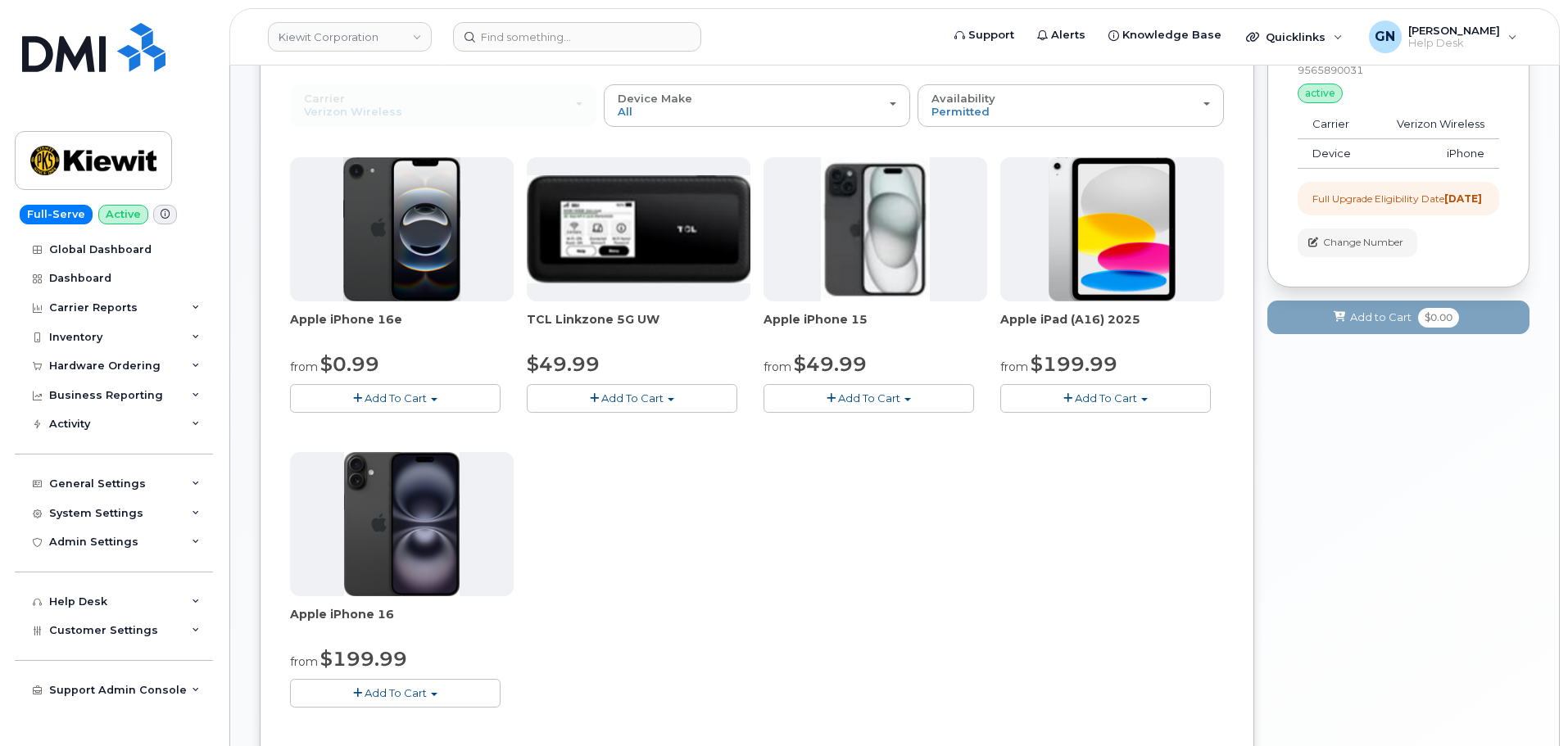
click at [374, 398] on span "Add To Cart" at bounding box center [395, 397] width 62 height 13
click at [376, 429] on link "$0.99 - 2 Year Upgrade (128GB)" at bounding box center [396, 429] width 205 height 21
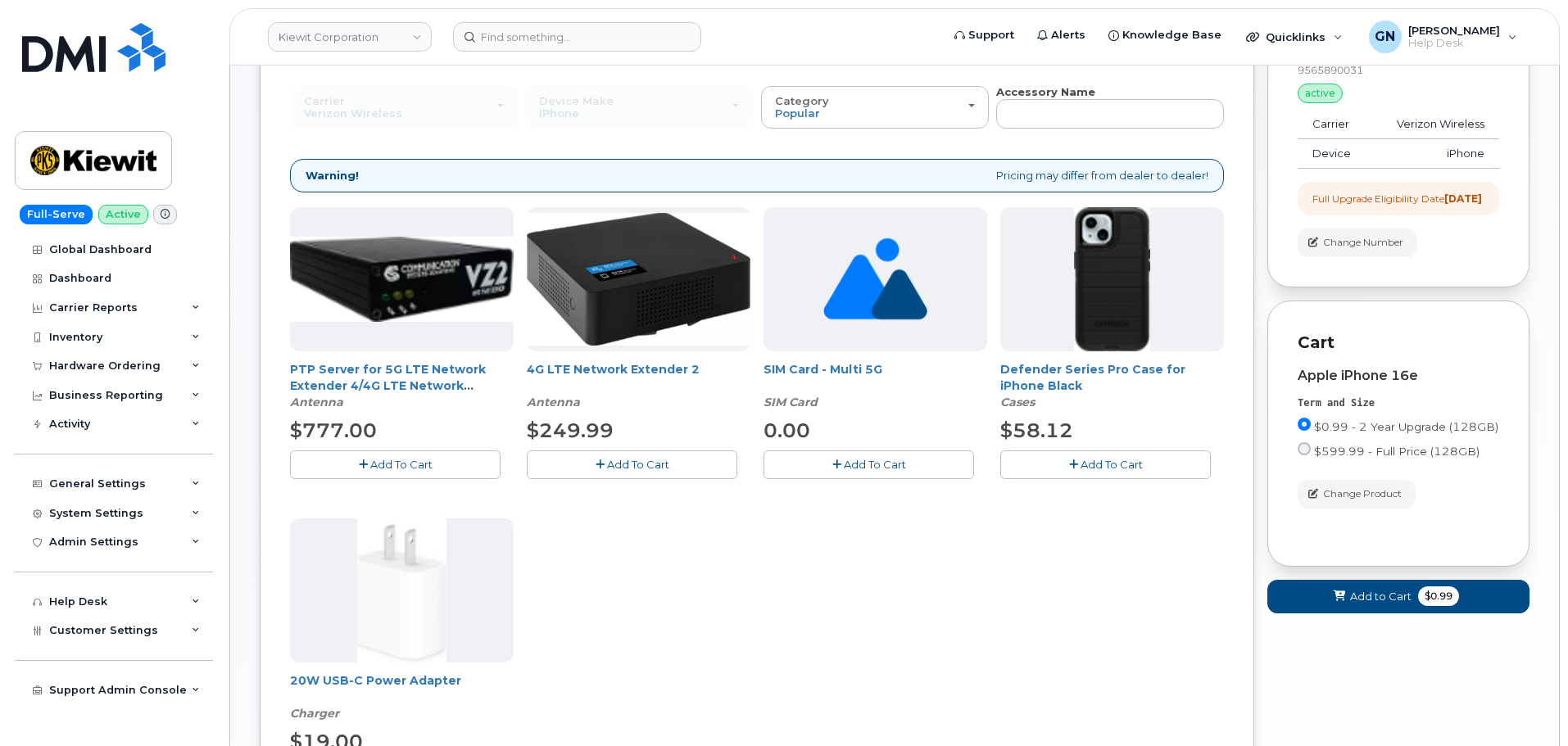
drag, startPoint x: 1080, startPoint y: 468, endPoint x: 1018, endPoint y: 490, distance: 65.8
click at [1079, 468] on button "Add To Cart" at bounding box center [1105, 464] width 211 height 28
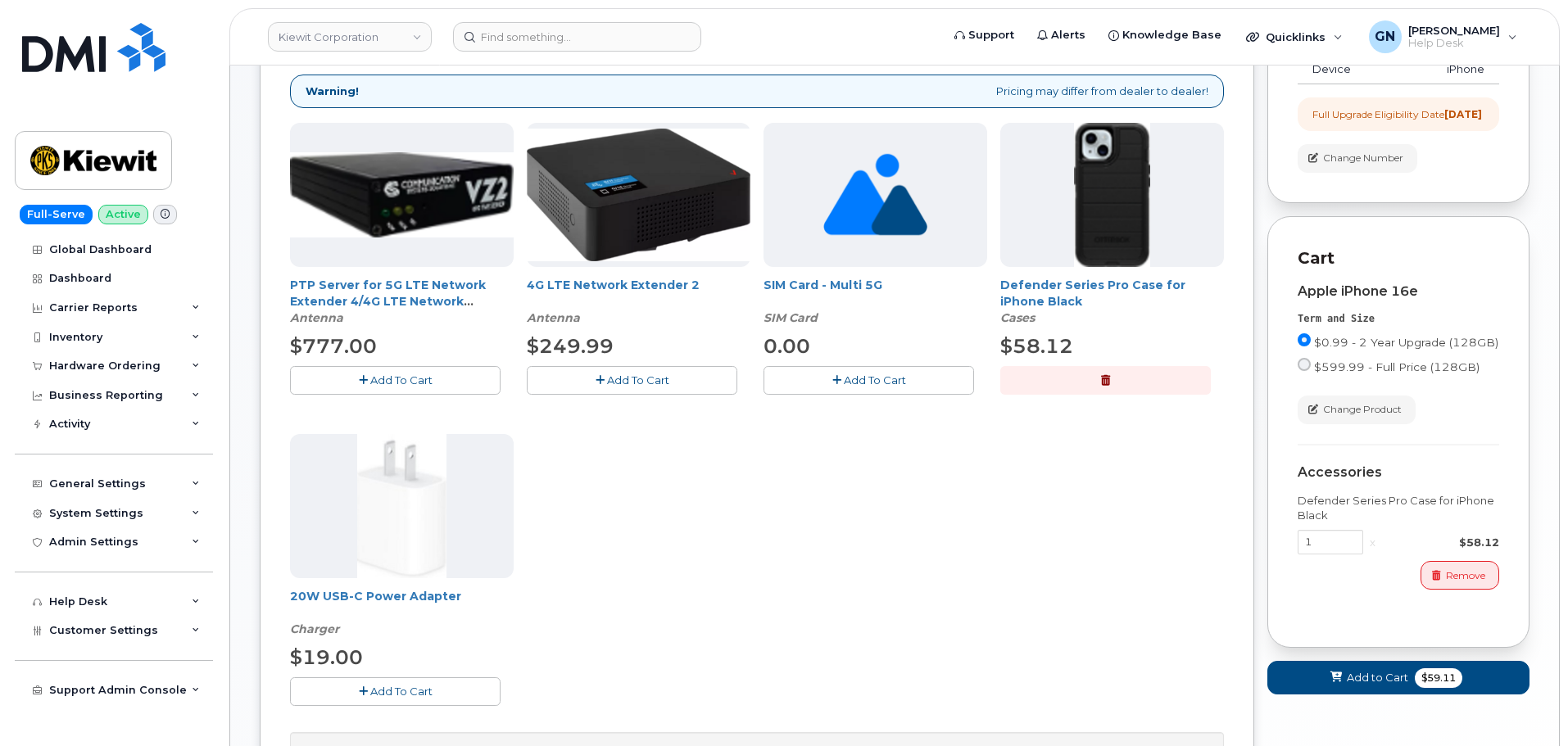
scroll to position [409, 0]
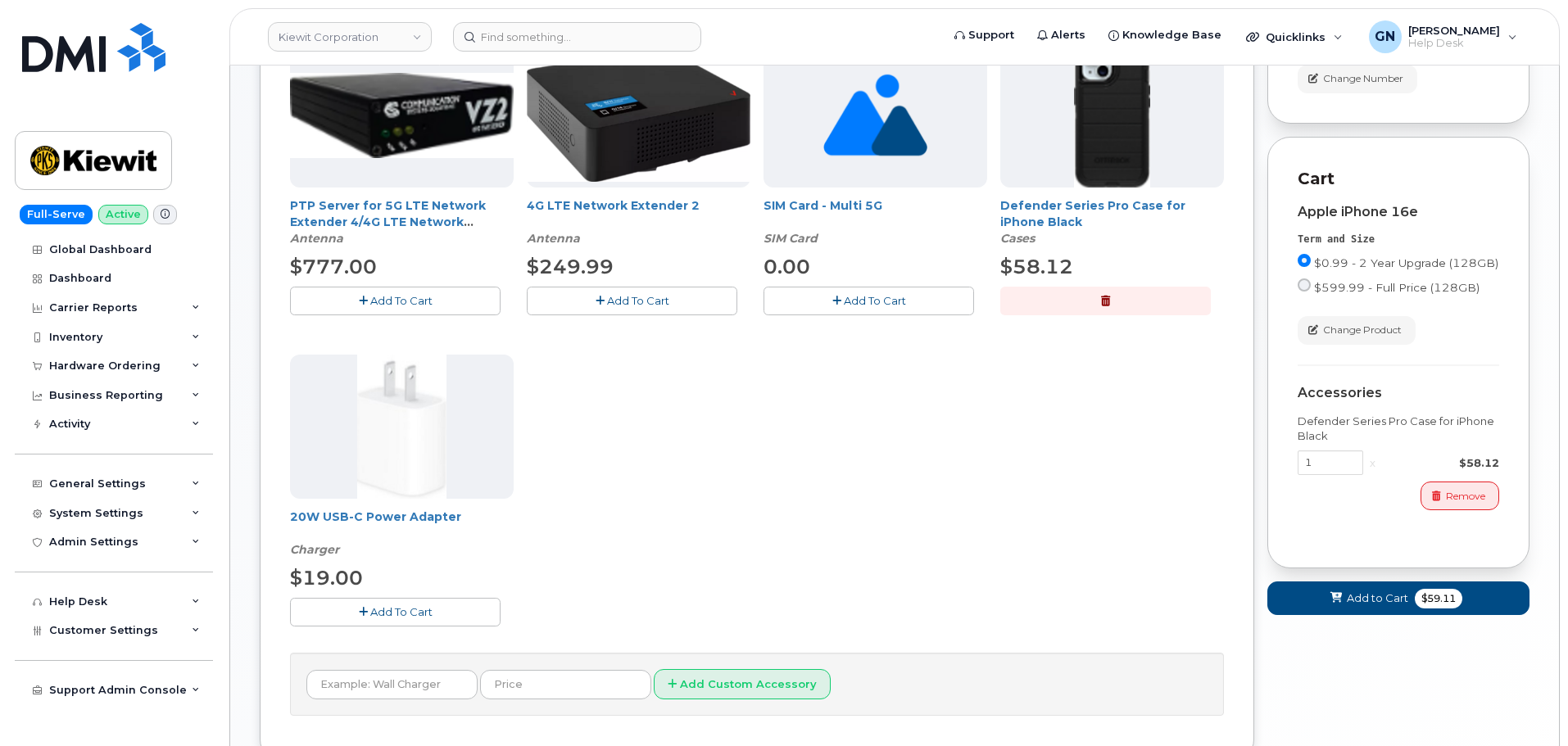
click at [396, 616] on span "Add To Cart" at bounding box center [401, 611] width 62 height 13
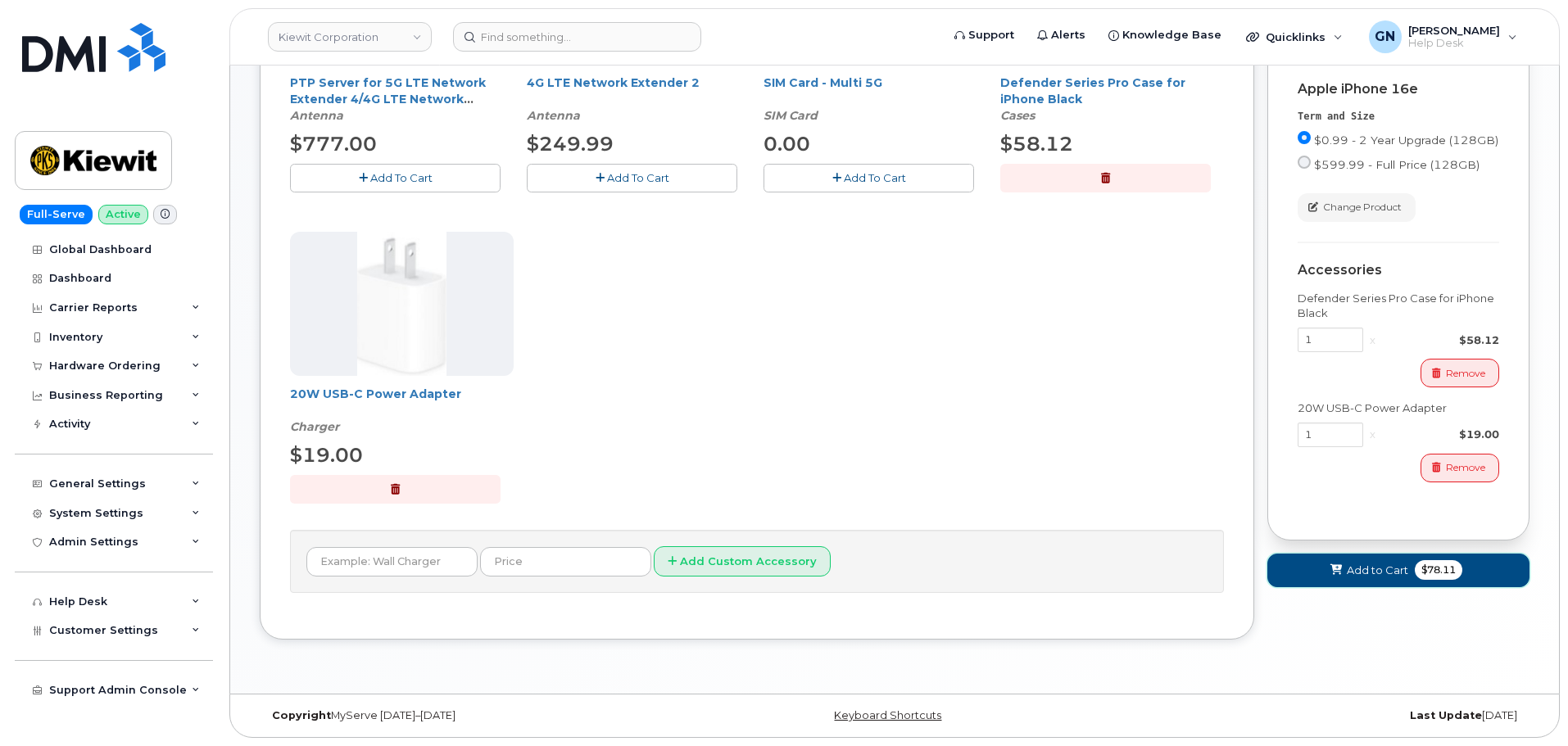
click at [1328, 578] on span at bounding box center [1336, 571] width 15 height 15
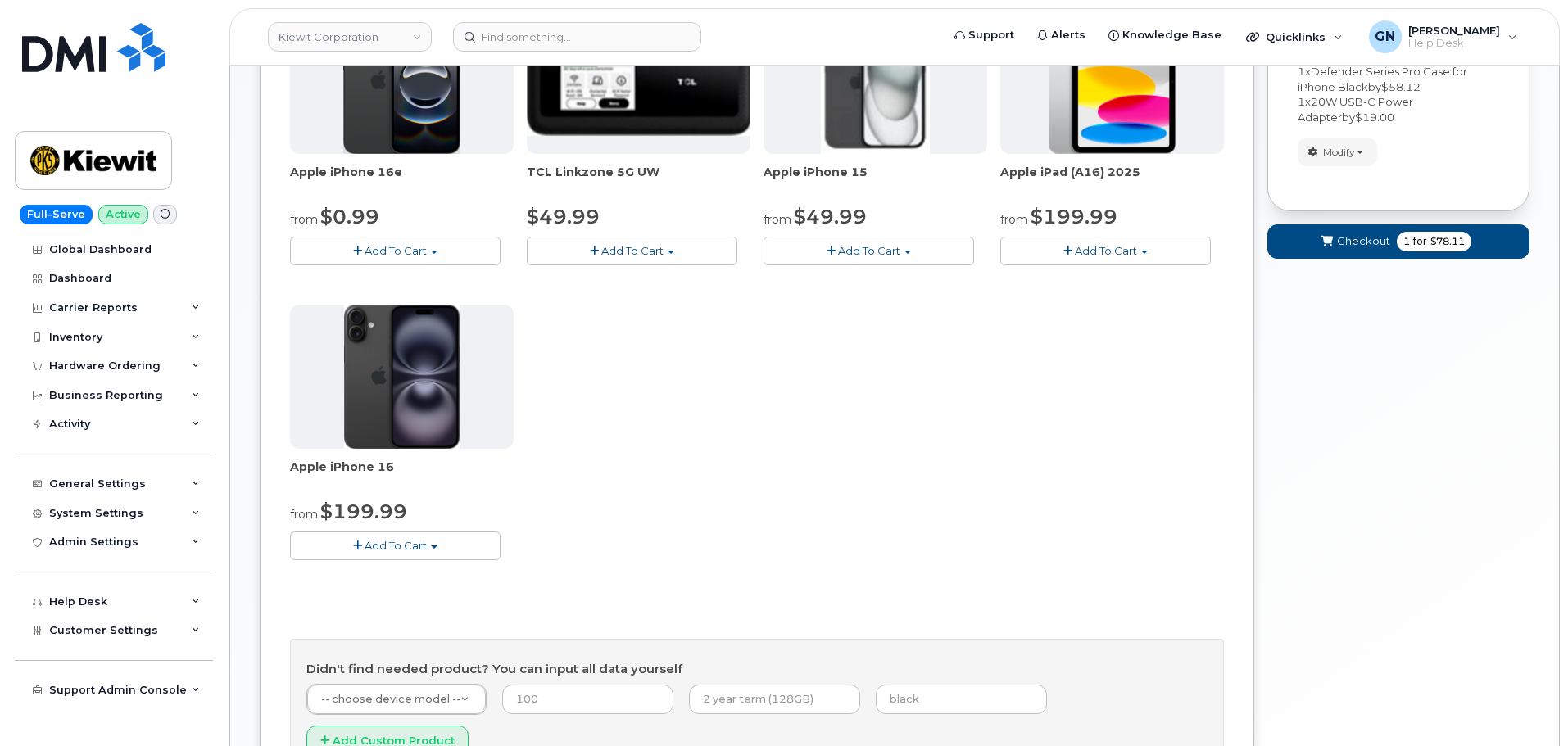
scroll to position [297, 0]
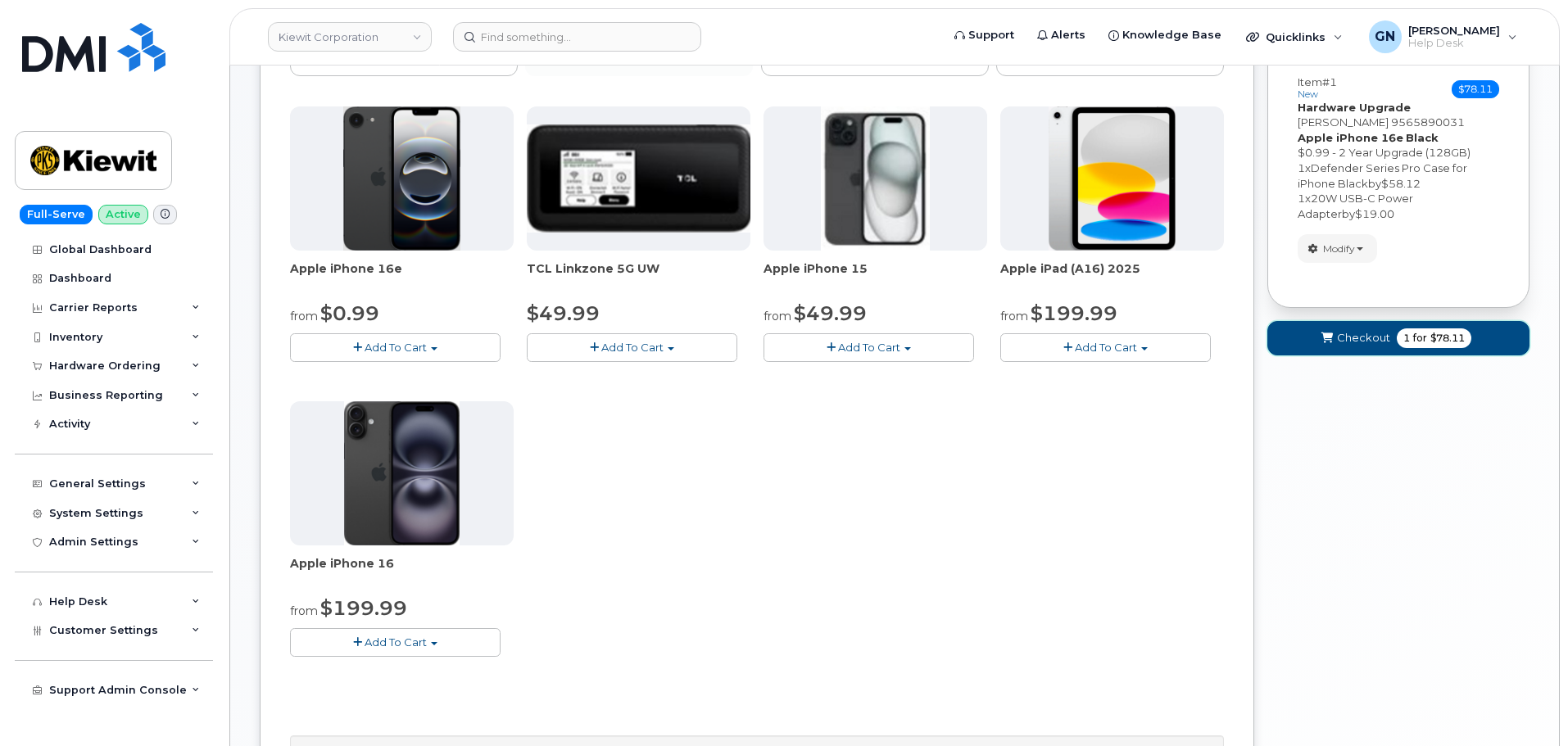
click at [1333, 340] on button "Checkout 1 for $78.11" at bounding box center [1398, 338] width 262 height 34
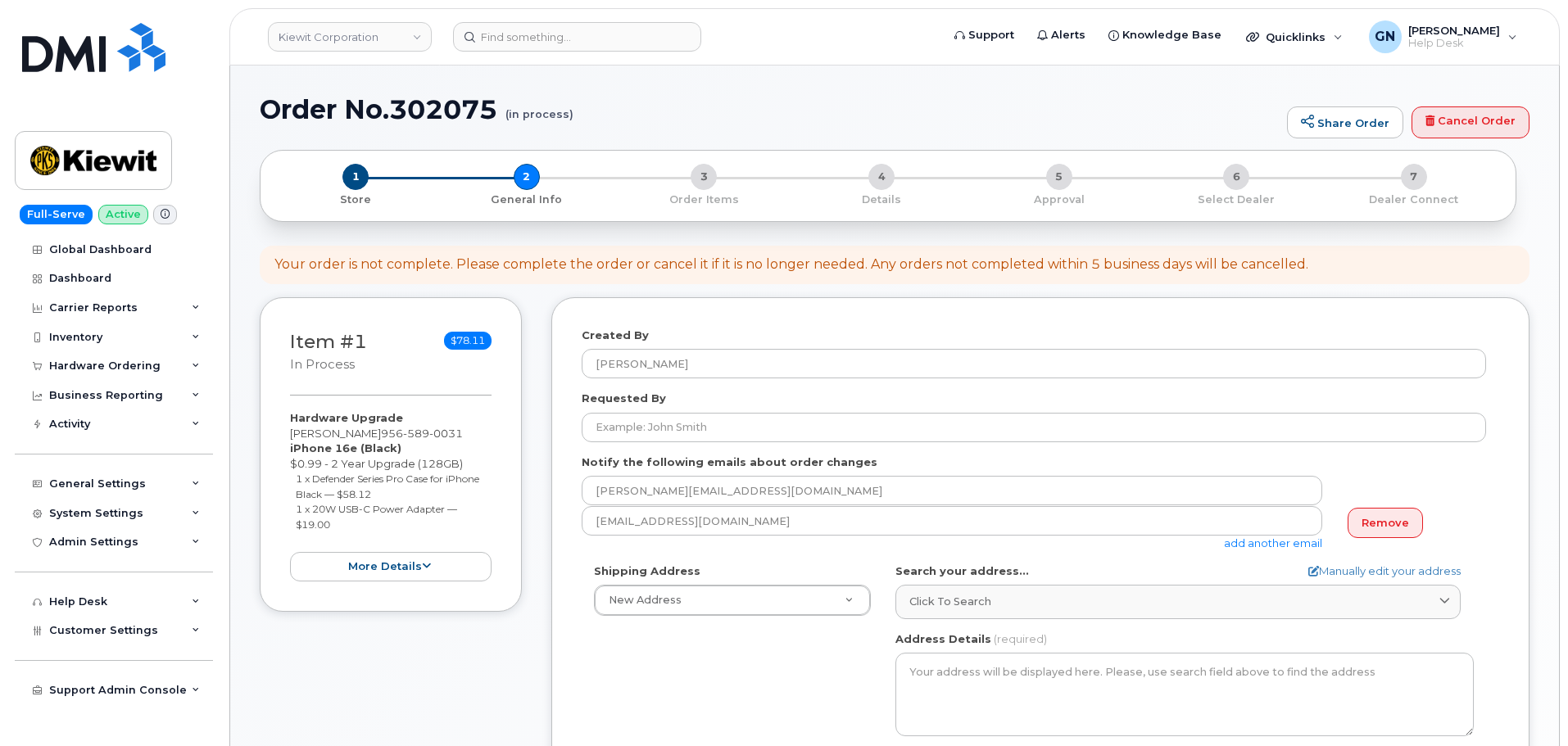
select select
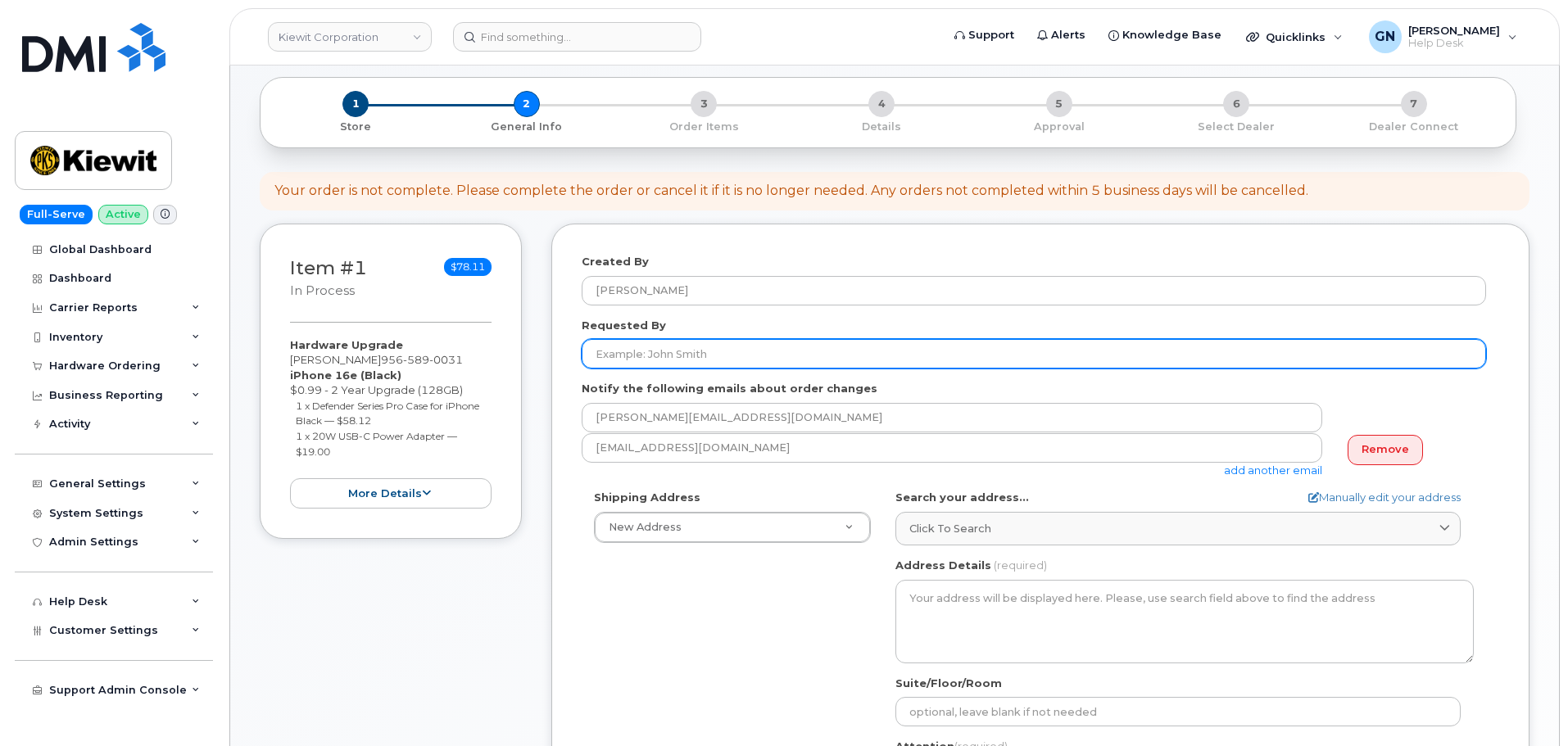
scroll to position [164, 0]
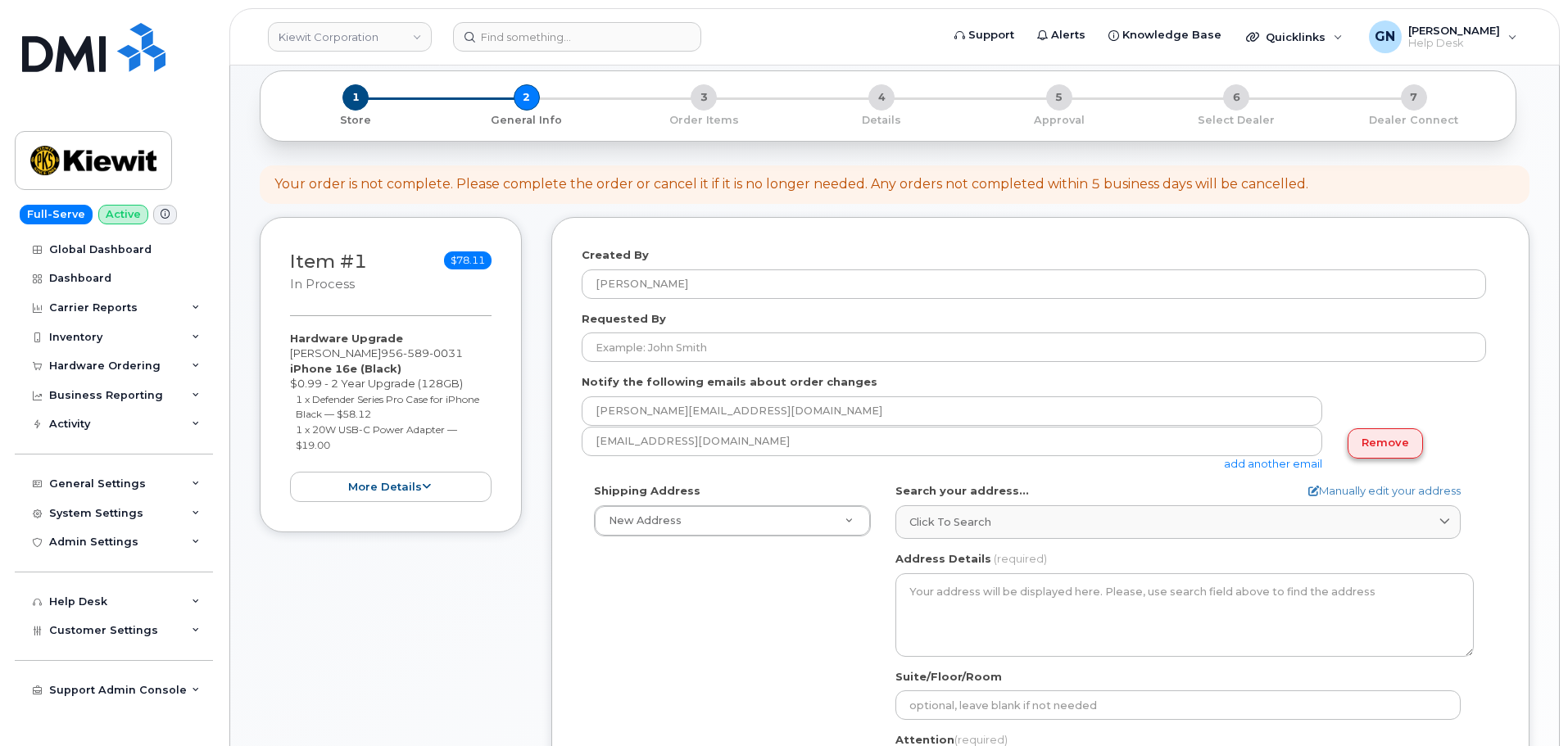
click at [1394, 448] on link "Remove" at bounding box center [1385, 443] width 76 height 30
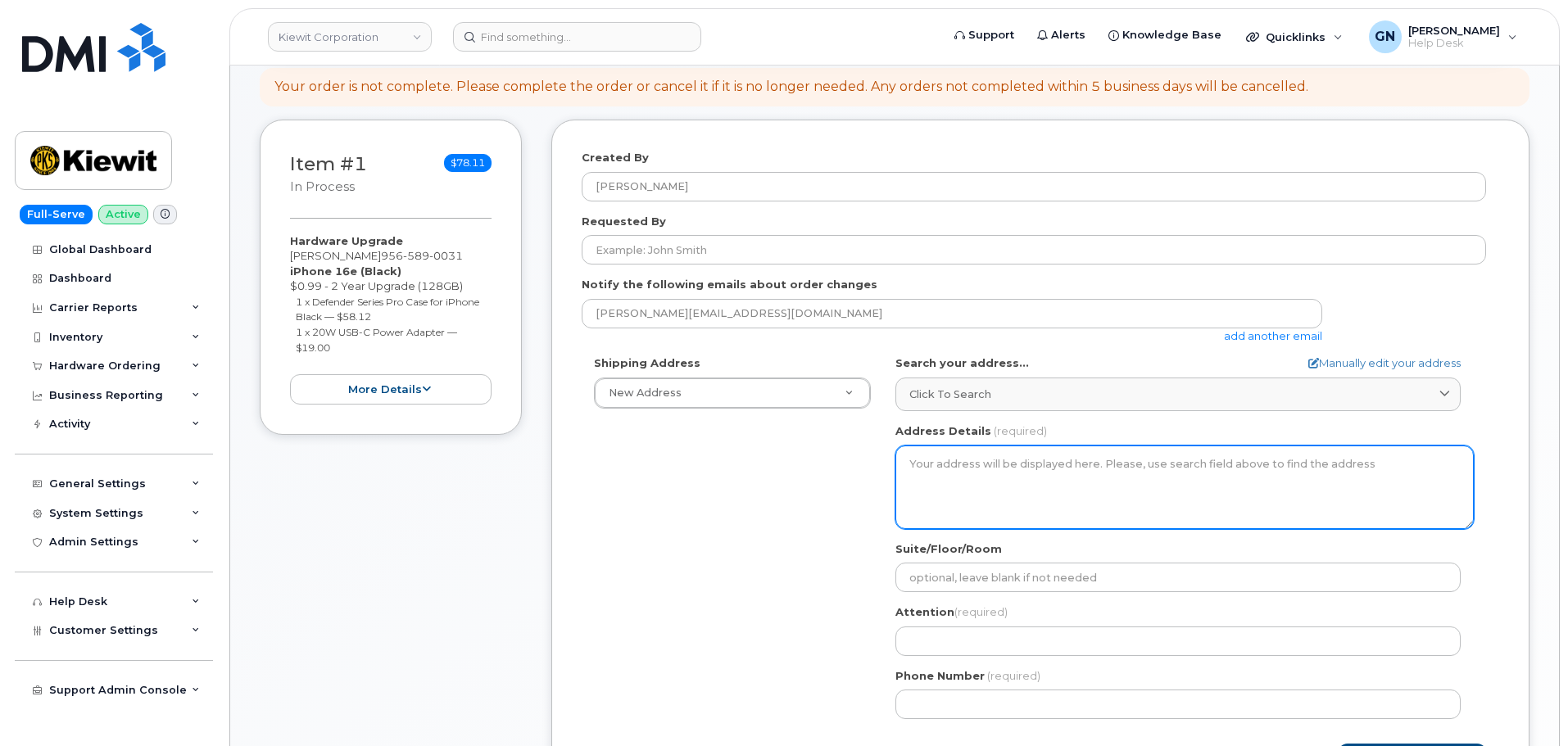
scroll to position [409, 0]
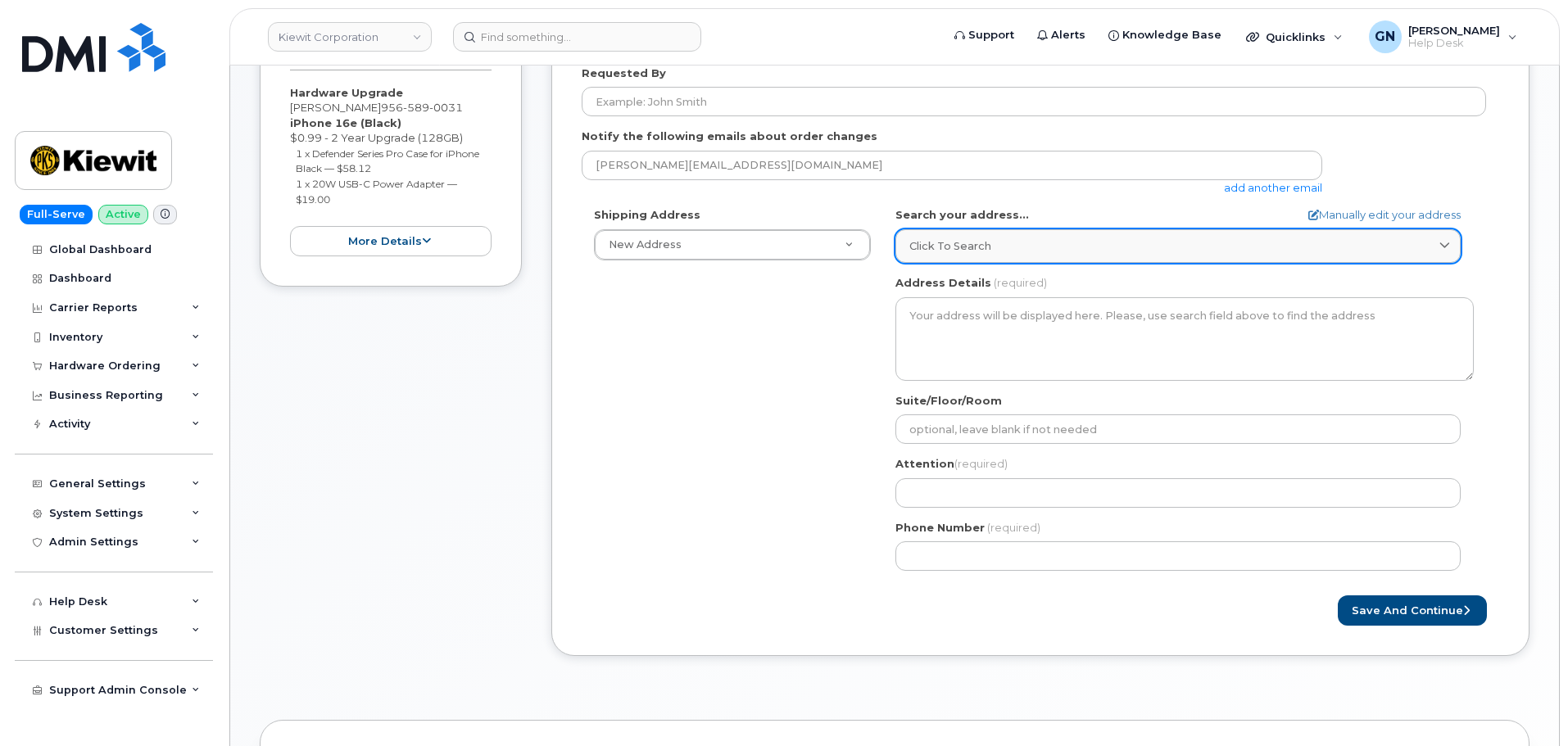
click at [984, 238] on span "Click to search" at bounding box center [950, 246] width 82 height 15
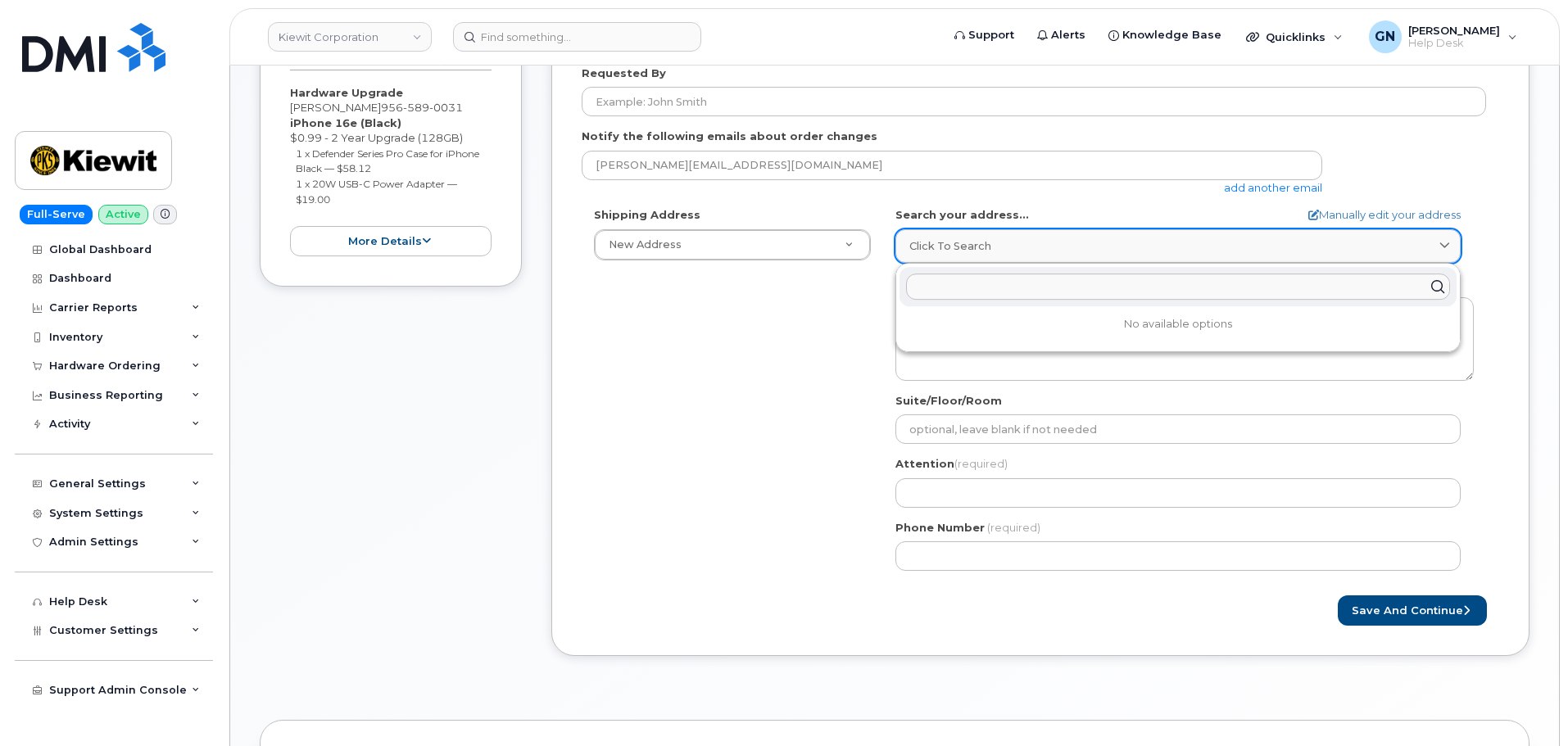
paste input "[STREET_ADDRESS][PERSON_NAME]"
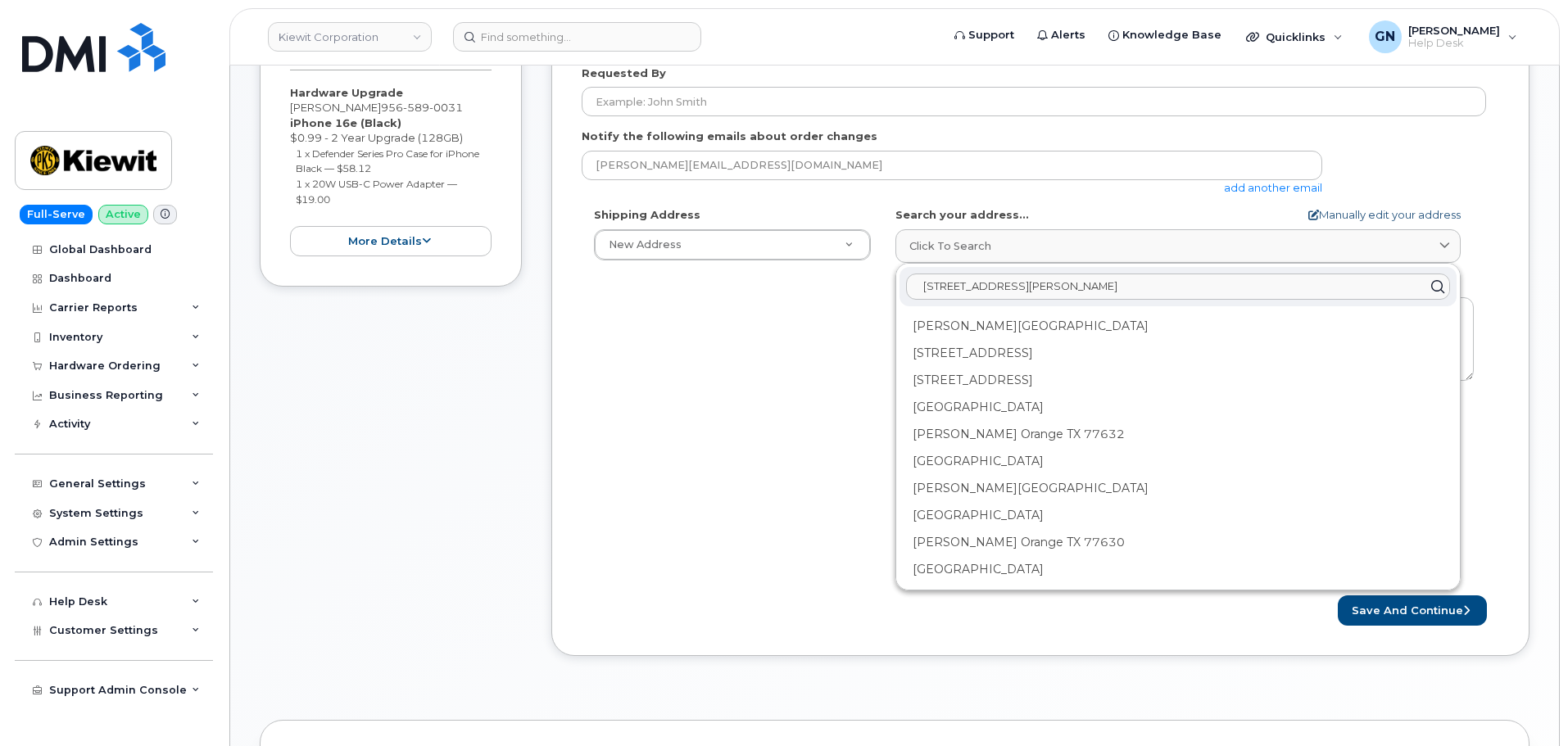
type input "2306 Foreman Rd Orange Tx 77662"
click at [1362, 211] on link "Manually edit your address" at bounding box center [1384, 215] width 152 height 15
select select
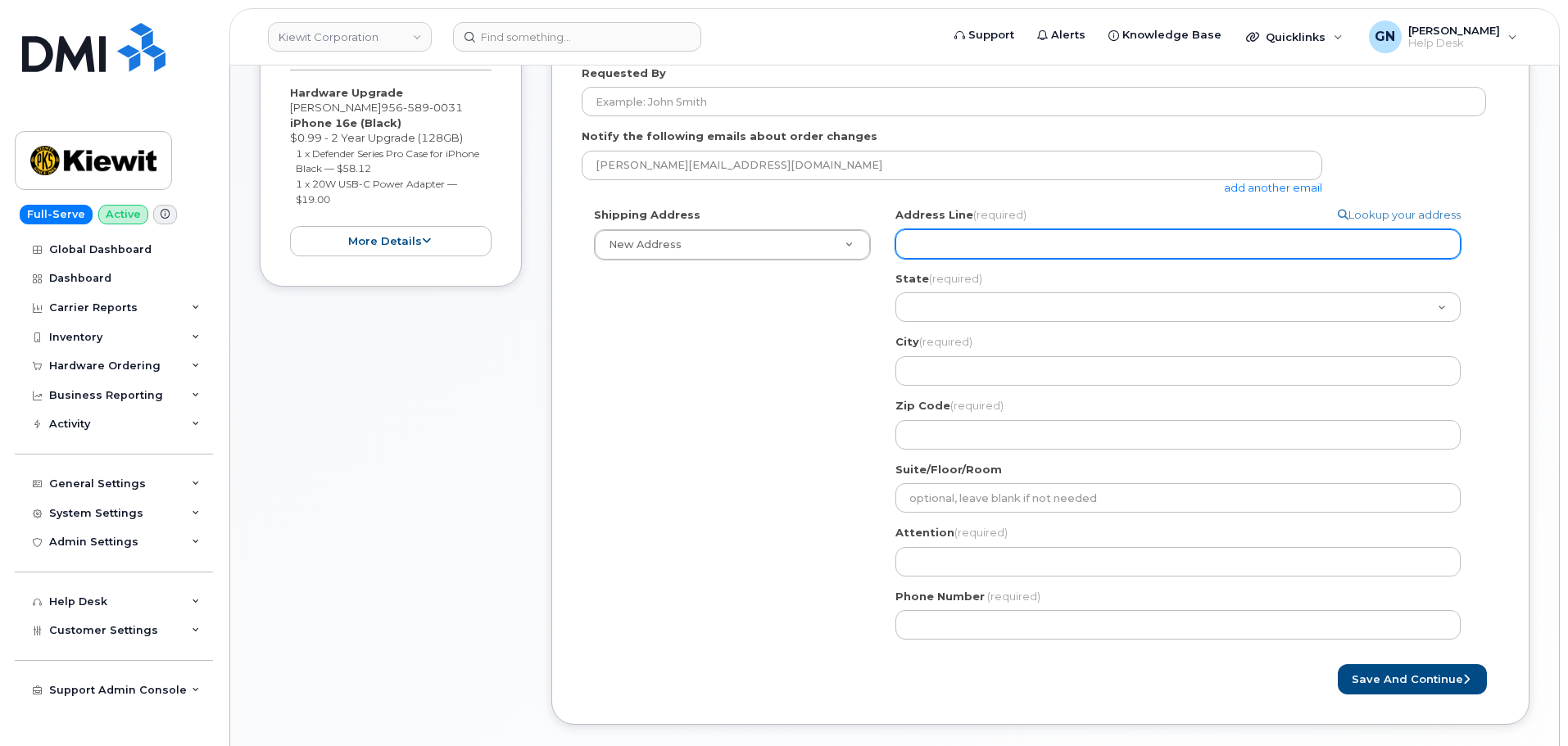
paste input "2306 Foreman Rd"
select select
click at [1005, 245] on input "2306 Foreman Rd" at bounding box center [1177, 244] width 565 height 29
type input "2306 Foreman Rd"
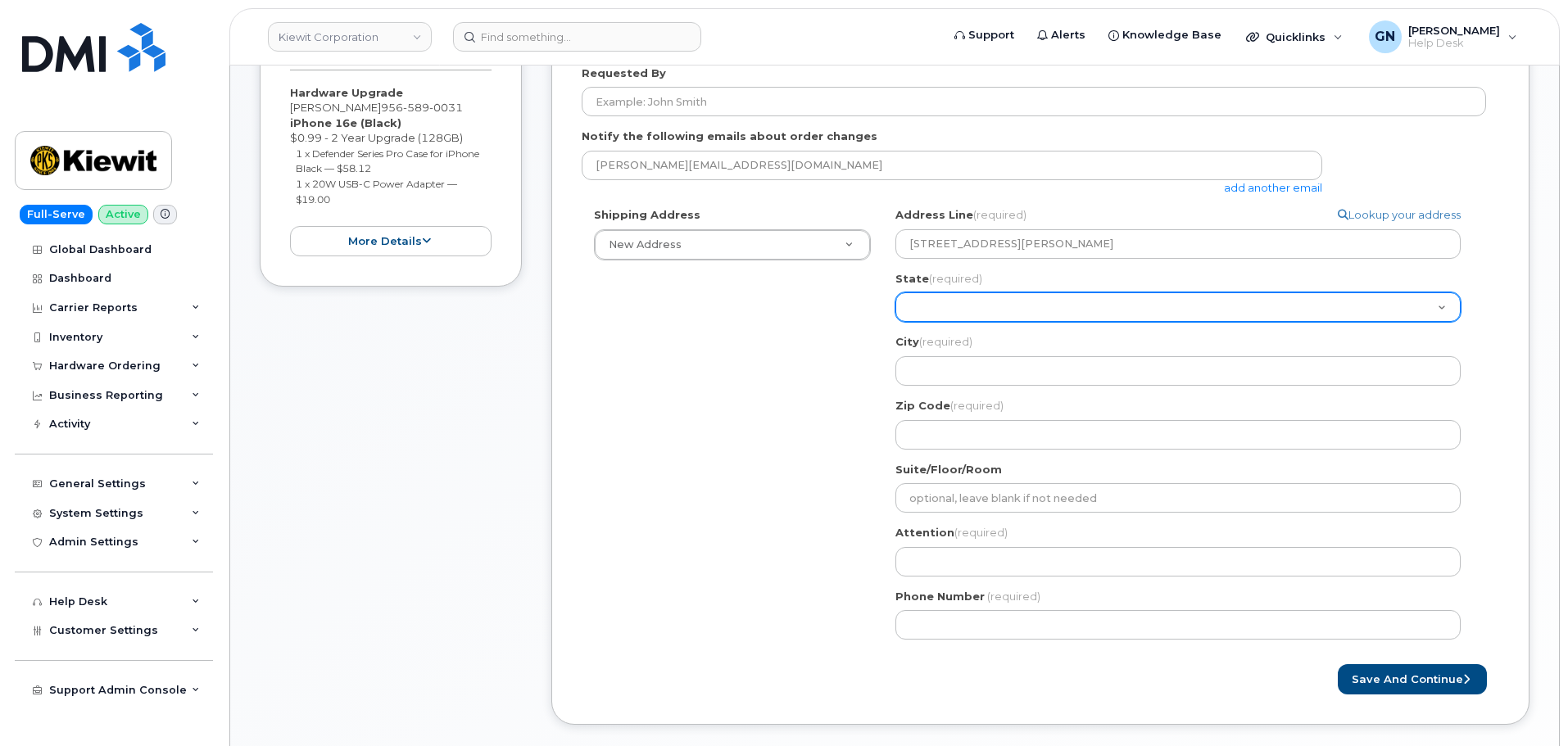
click at [922, 307] on select "Alabama Alaska American Samoa Arizona Arkansas California Colorado Connecticut …" at bounding box center [1177, 307] width 565 height 29
select select "TX"
click at [895, 292] on select "Alabama Alaska American Samoa Arizona Arkansas California Colorado Connecticut …" at bounding box center [1177, 307] width 565 height 29
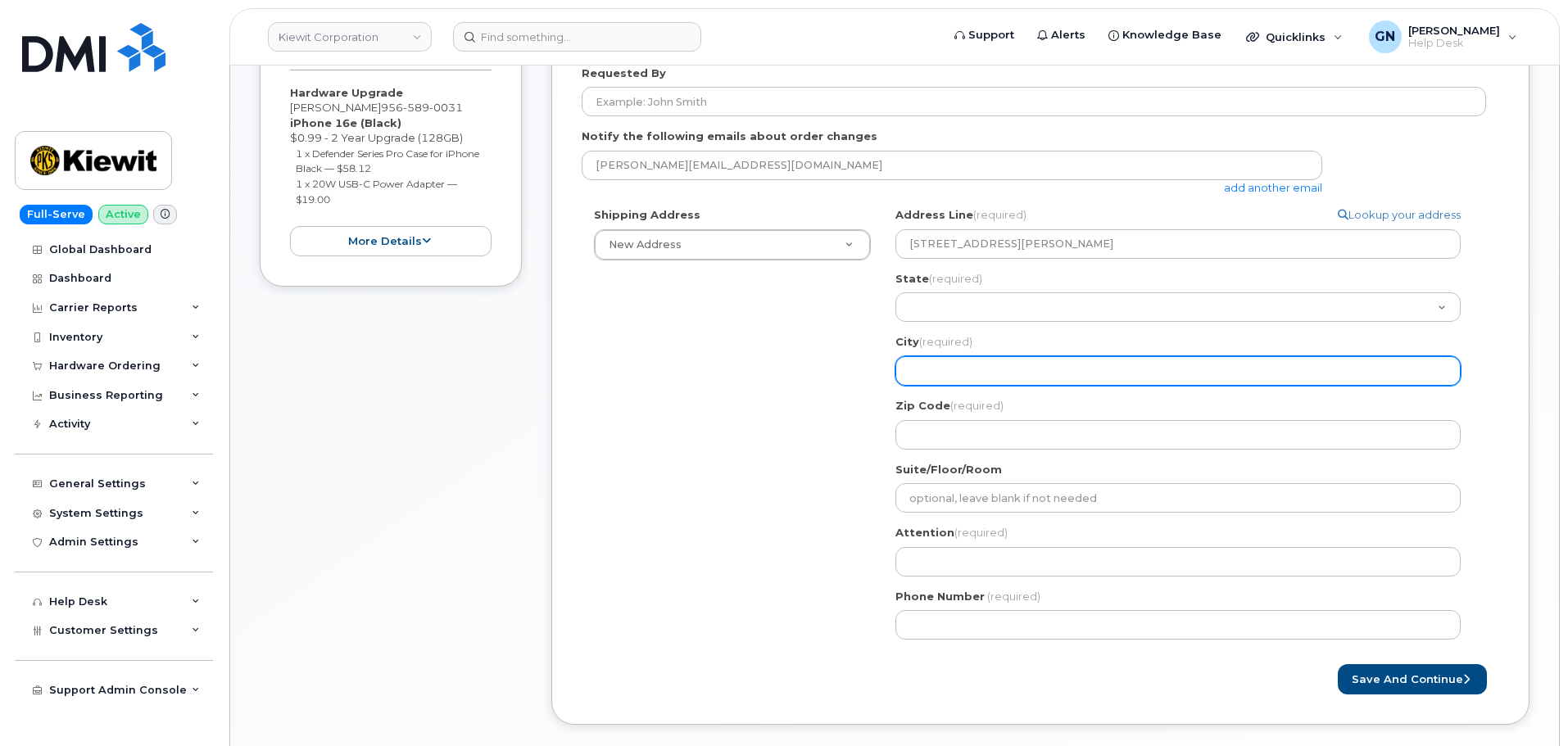
click at [991, 376] on input "City (required)" at bounding box center [1177, 370] width 565 height 29
paste input "Orange"
select select
type input "Orange"
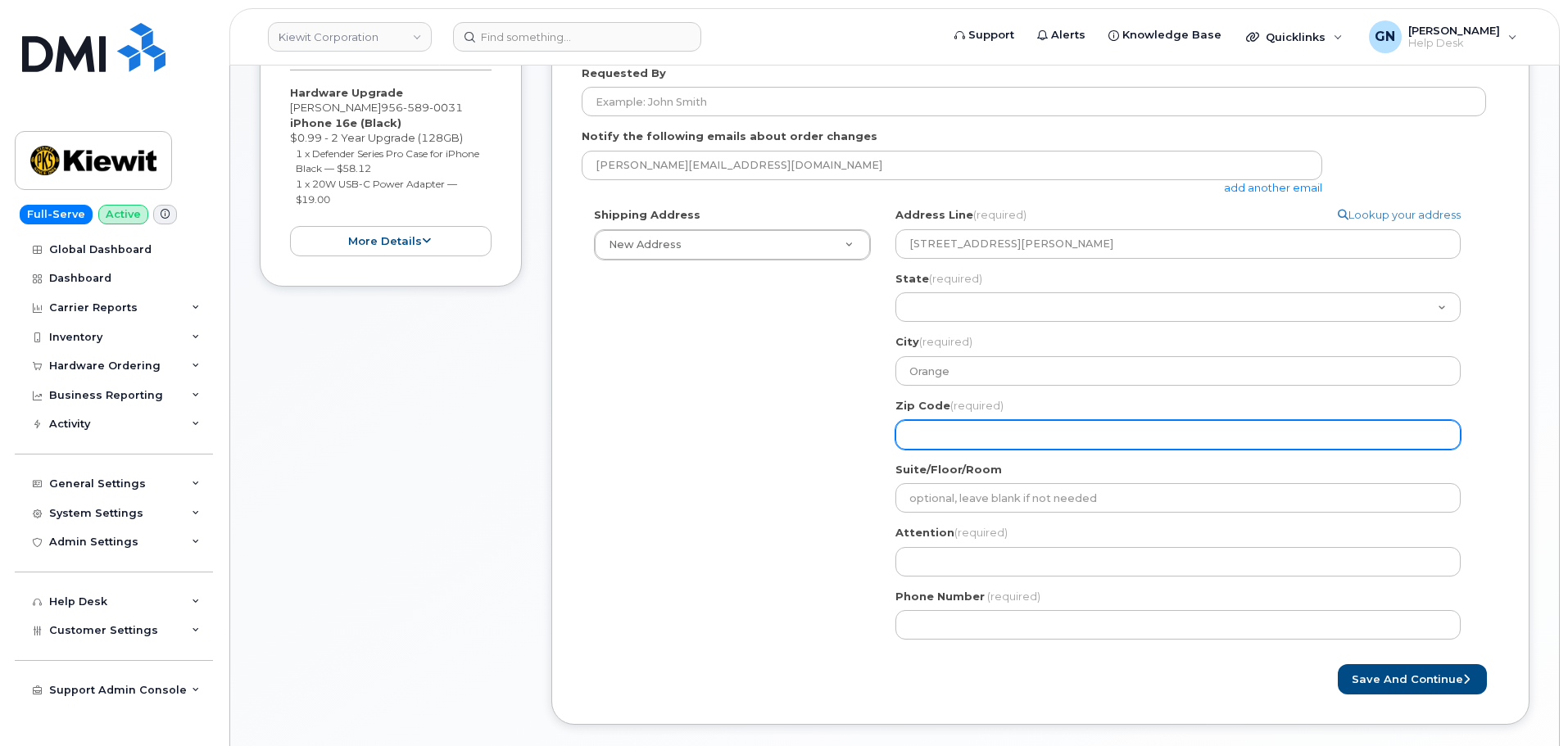
click at [1000, 431] on input "Zip Code (required)" at bounding box center [1177, 435] width 565 height 29
paste input "77662"
select select
type input "77662"
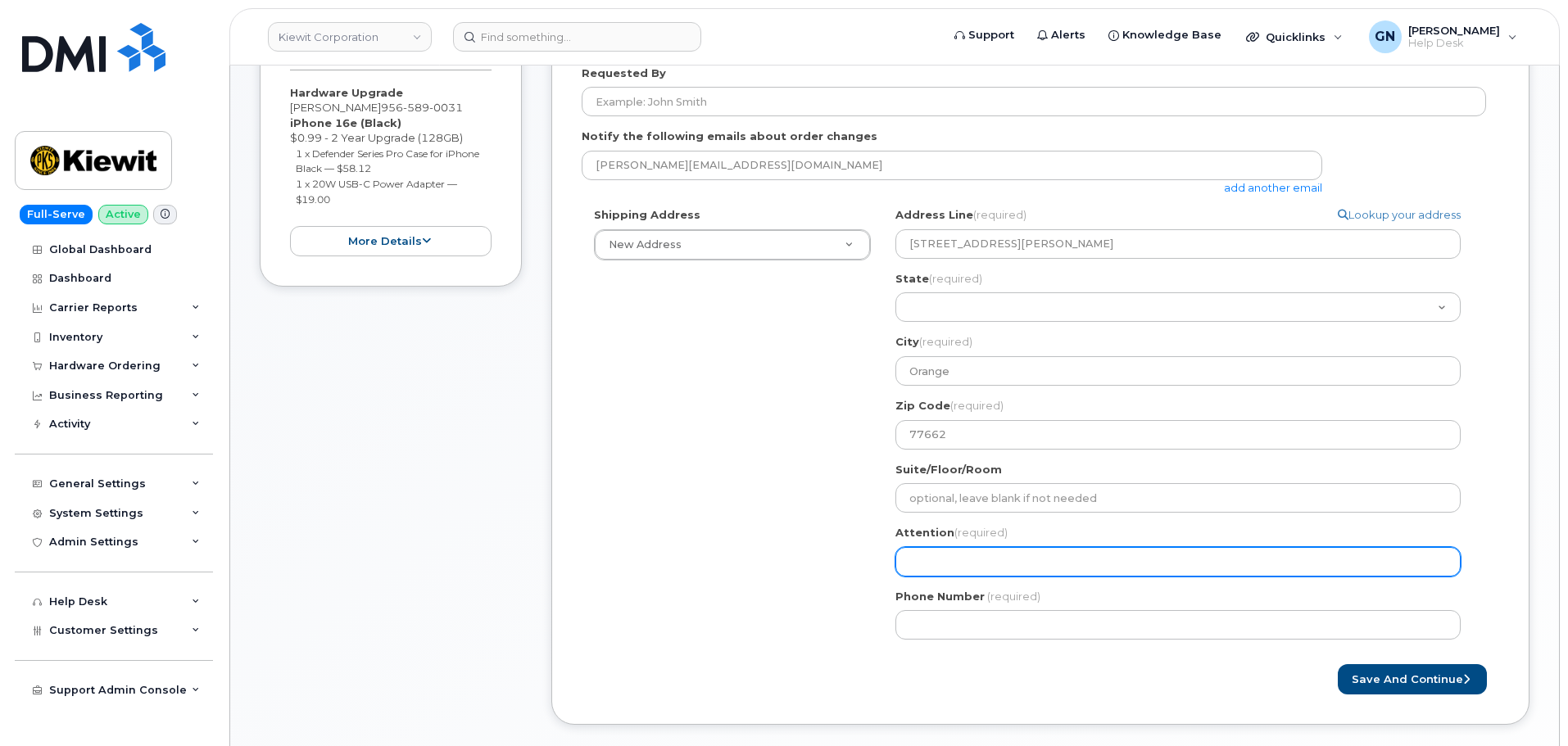
click at [962, 571] on input "Attention (required)" at bounding box center [1177, 561] width 565 height 29
paste input "Riley Nash"
select select
type input "Riley Nash"
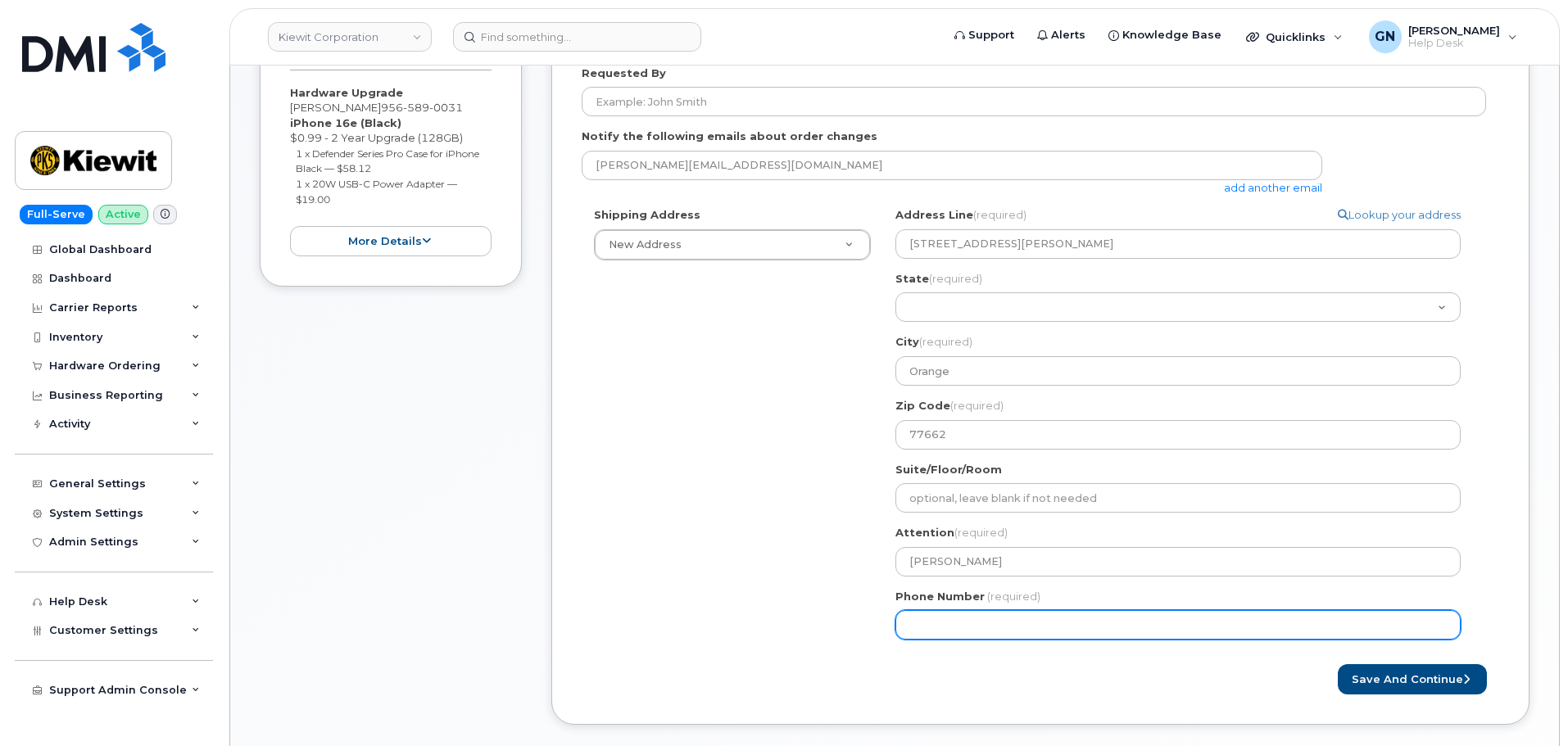
drag, startPoint x: 917, startPoint y: 620, endPoint x: 928, endPoint y: 619, distance: 11.0
click at [920, 621] on input "Phone Number" at bounding box center [1177, 625] width 565 height 29
paste input "7857477935"
select select
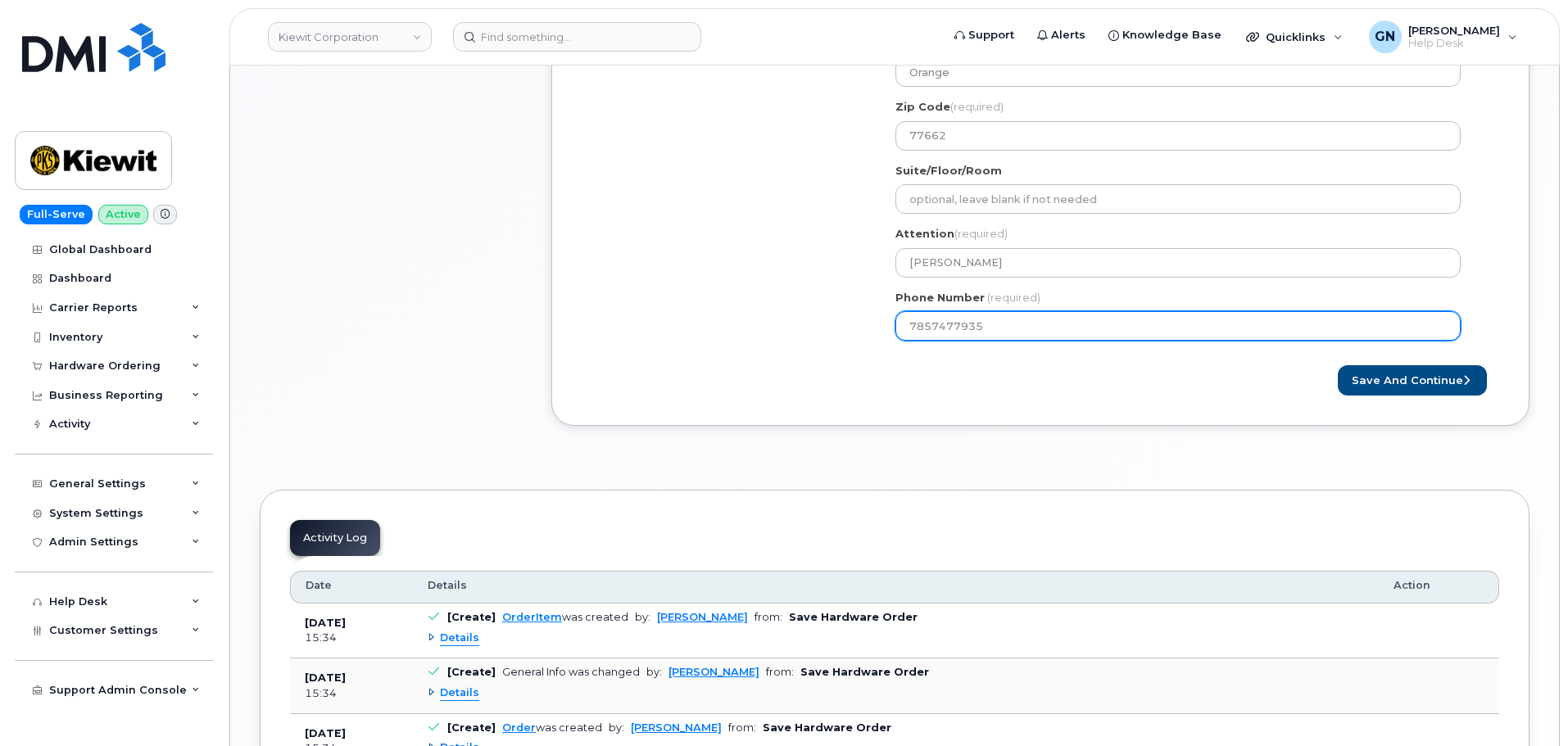
scroll to position [737, 0]
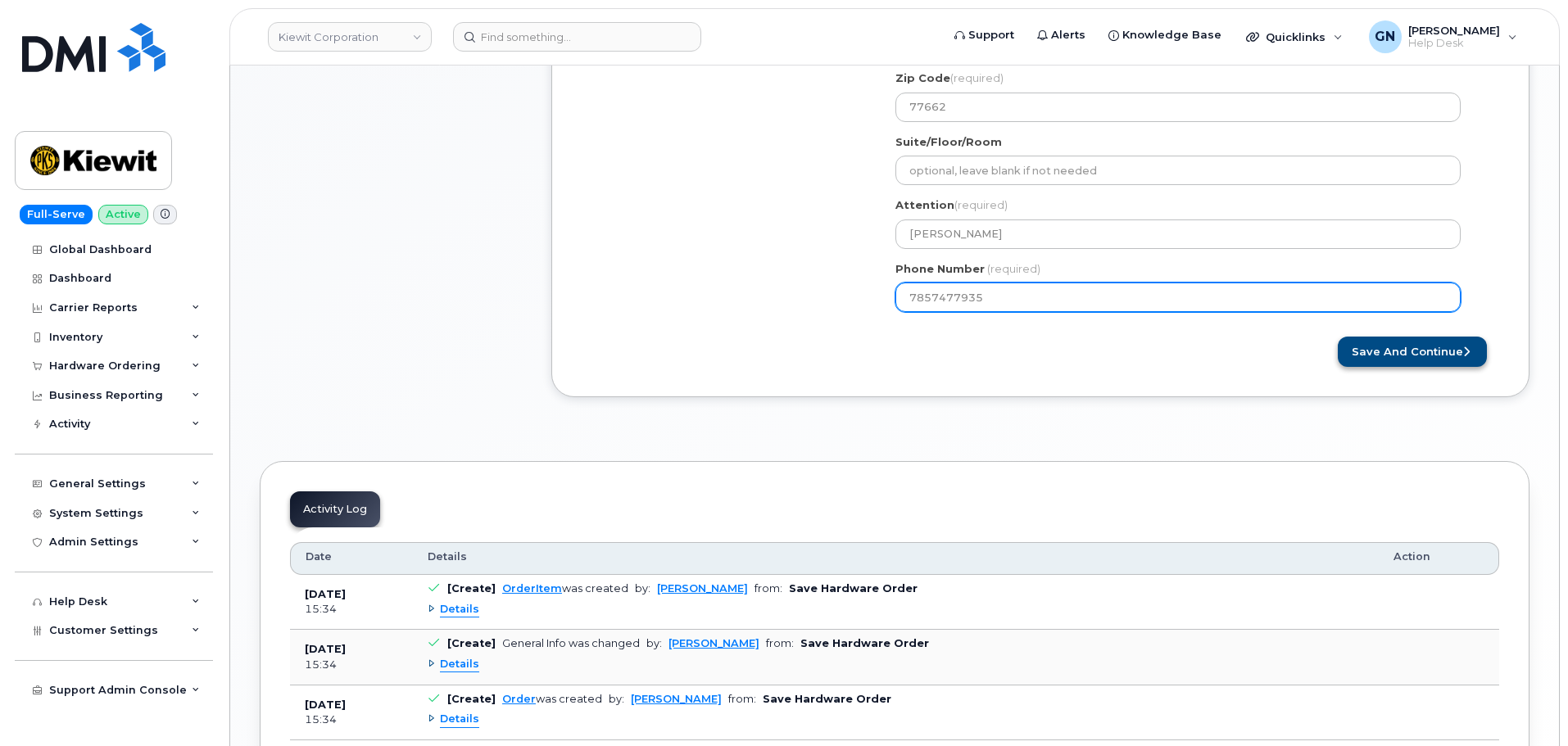
type input "7857477935"
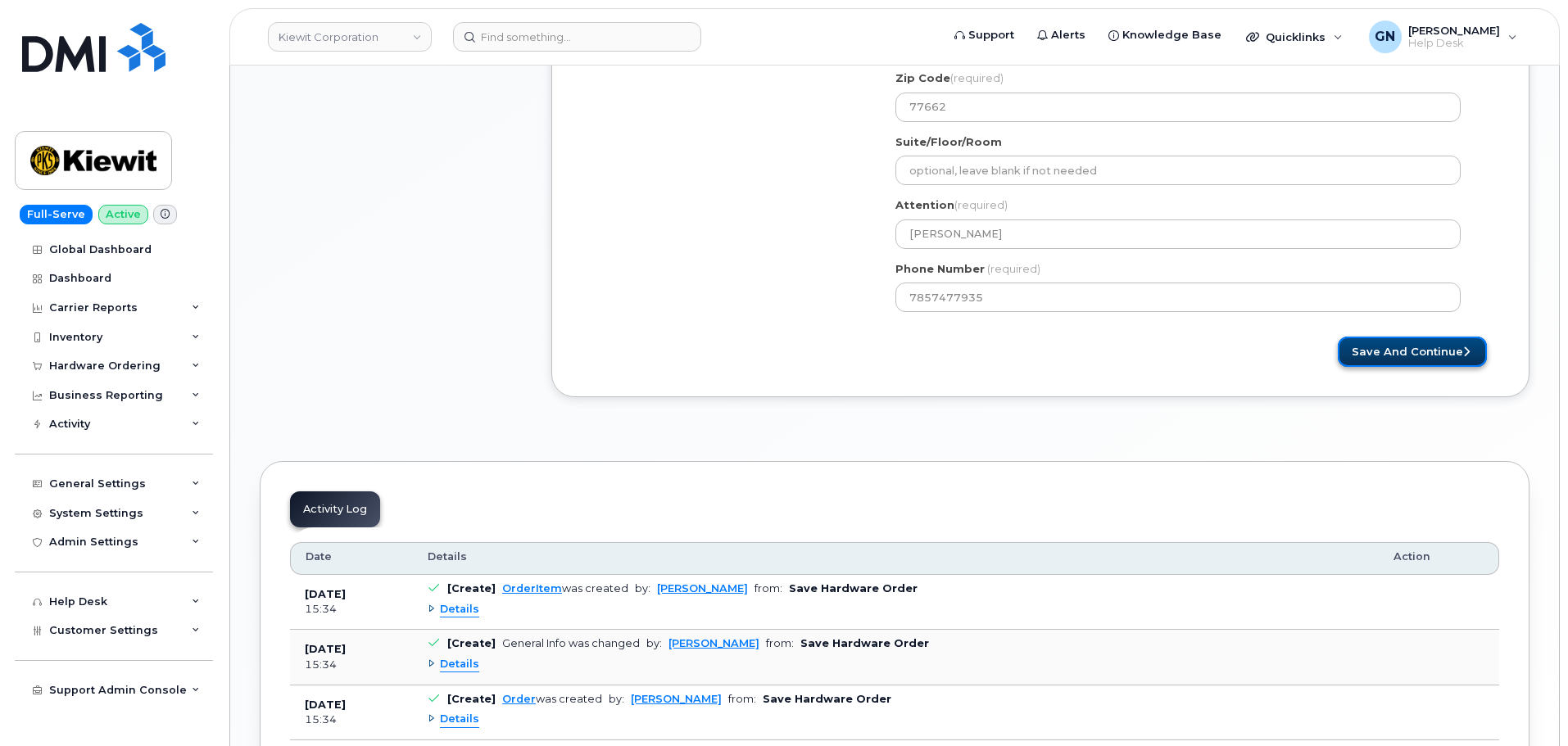
click at [1408, 356] on button "Save and Continue" at bounding box center [1412, 352] width 149 height 30
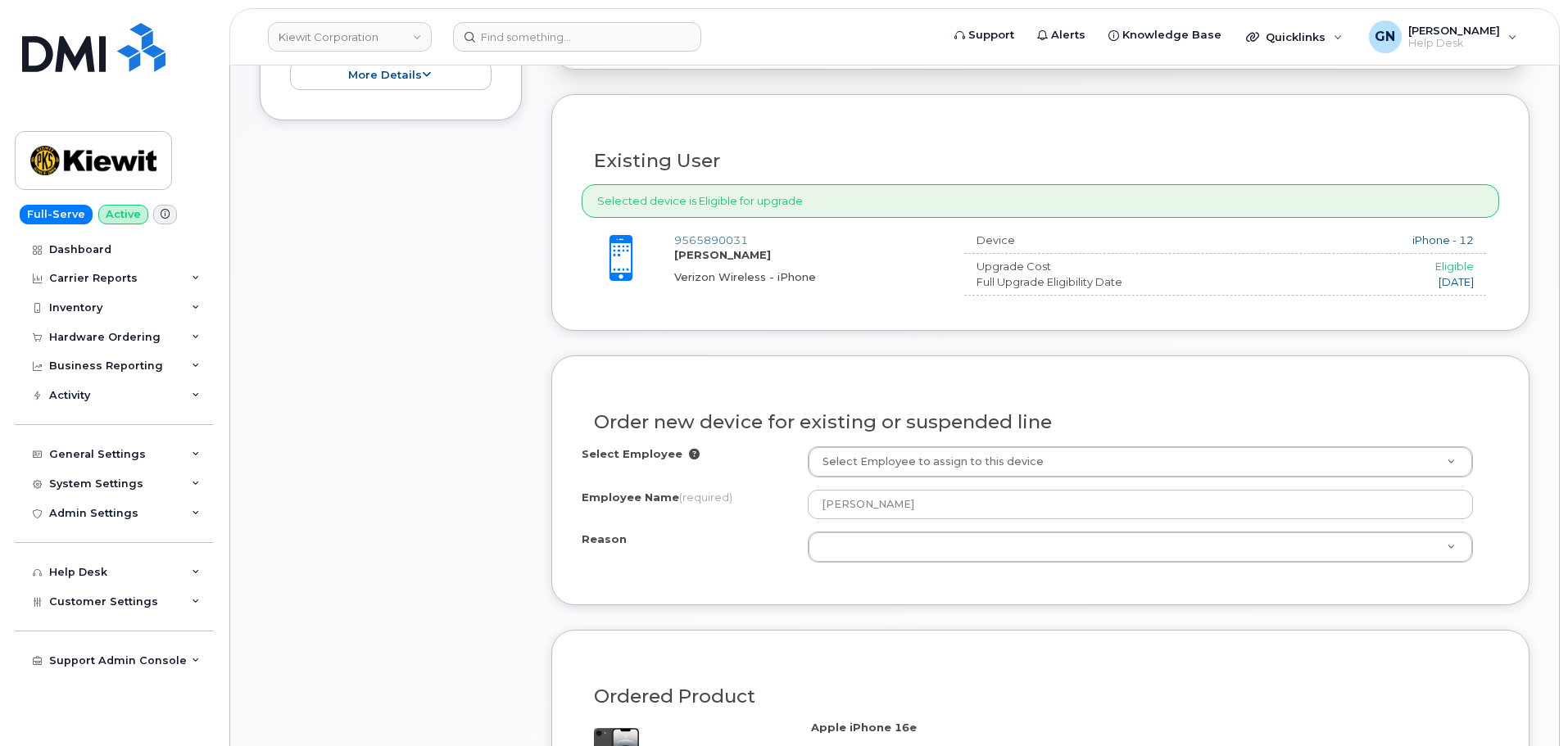
scroll to position [657, 0]
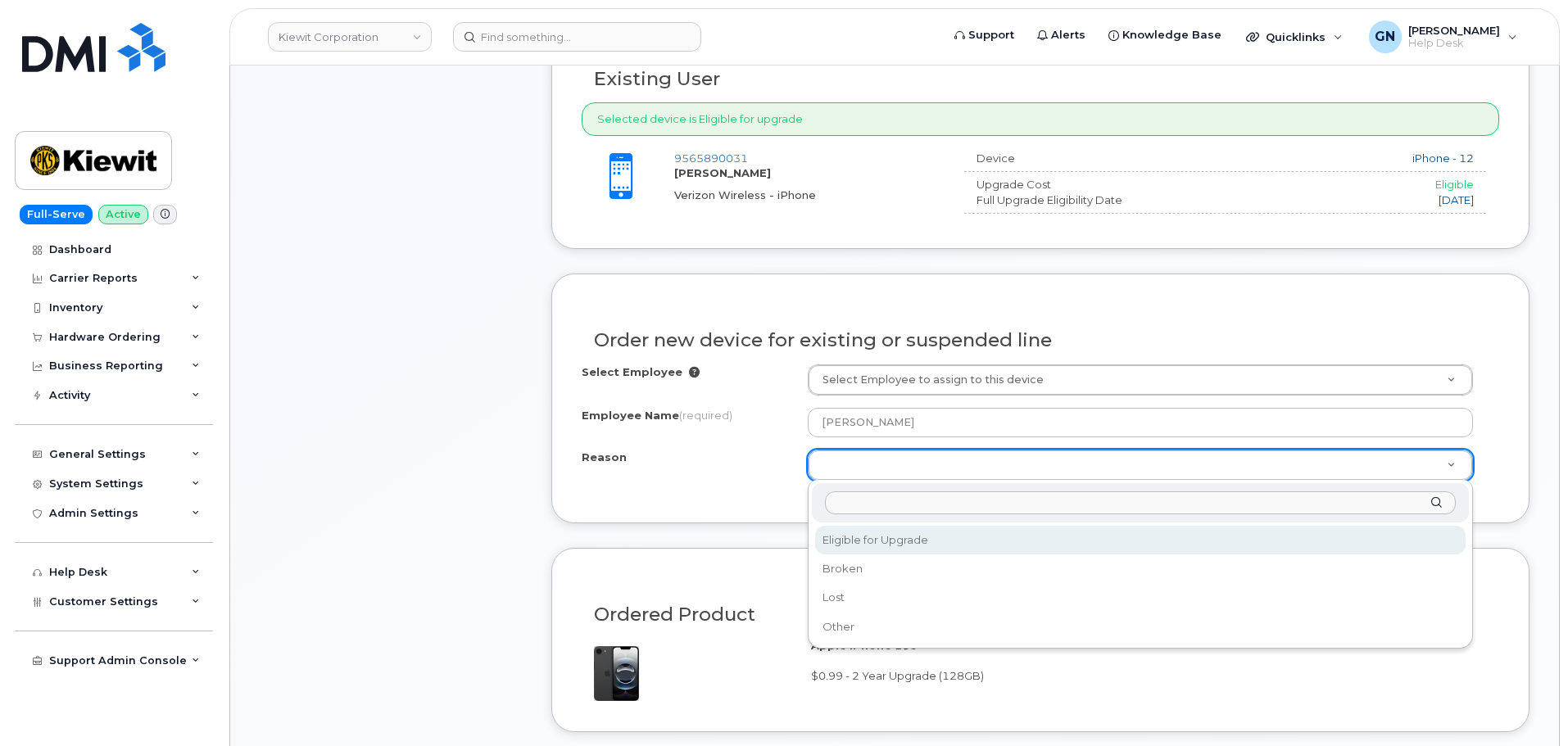
select select "eligible_for_upgrade"
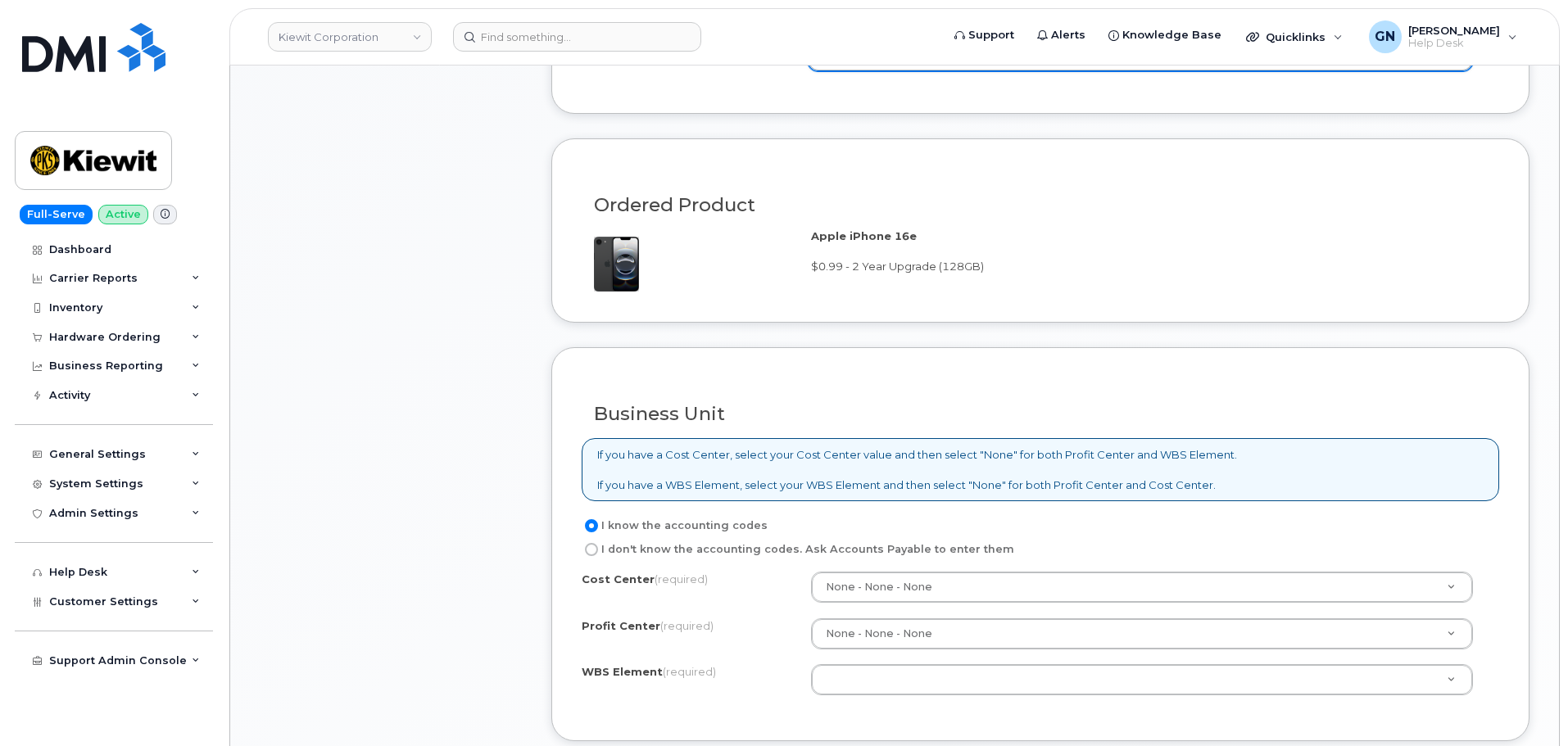
scroll to position [1231, 0]
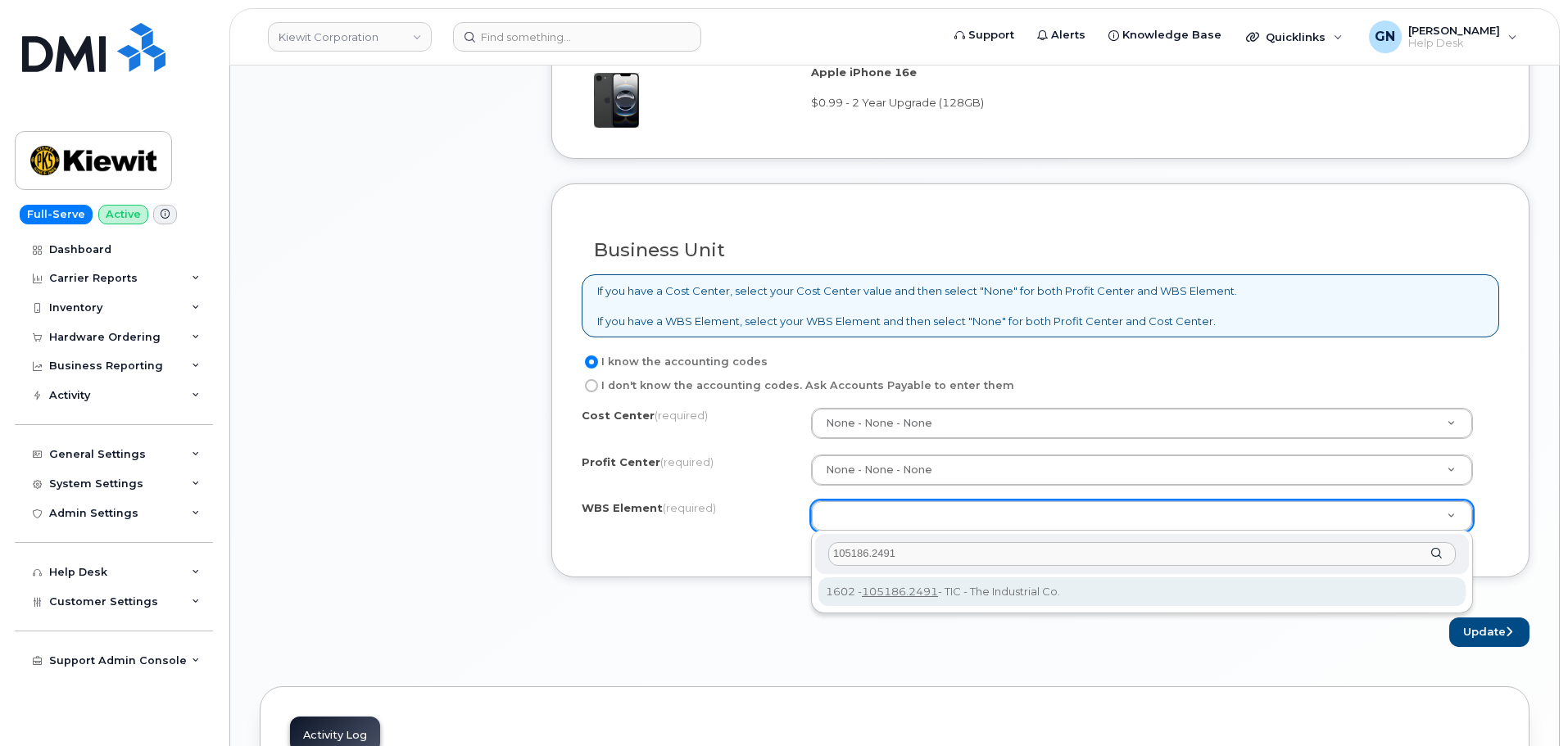
type input "105186.2491"
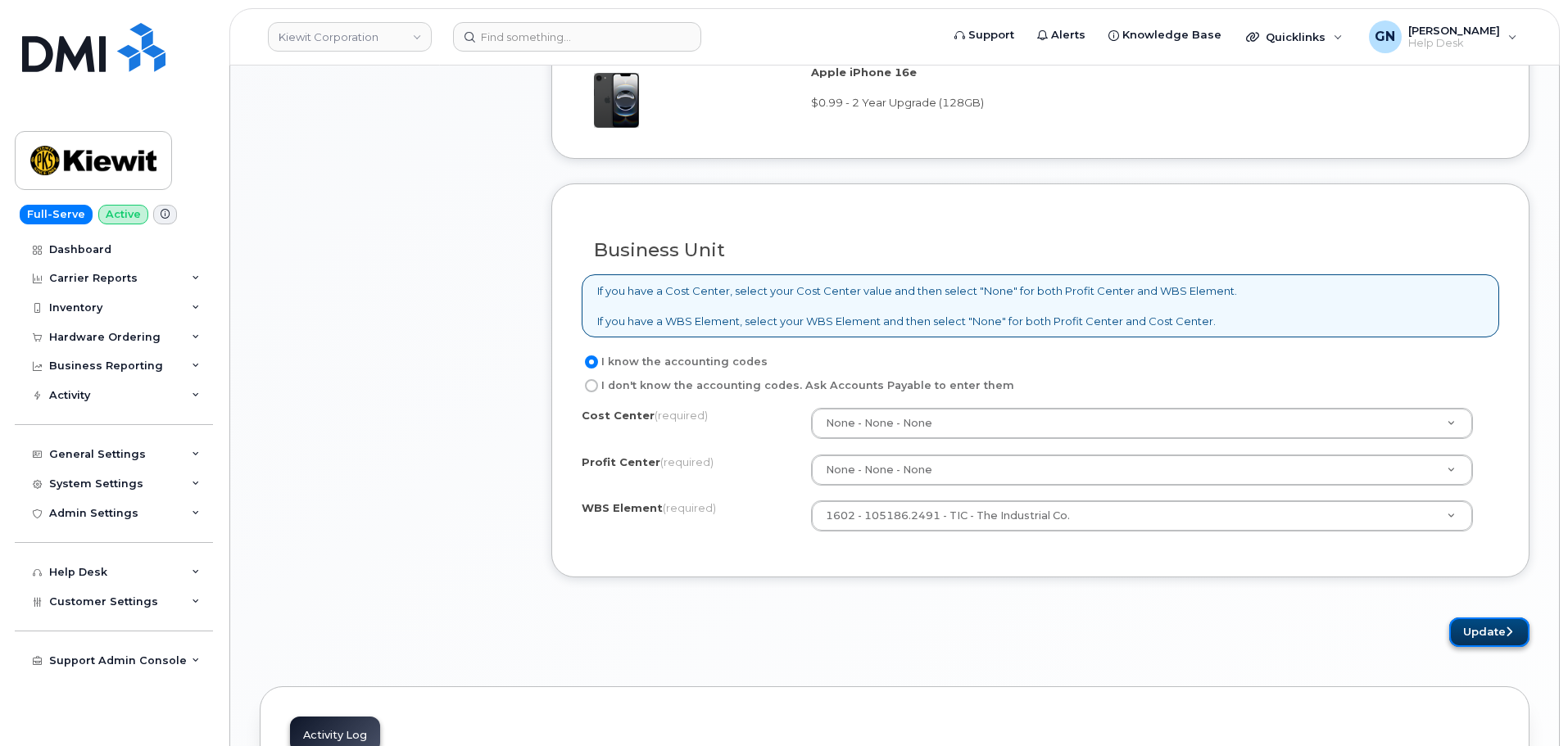
click at [1485, 633] on button "Update" at bounding box center [1489, 632] width 80 height 30
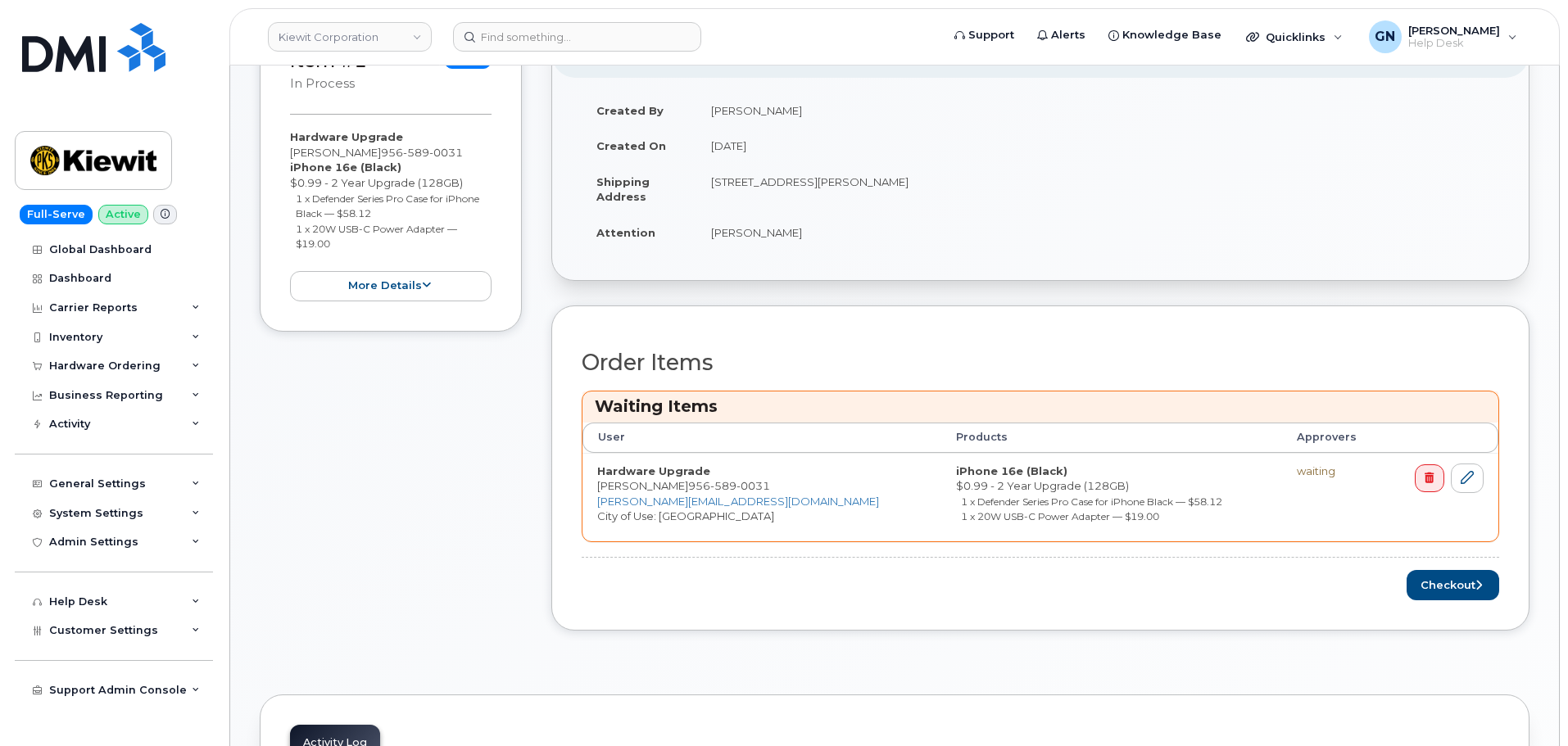
scroll to position [439, 0]
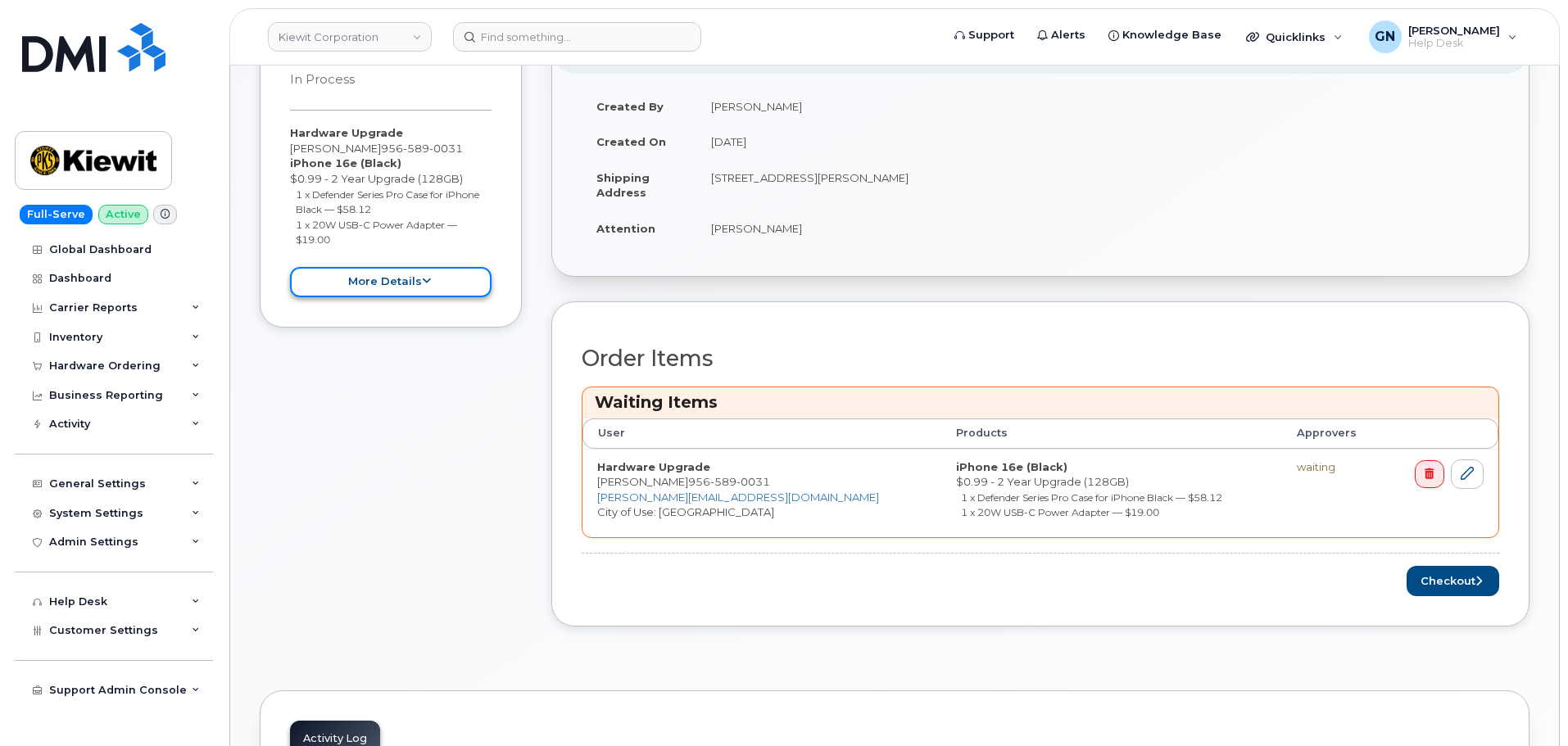
click at [451, 290] on button "more details" at bounding box center [390, 282] width 201 height 30
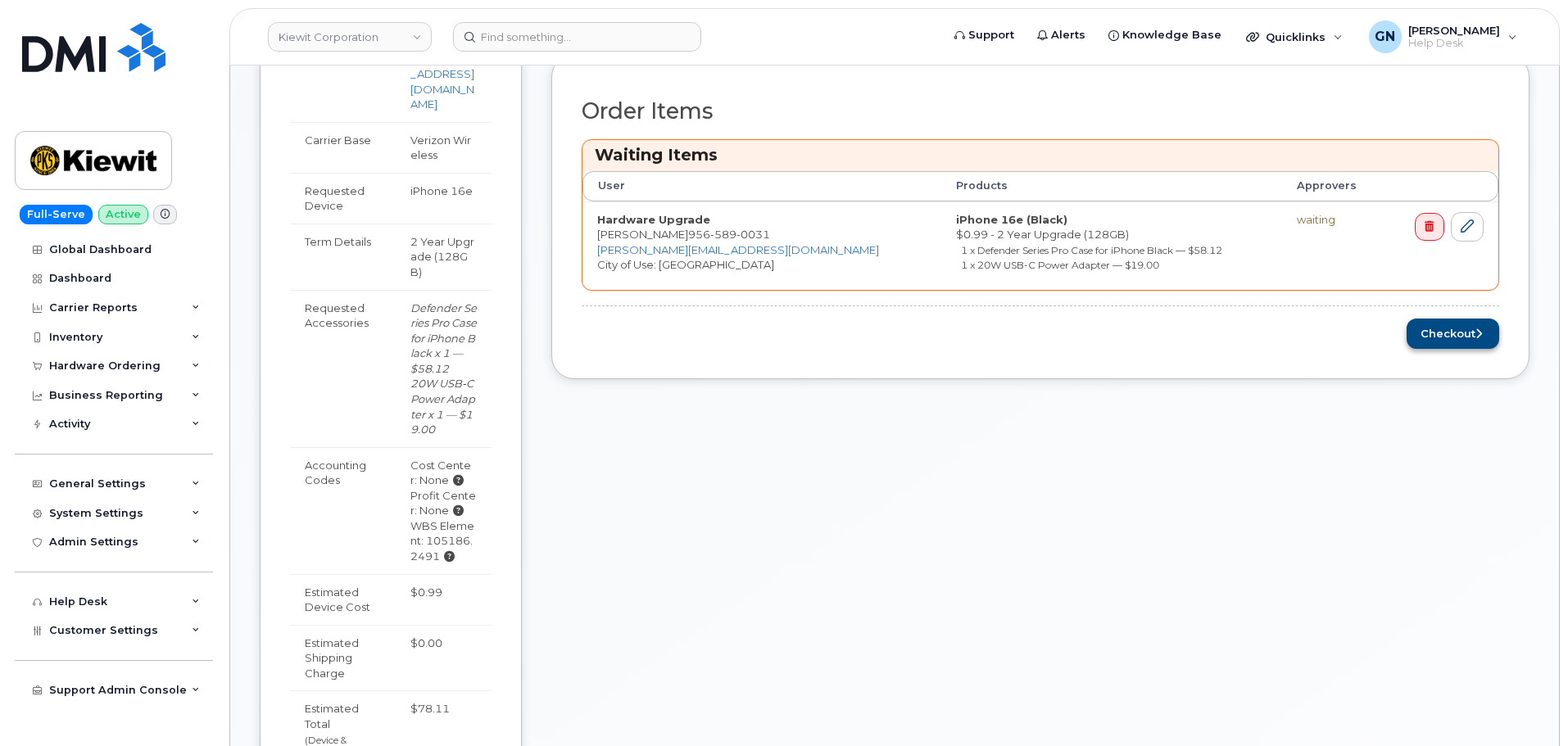
scroll to position [685, 0]
drag, startPoint x: 1458, startPoint y: 338, endPoint x: 1406, endPoint y: 354, distance: 54.4
click at [1457, 336] on button "Checkout" at bounding box center [1453, 335] width 93 height 30
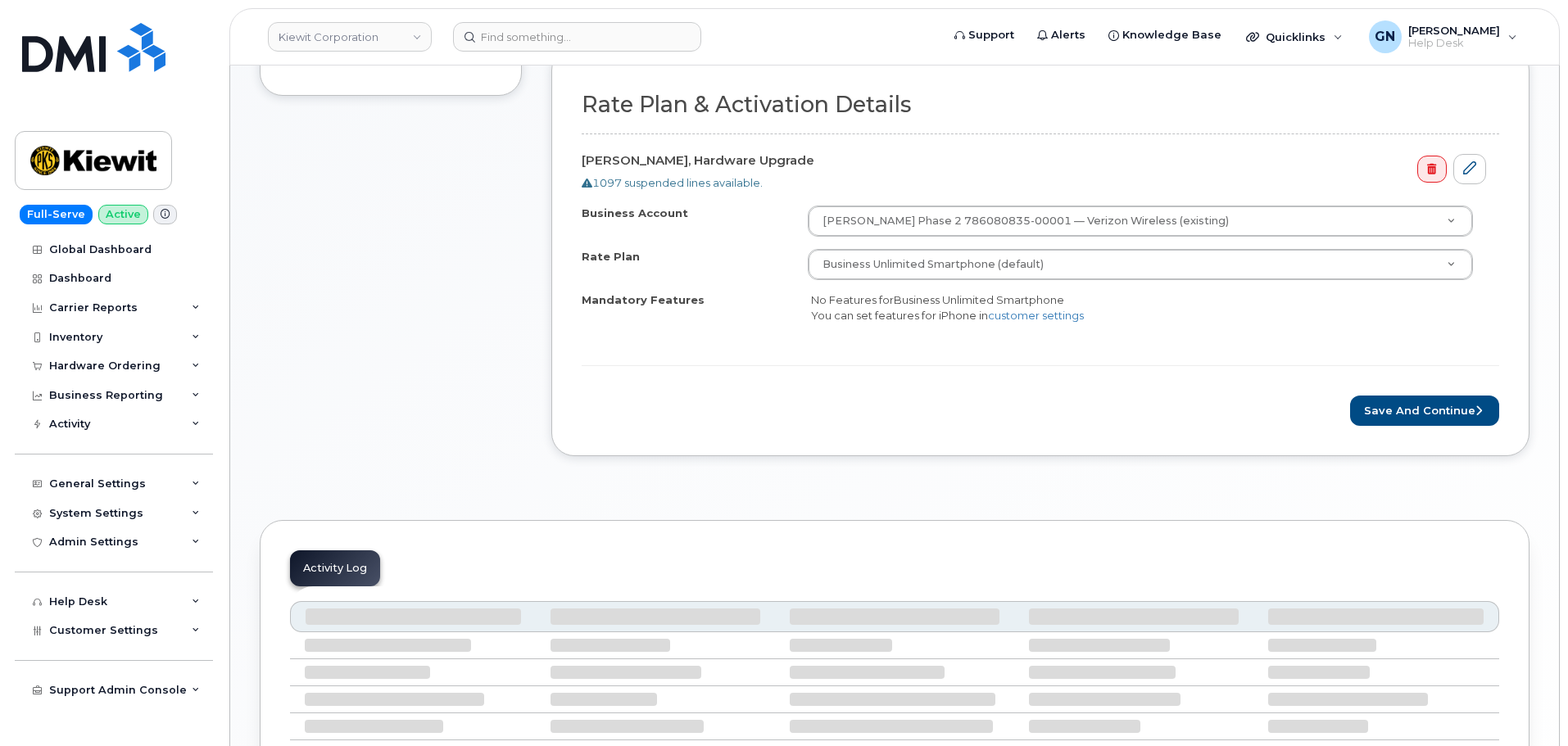
scroll to position [575, 0]
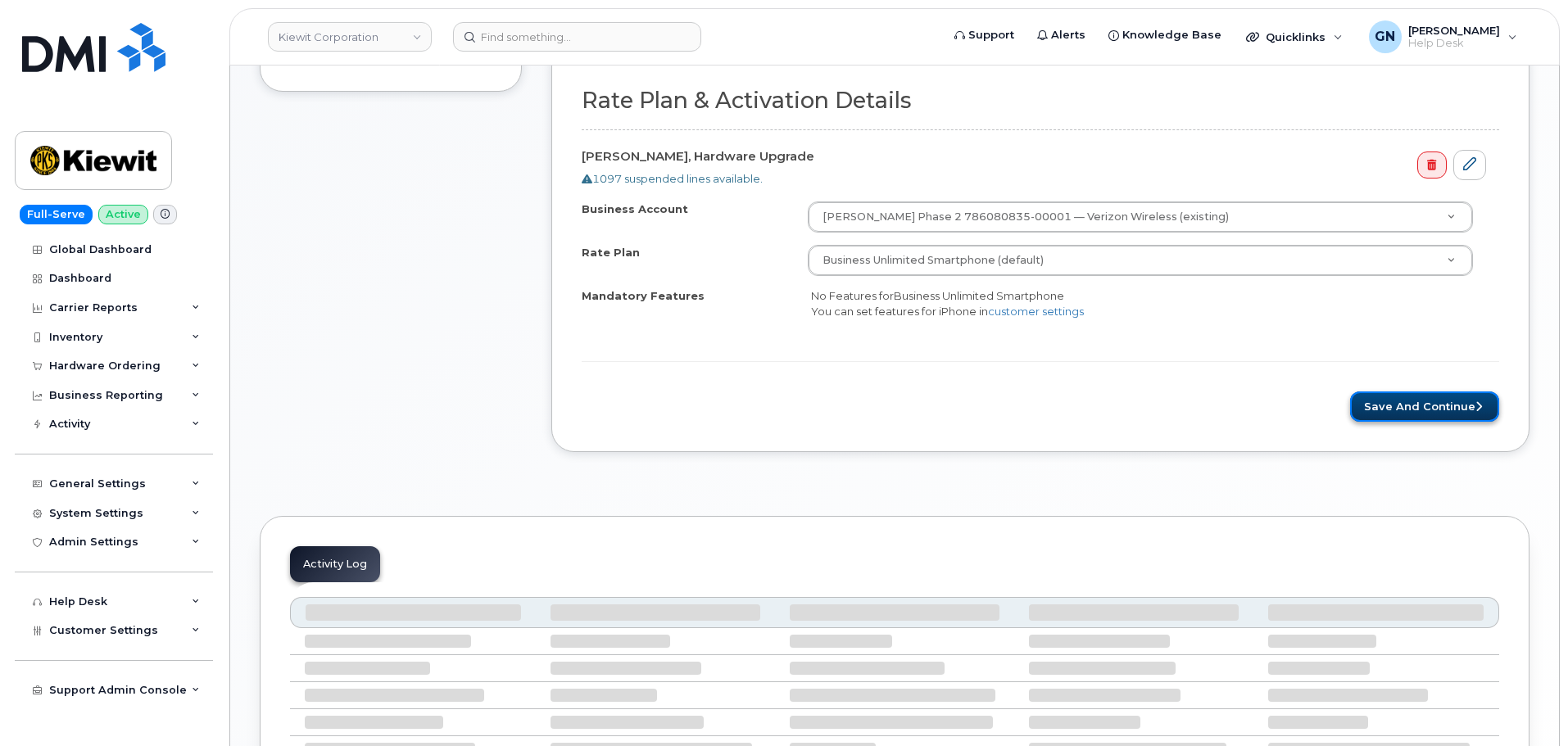
click at [1375, 399] on button "Save and Continue" at bounding box center [1424, 406] width 149 height 30
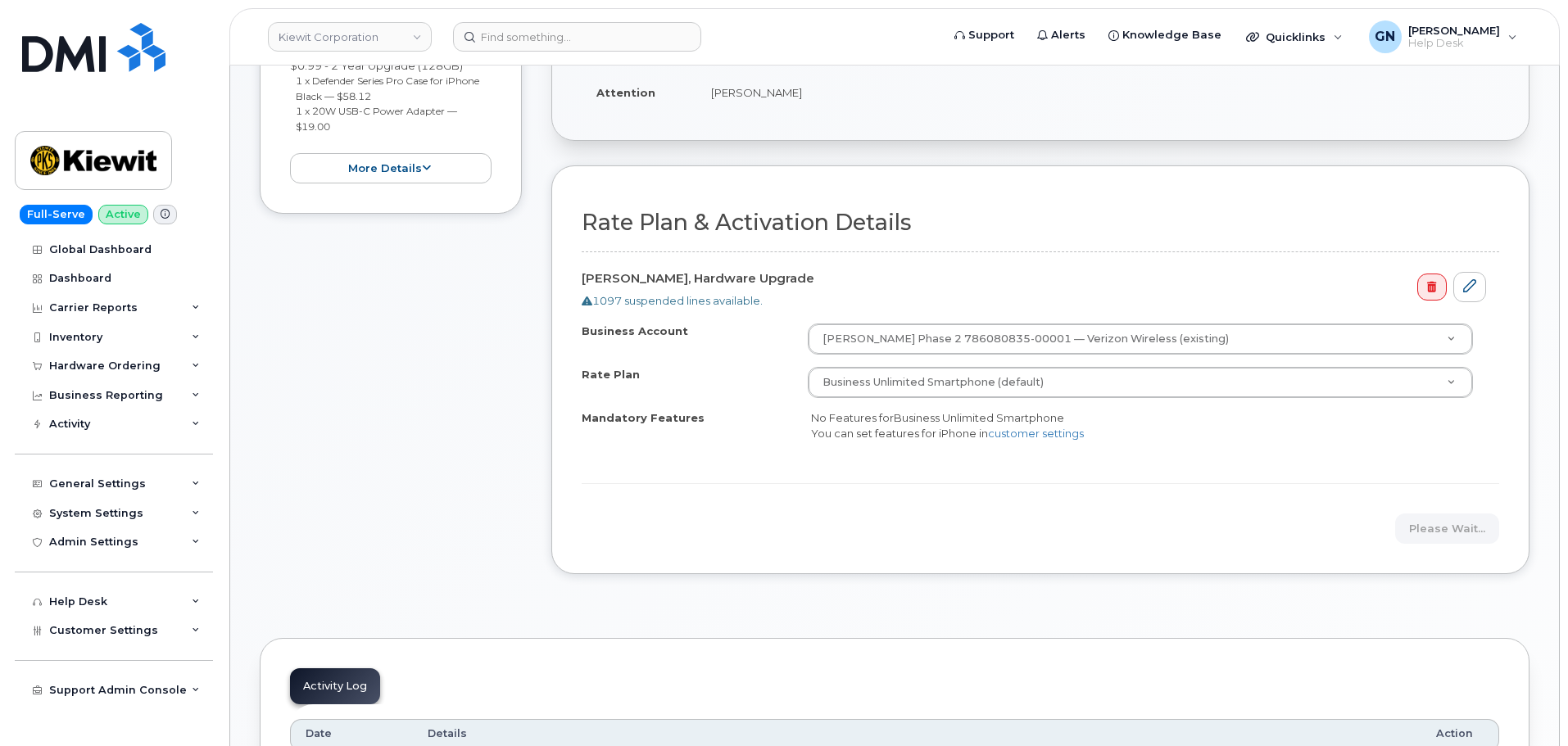
scroll to position [411, 0]
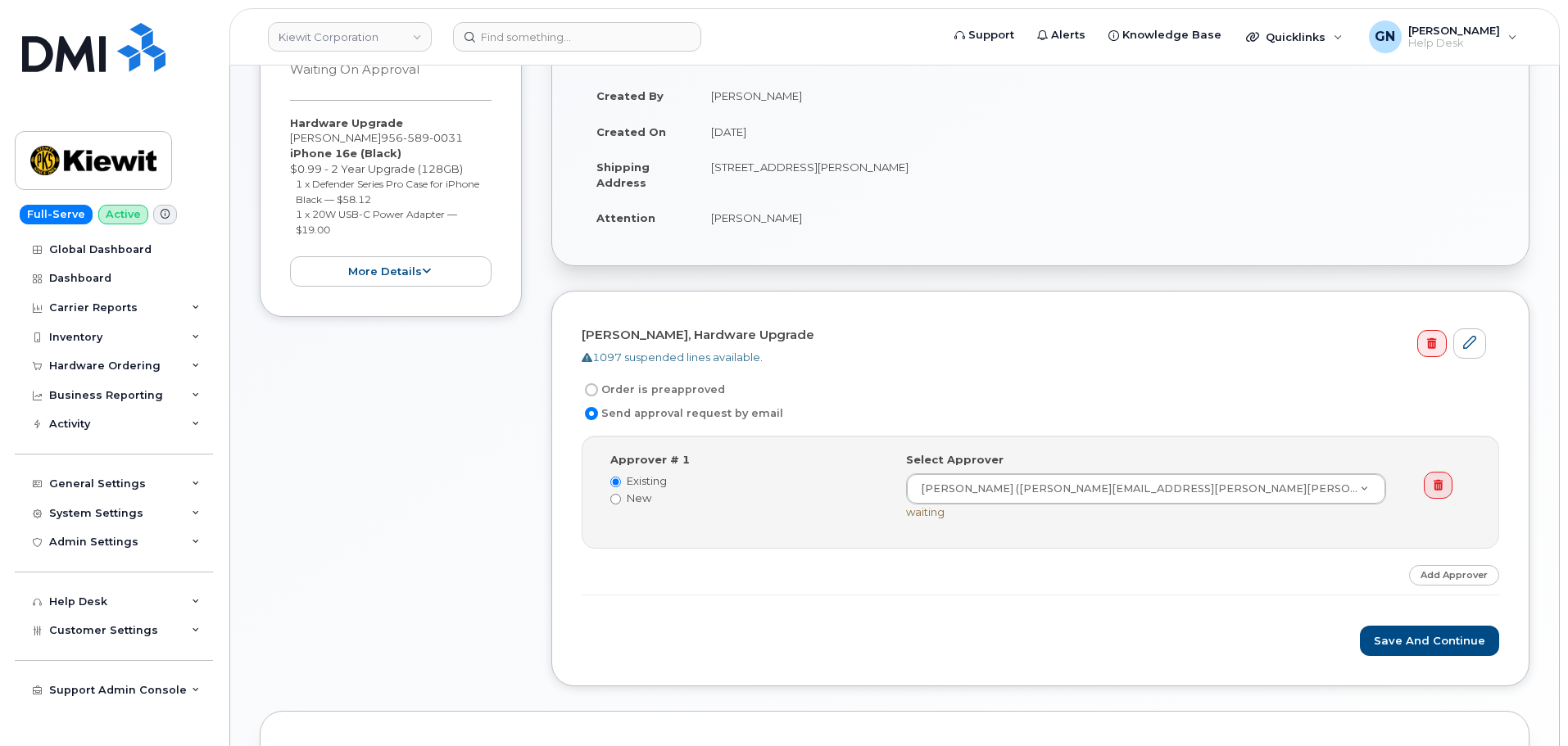
scroll to position [411, 0]
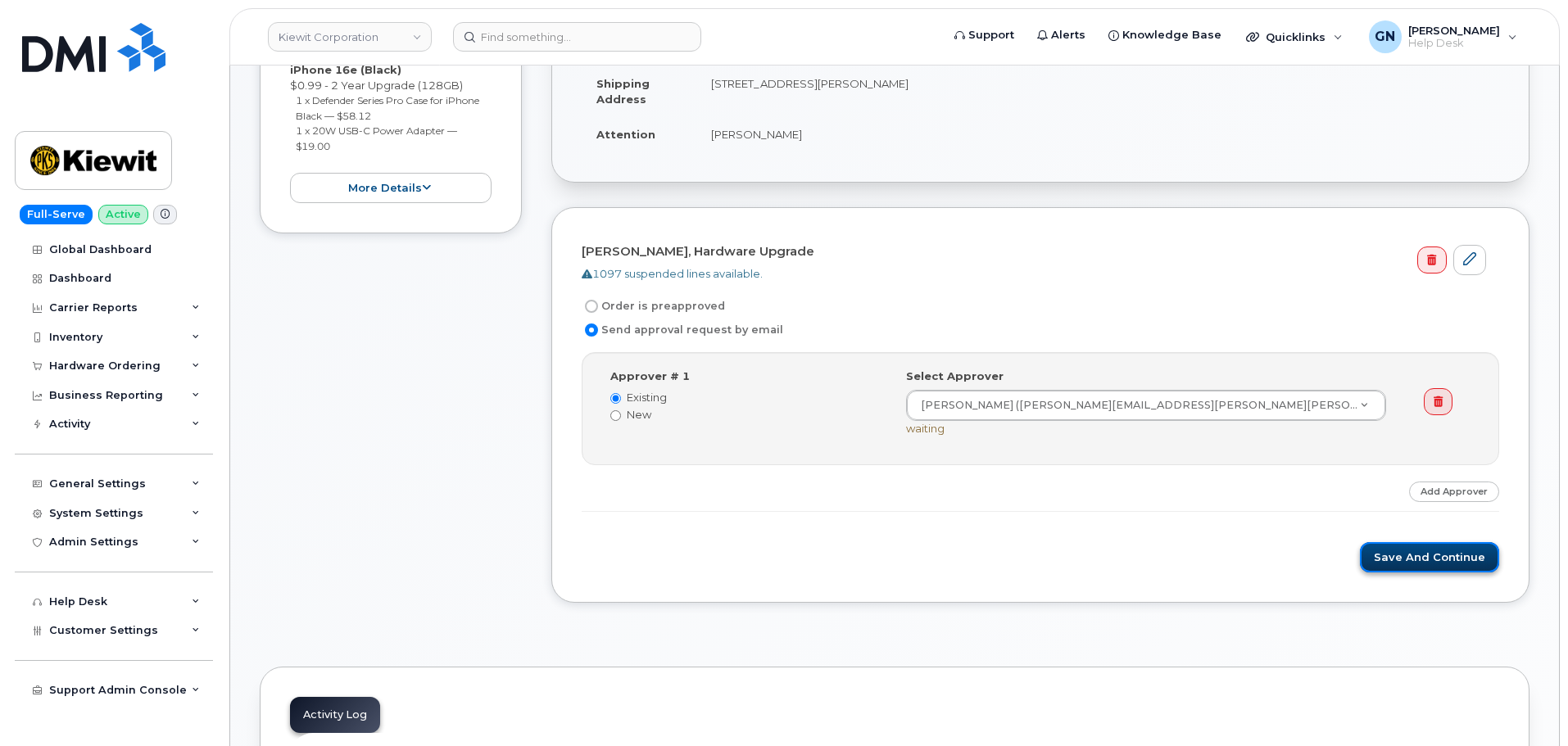
click at [1391, 563] on button "Save and Continue" at bounding box center [1430, 557] width 139 height 30
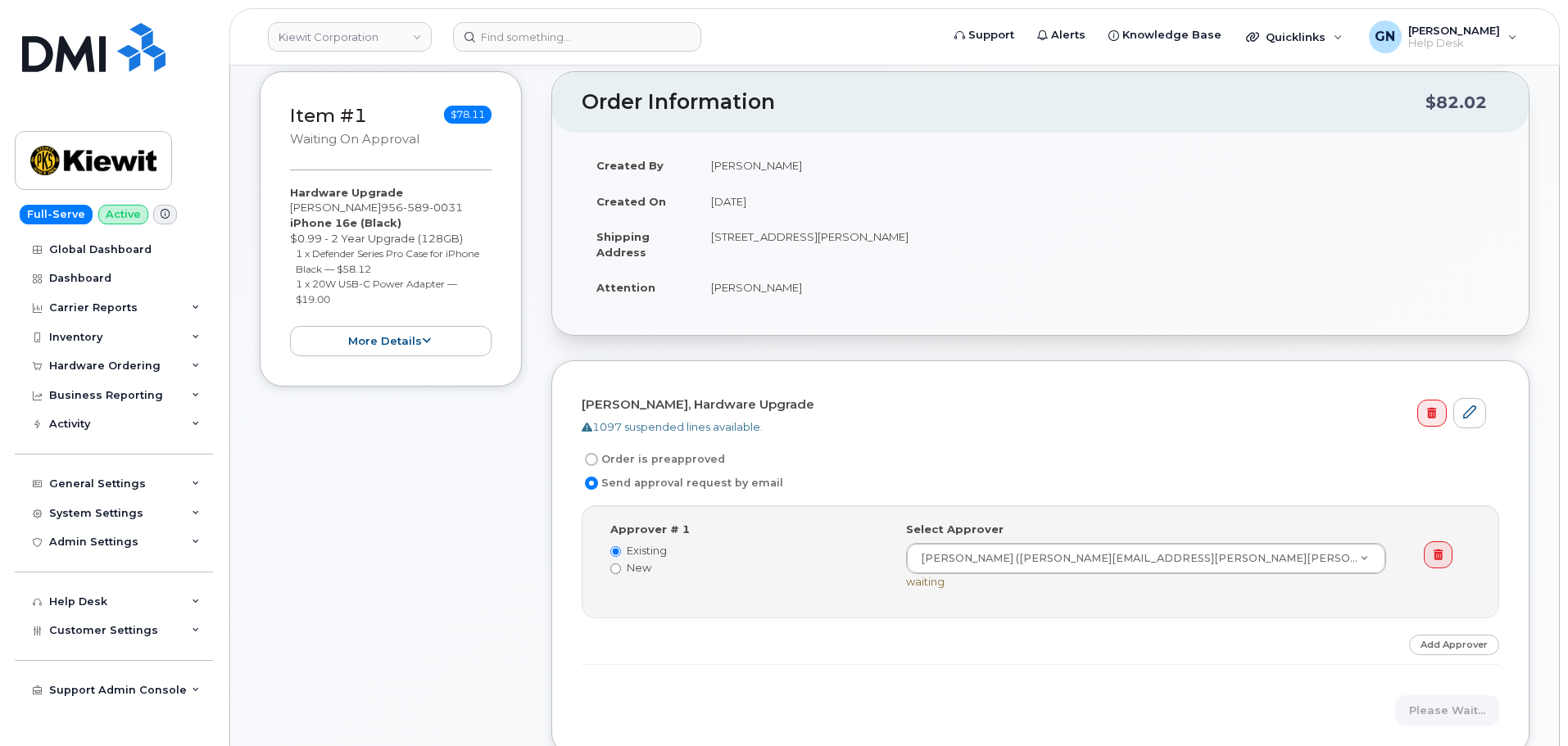
scroll to position [248, 0]
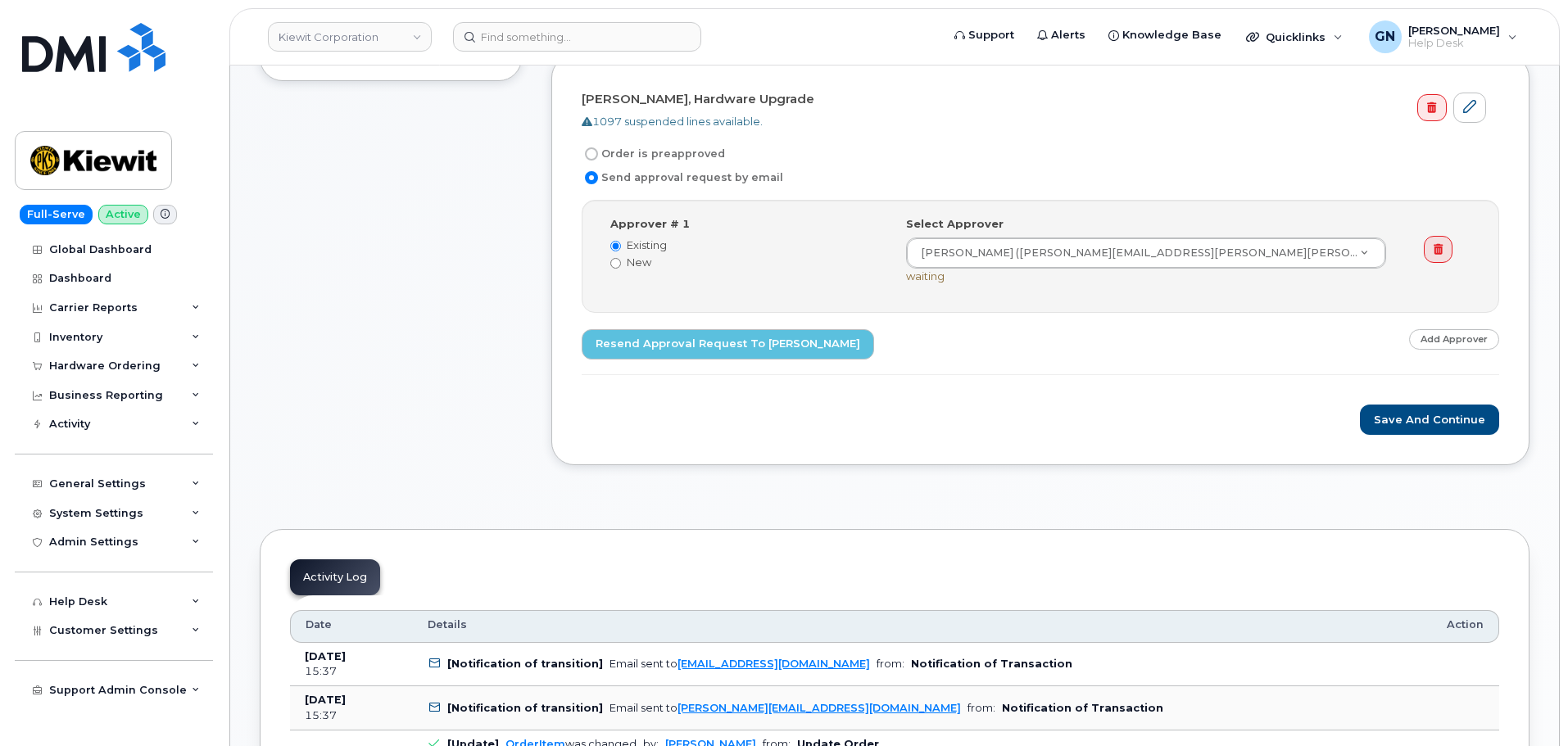
scroll to position [647, 0]
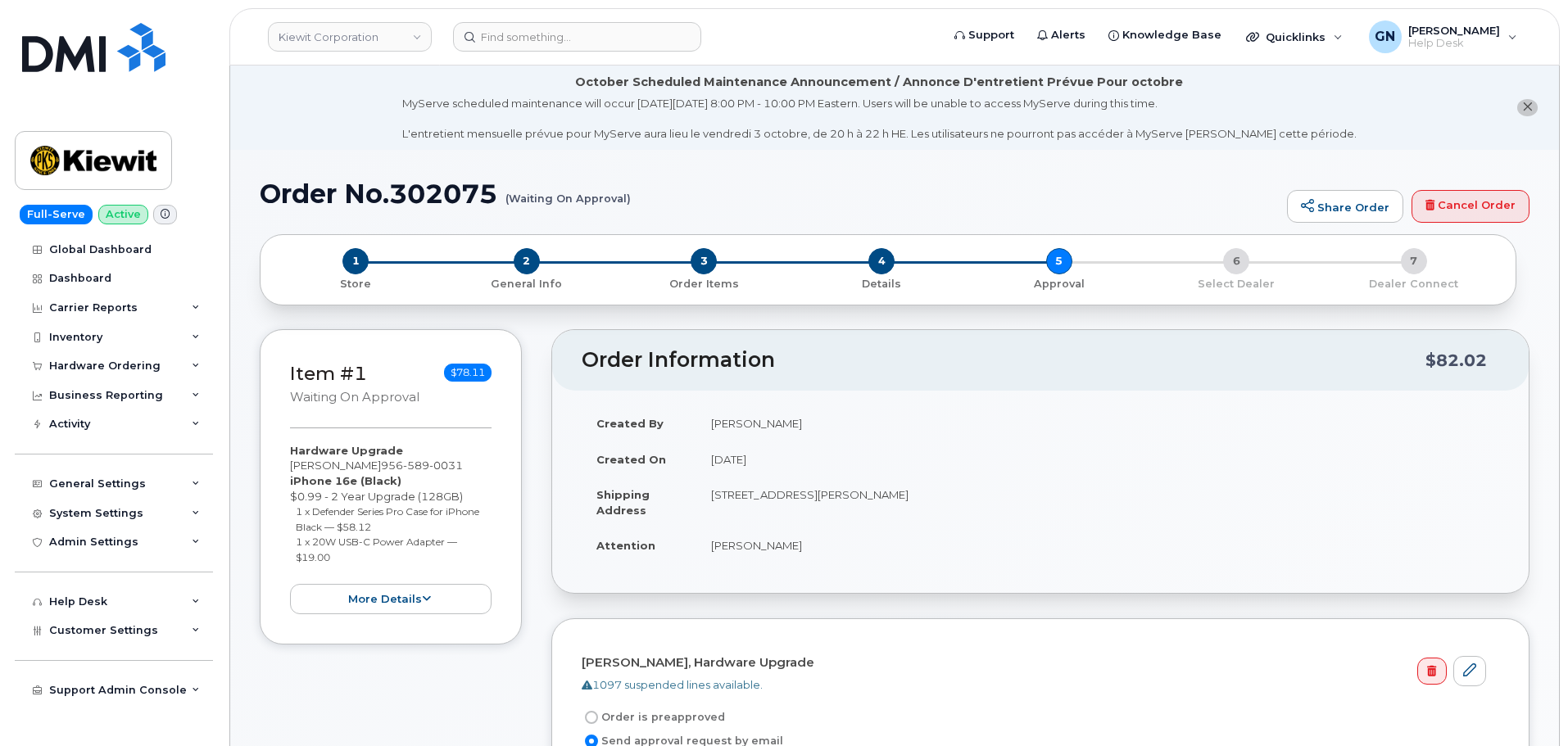
click at [314, 187] on h1 "Order No.302075 (Waiting On Approval)" at bounding box center [769, 193] width 1019 height 28
drag, startPoint x: 314, startPoint y: 187, endPoint x: 420, endPoint y: 185, distance: 106.0
click at [420, 185] on h1 "Order No.302075 (Waiting On Approval)" at bounding box center [769, 193] width 1019 height 28
copy h1 "Order No.302075"
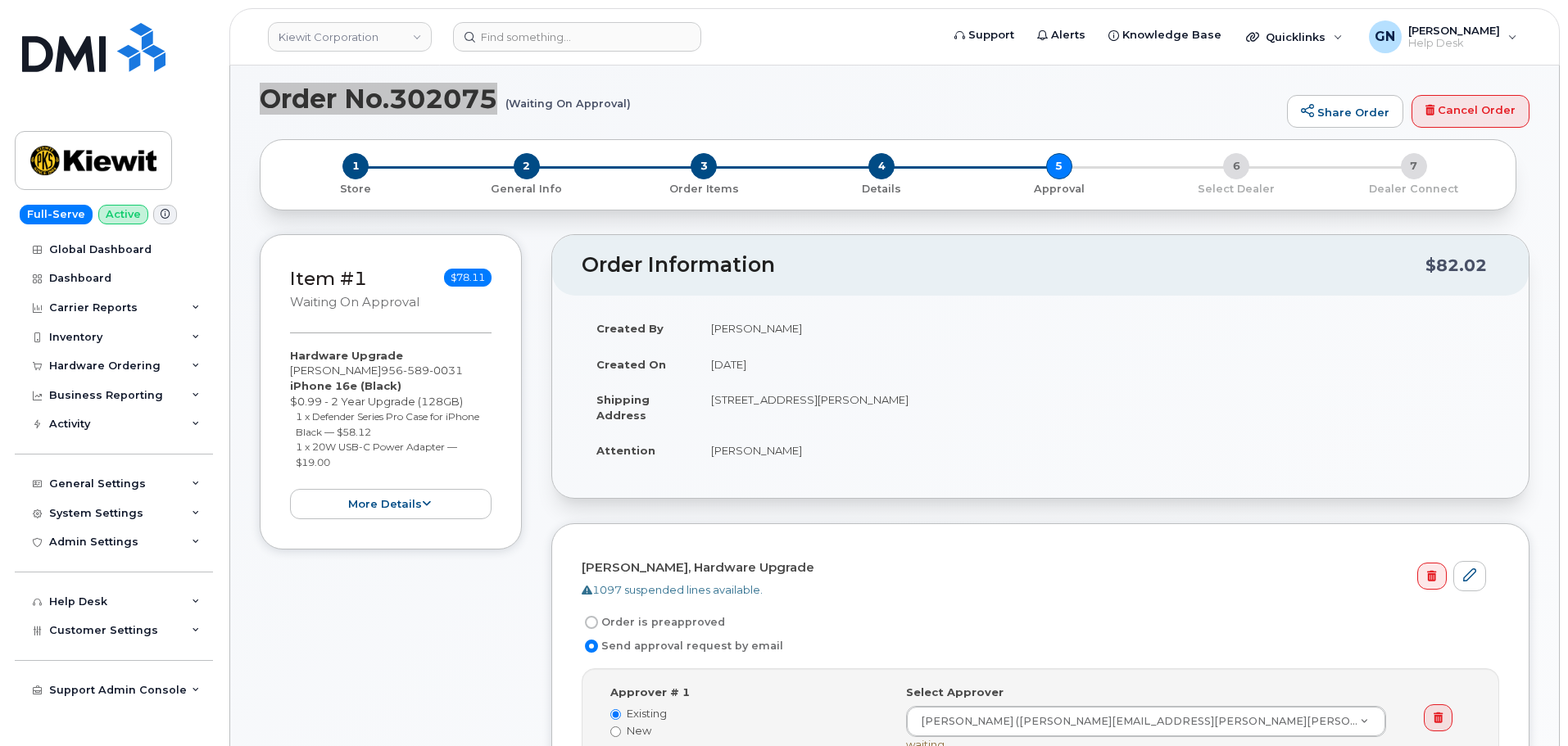
scroll to position [82, 0]
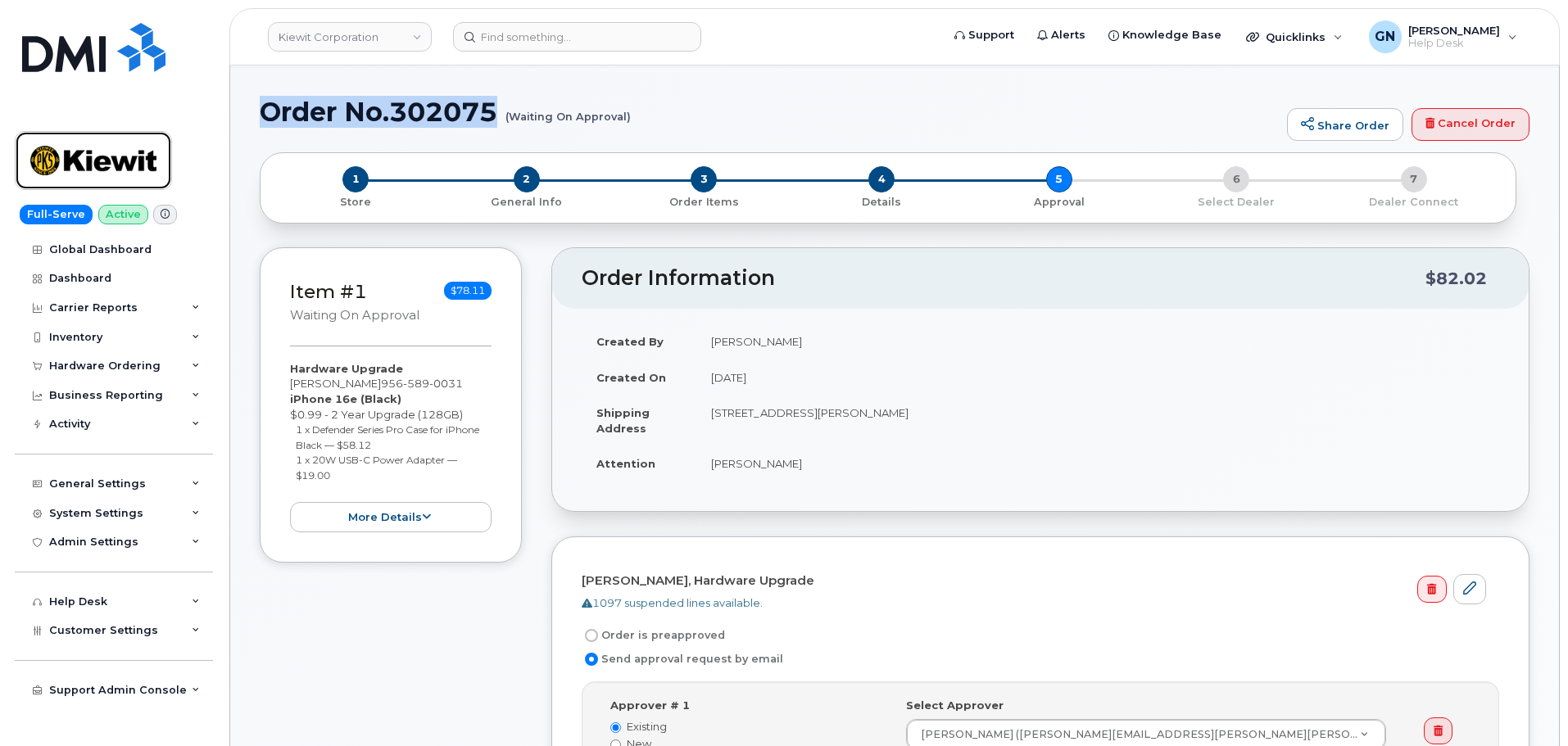
click at [128, 171] on img at bounding box center [93, 160] width 126 height 47
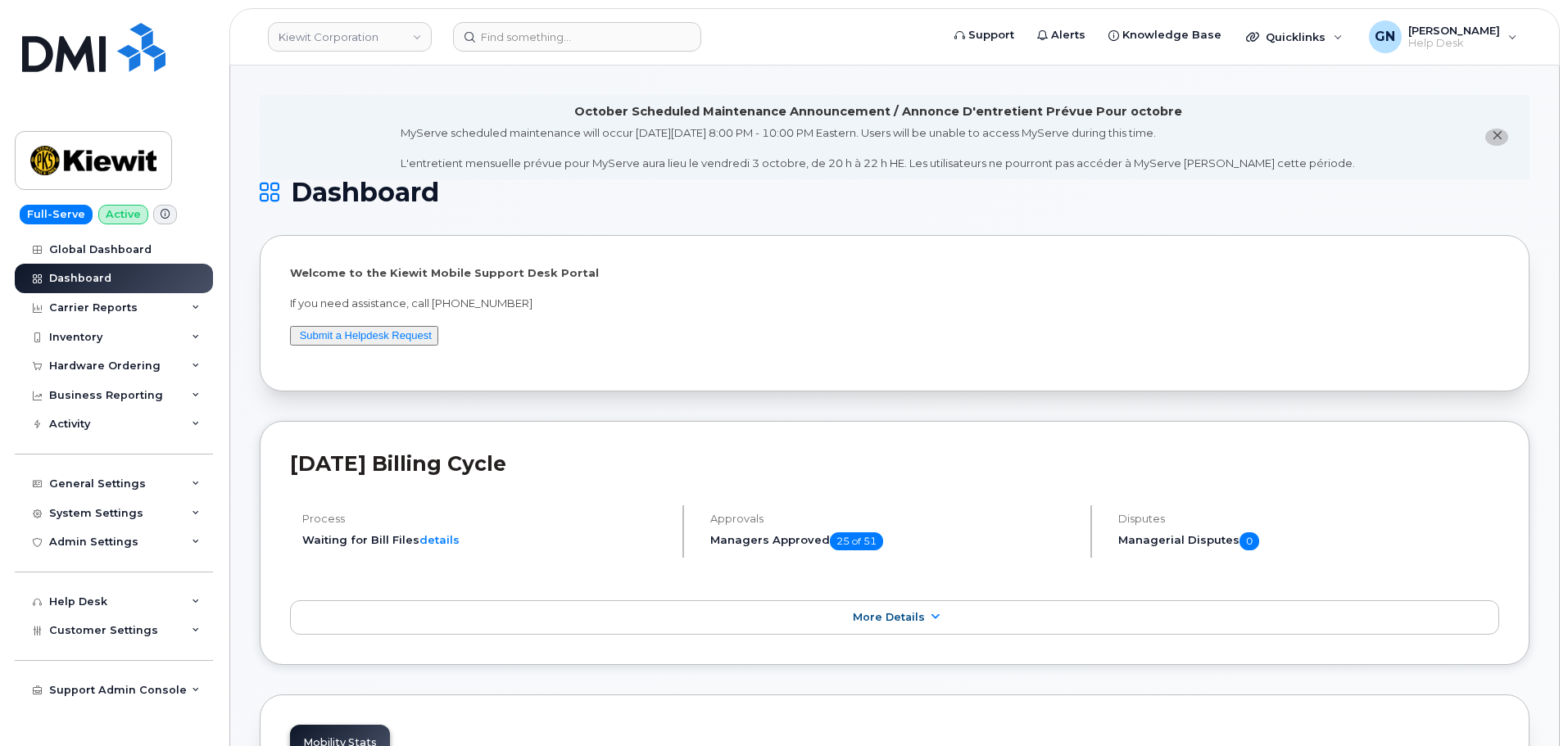
click at [1495, 136] on icon "close notification" at bounding box center [1497, 135] width 10 height 10
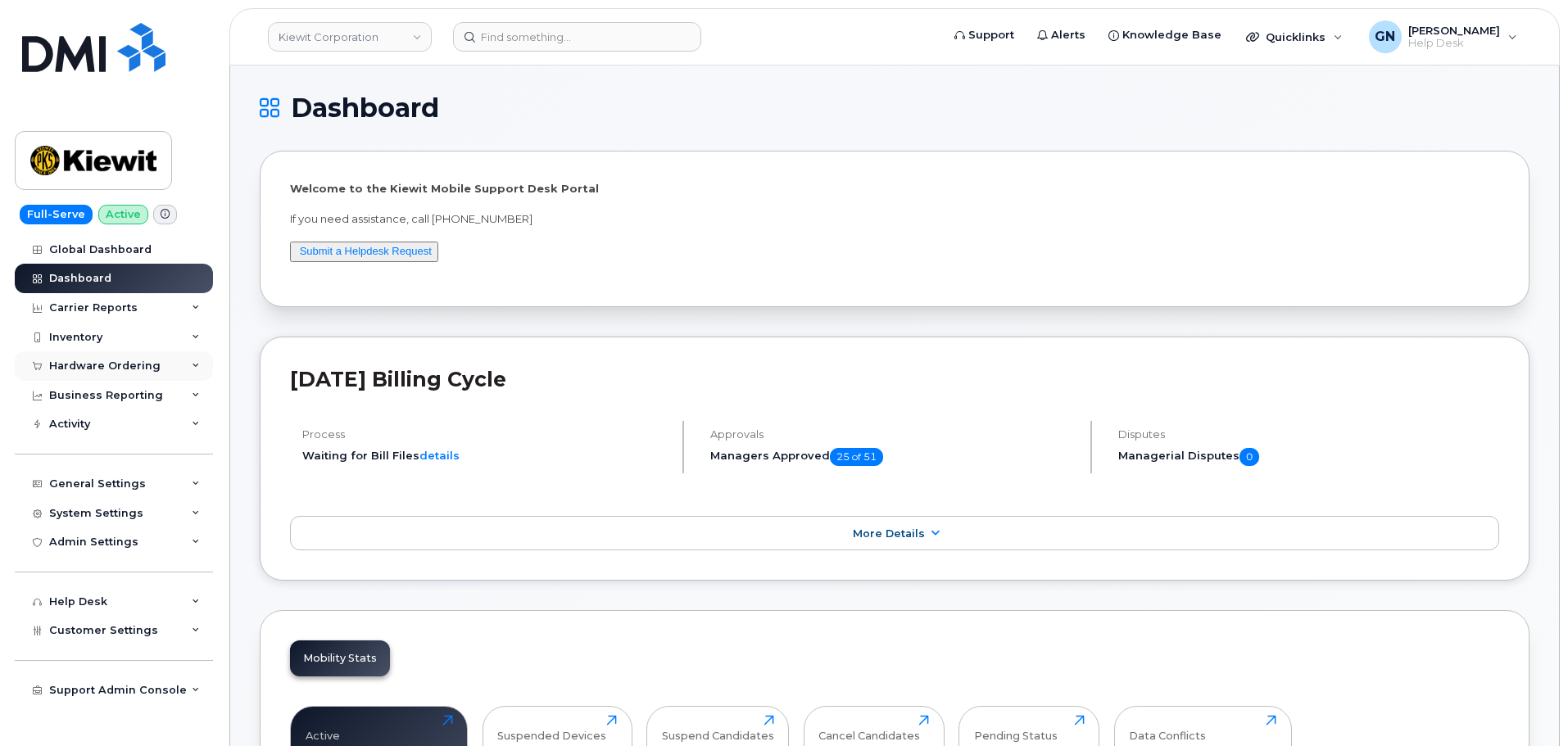
click at [123, 364] on div "Hardware Ordering" at bounding box center [105, 365] width 112 height 13
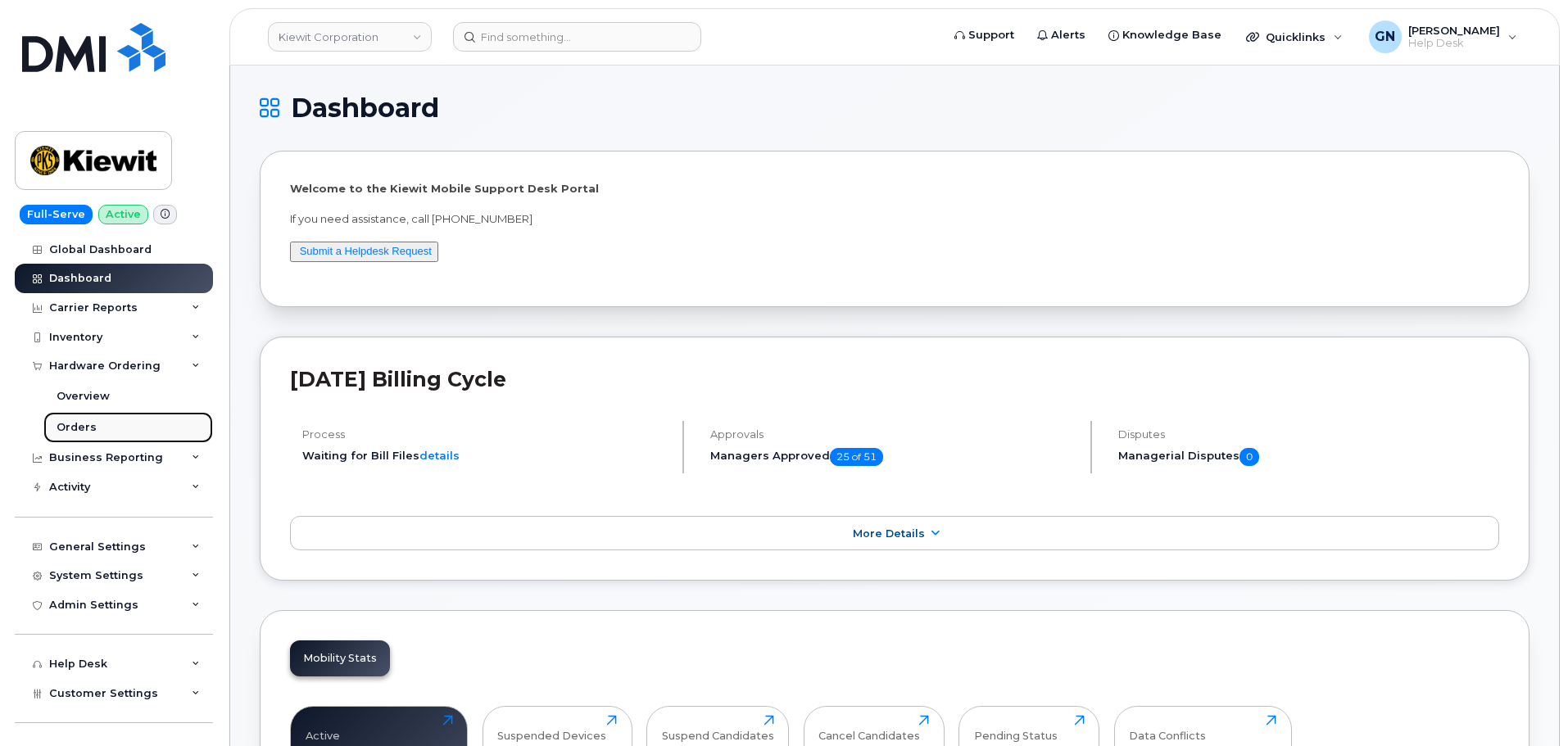
click at [123, 419] on link "Orders" at bounding box center [127, 427] width 169 height 31
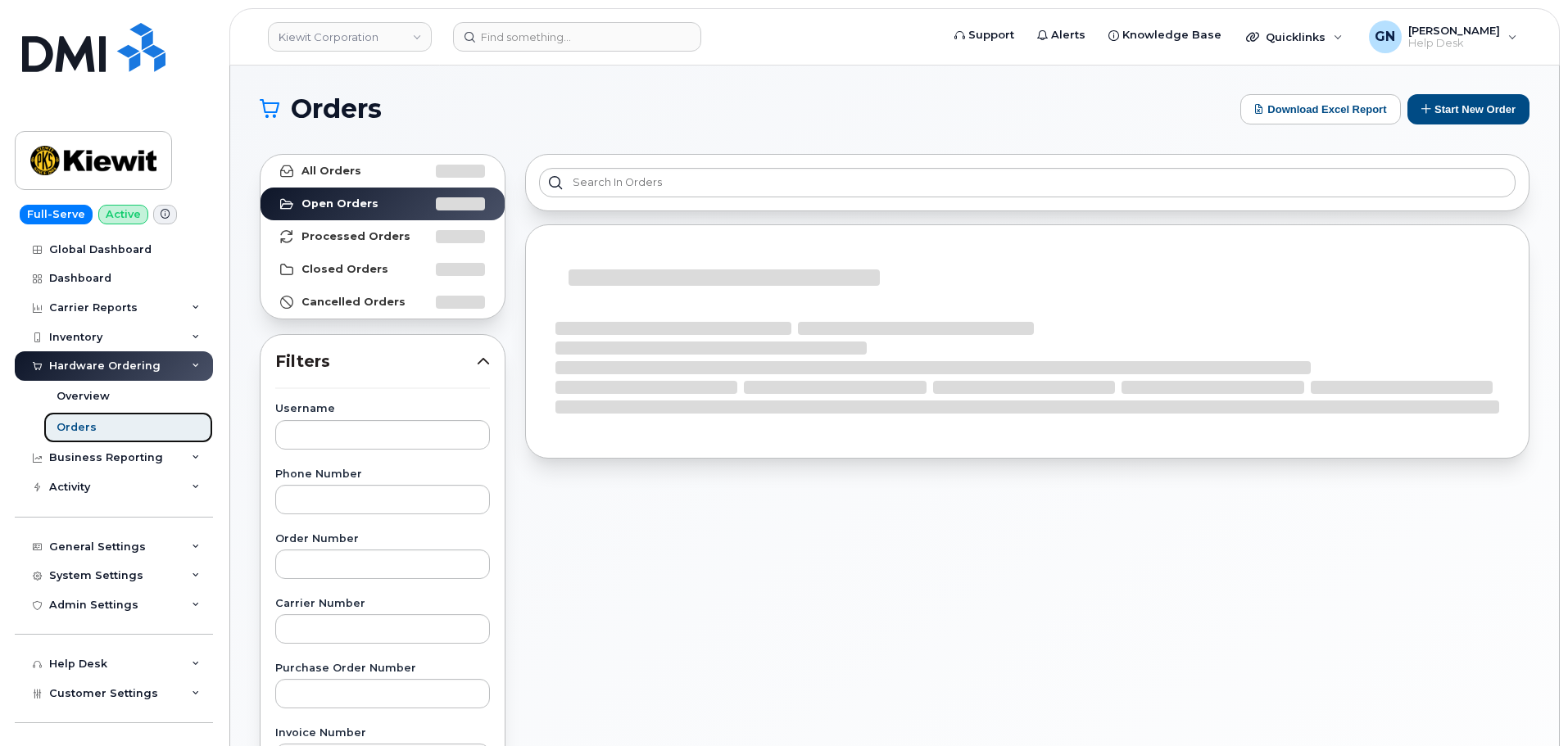
scroll to position [164, 0]
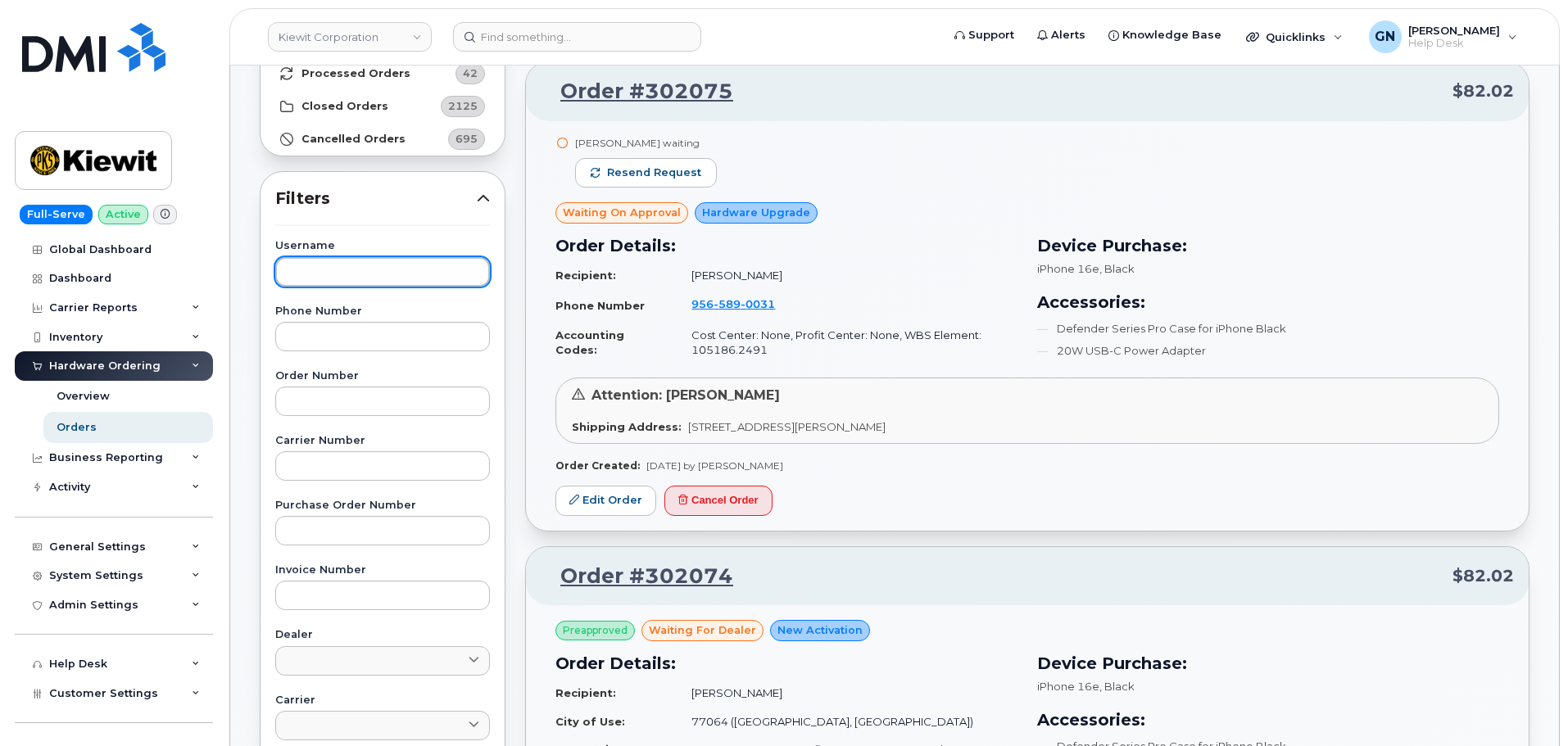
click at [354, 274] on input "text" at bounding box center [383, 272] width 215 height 29
paste input "Timothy Johnson"
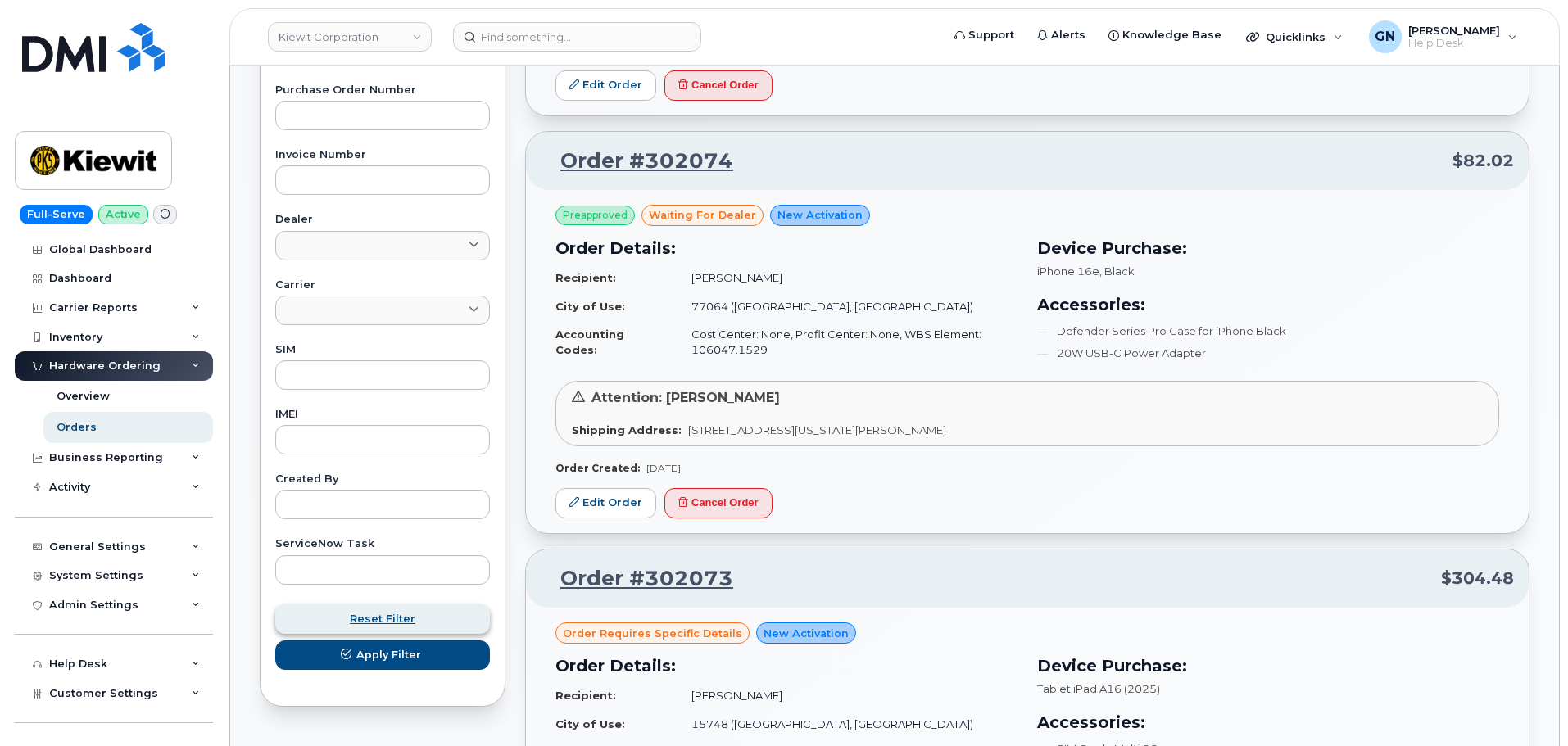
scroll to position [655, 0]
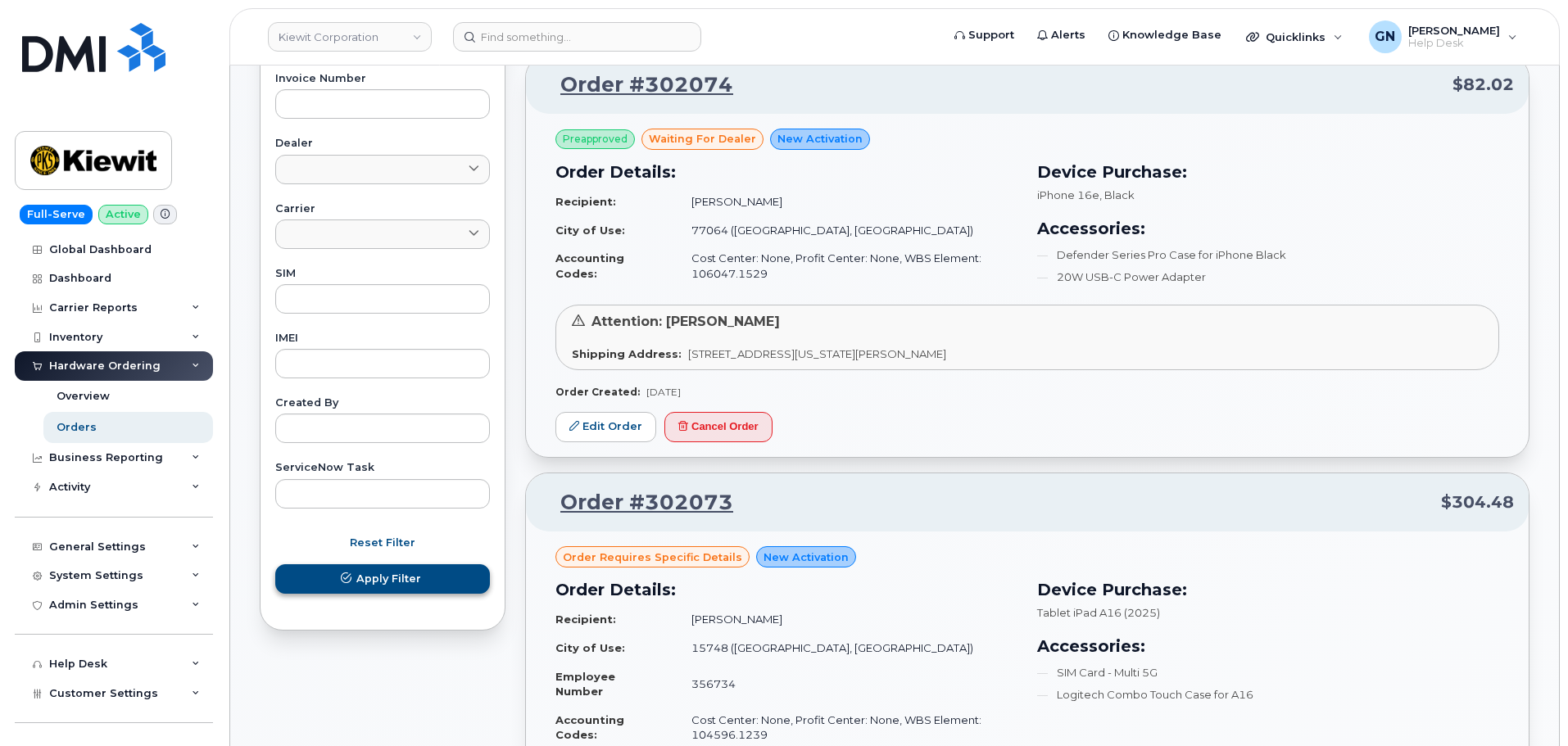
type input "Timothy Johnson"
click at [412, 574] on span "Apply Filter" at bounding box center [388, 578] width 64 height 15
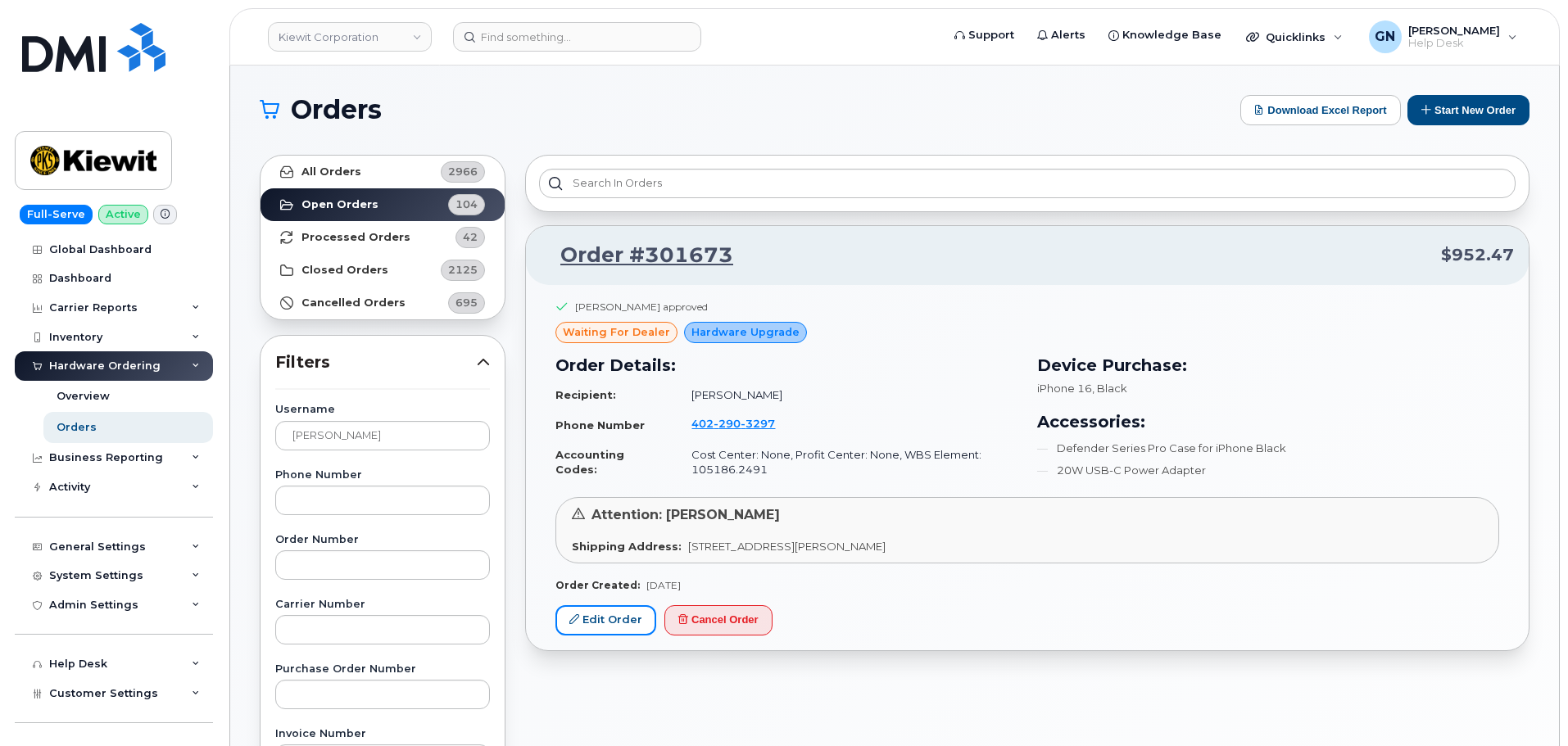
scroll to position [82, 0]
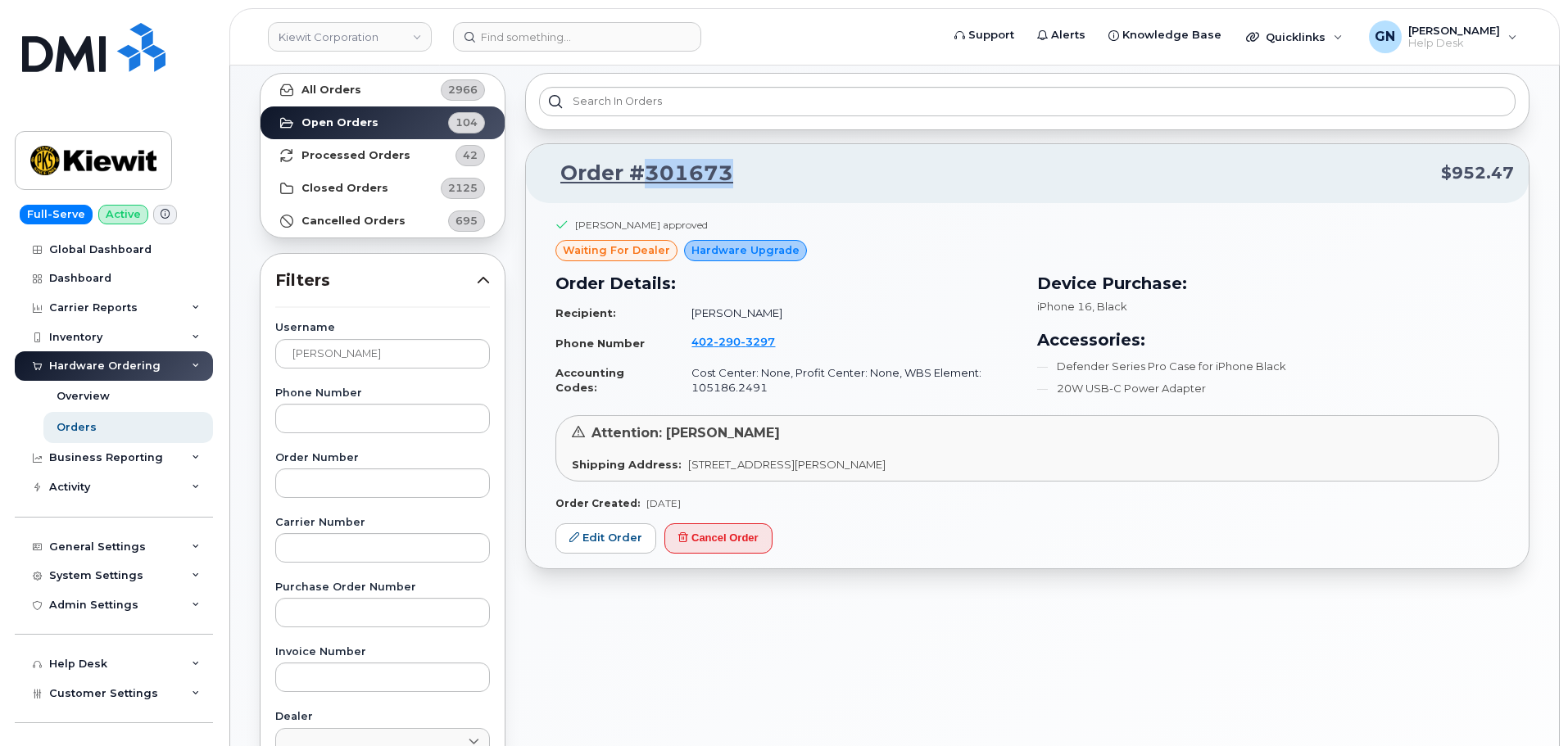
drag, startPoint x: 746, startPoint y: 178, endPoint x: 642, endPoint y: 182, distance: 104.1
click at [642, 182] on p "Order #301673 $952.47" at bounding box center [1027, 174] width 973 height 29
copy link "301673"
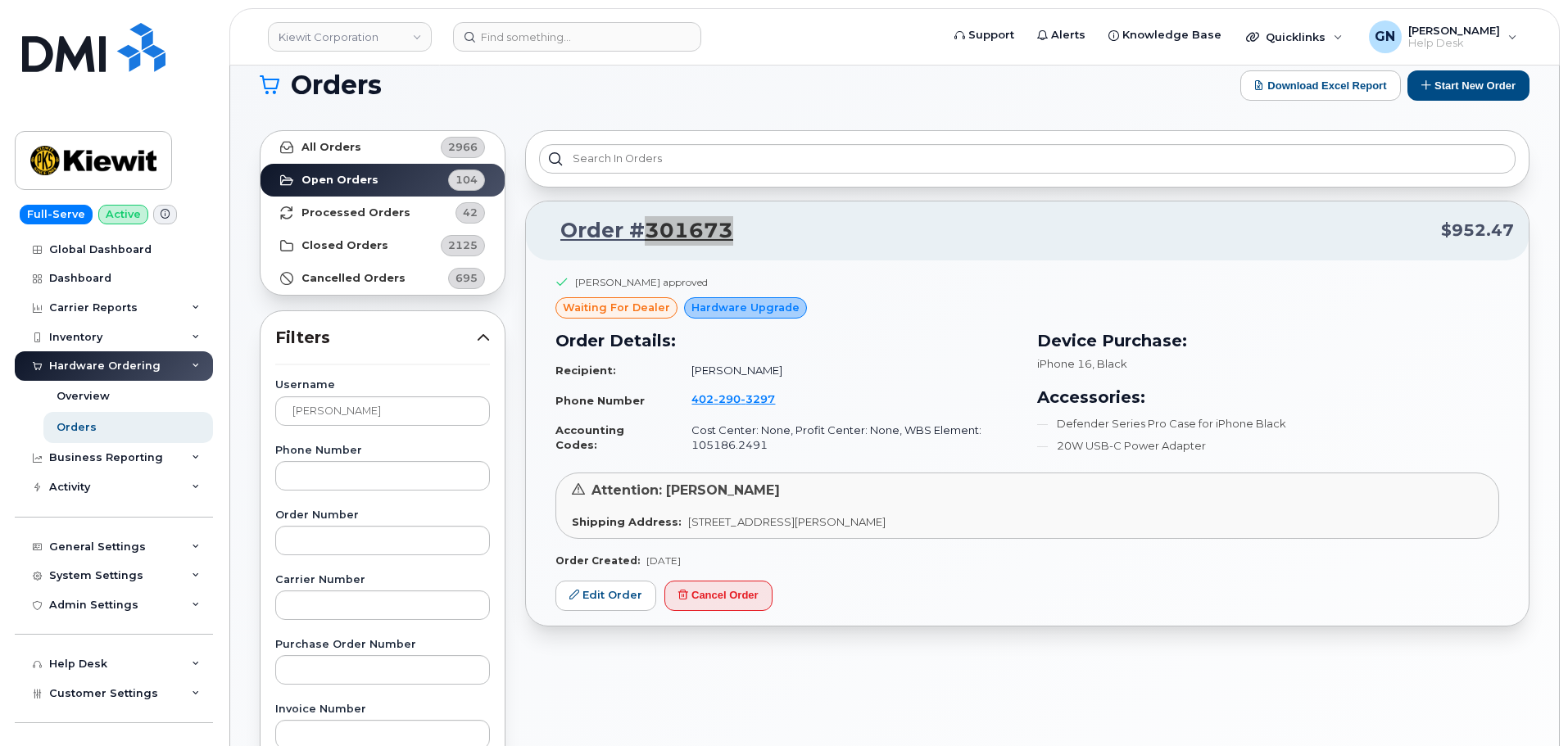
scroll to position [0, 0]
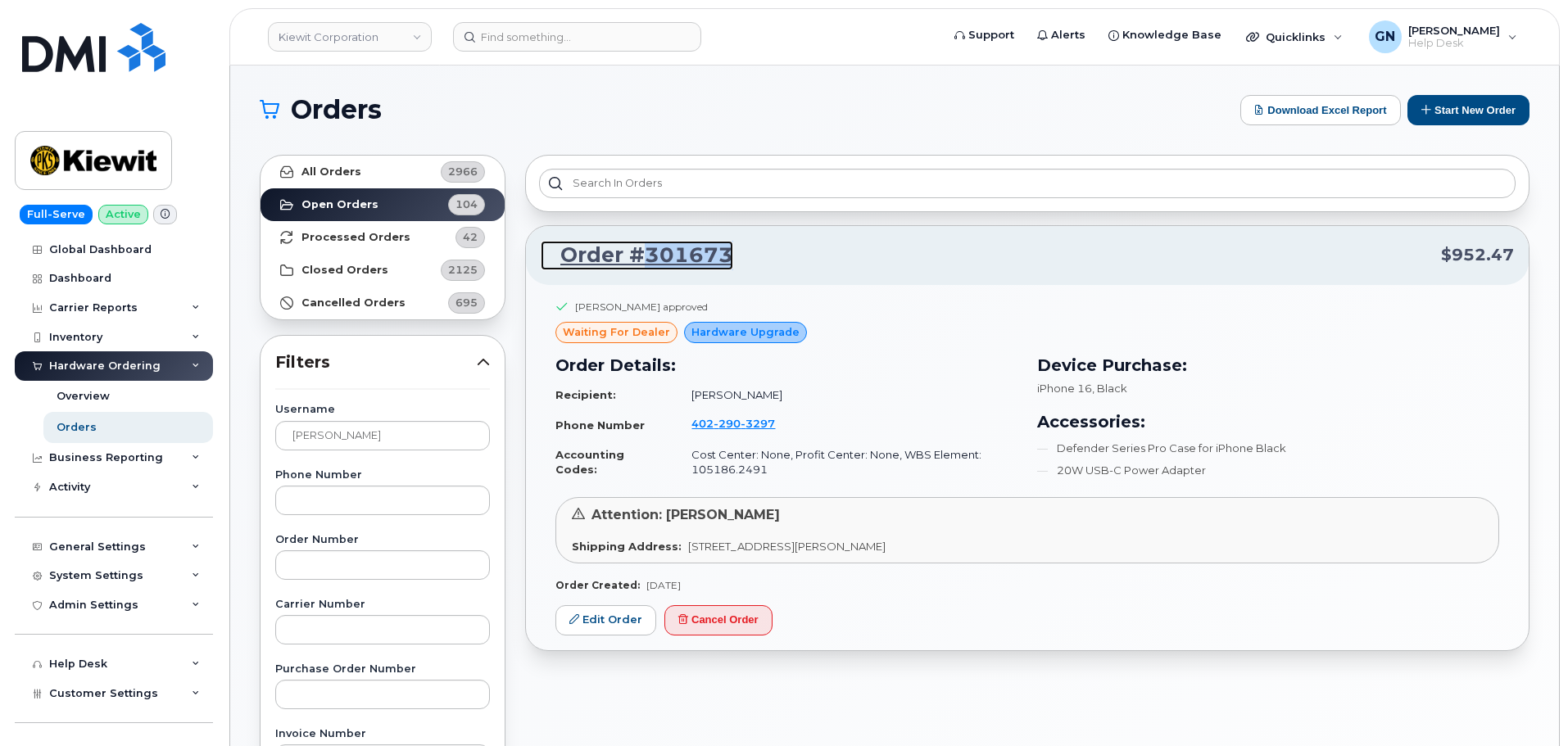
click at [697, 252] on link "Order #301673" at bounding box center [637, 255] width 193 height 29
drag, startPoint x: 752, startPoint y: 262, endPoint x: 759, endPoint y: 258, distance: 8.1
click at [753, 262] on p "Order #301673 $952.47" at bounding box center [1027, 255] width 973 height 29
click at [764, 256] on p "Order #301673 $952.47" at bounding box center [1027, 255] width 973 height 29
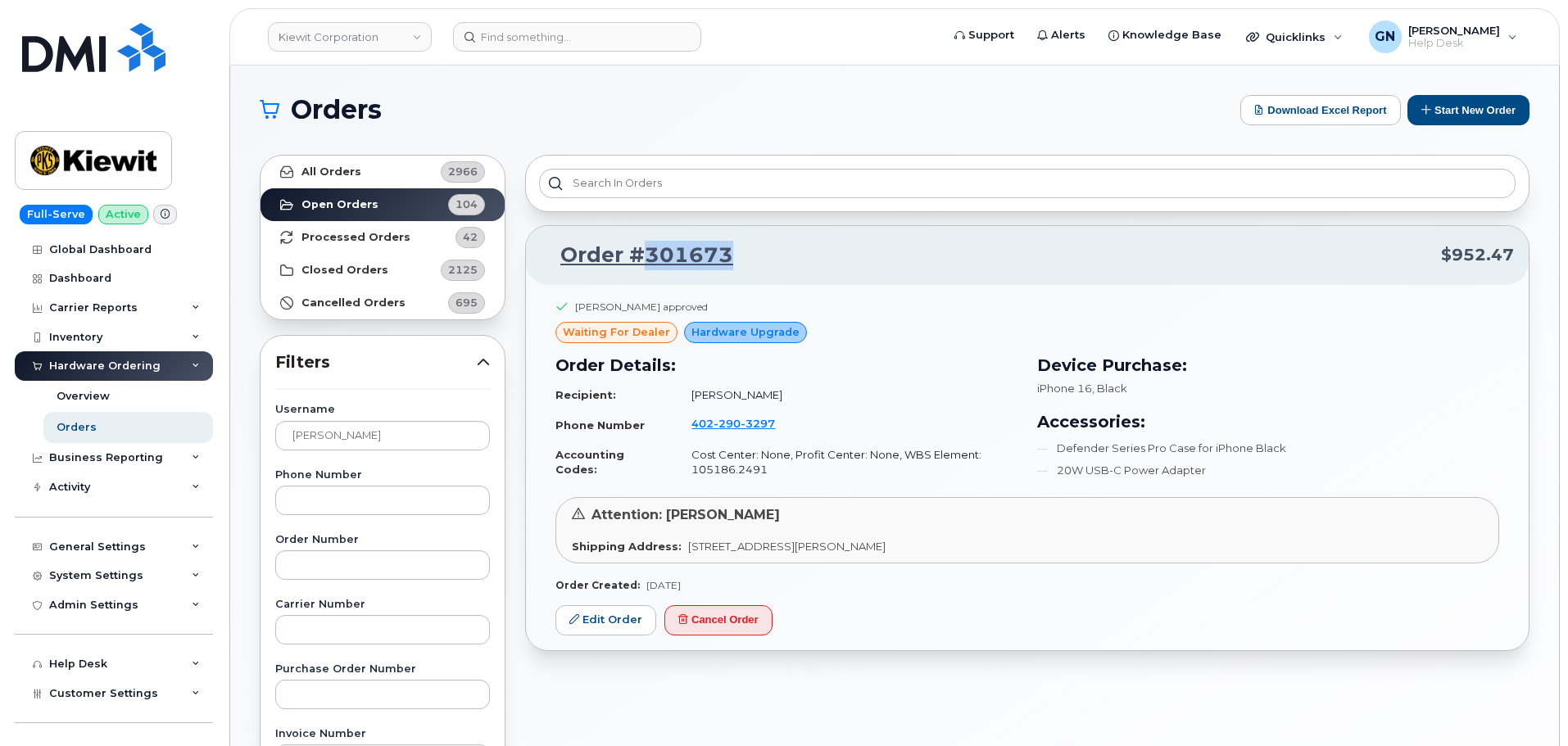
drag, startPoint x: 743, startPoint y: 262, endPoint x: 646, endPoint y: 255, distance: 97.3
click at [646, 255] on p "Order #301673 $952.47" at bounding box center [1027, 255] width 973 height 29
copy link "301673"
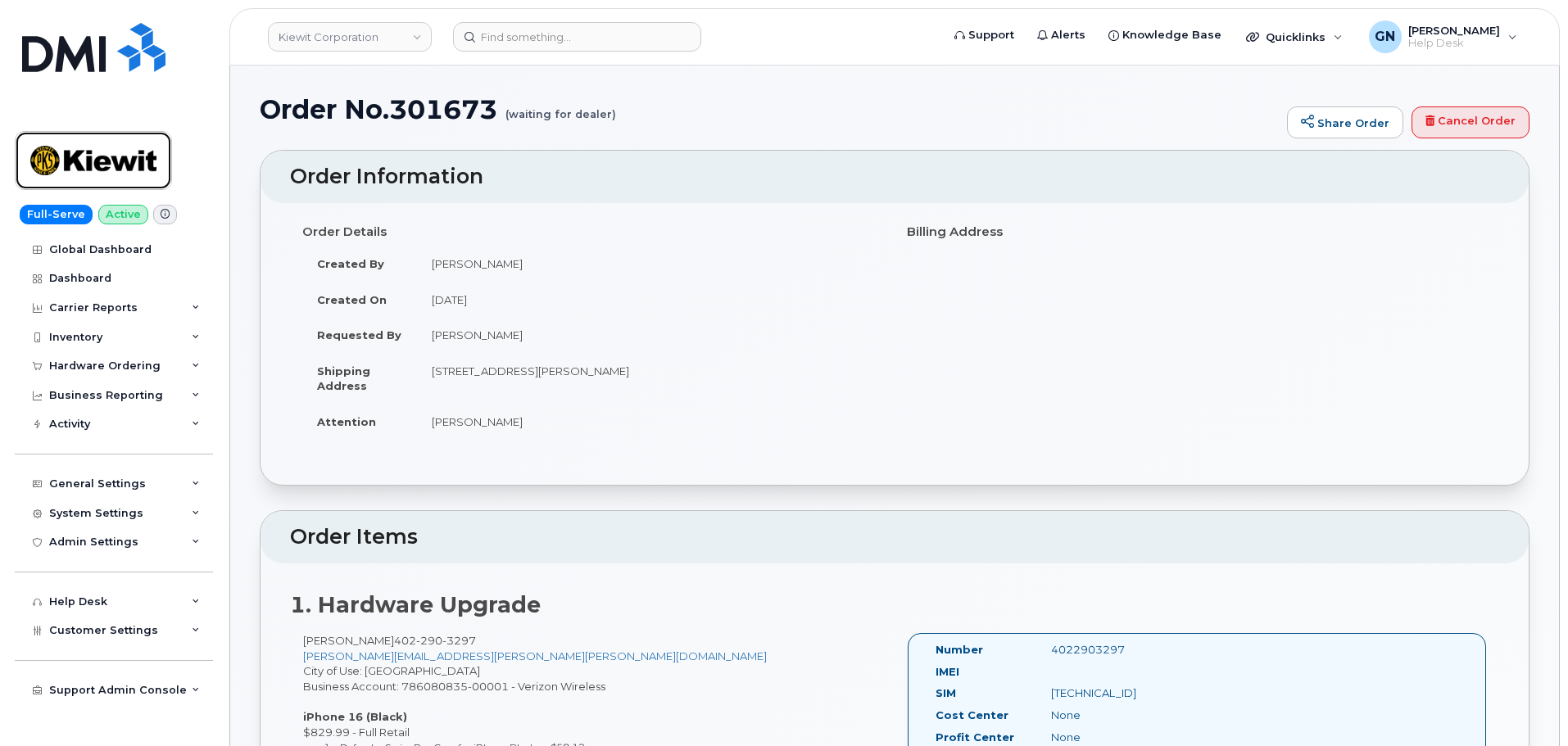
click at [139, 151] on img at bounding box center [93, 160] width 126 height 47
